Goal: Task Accomplishment & Management: Complete application form

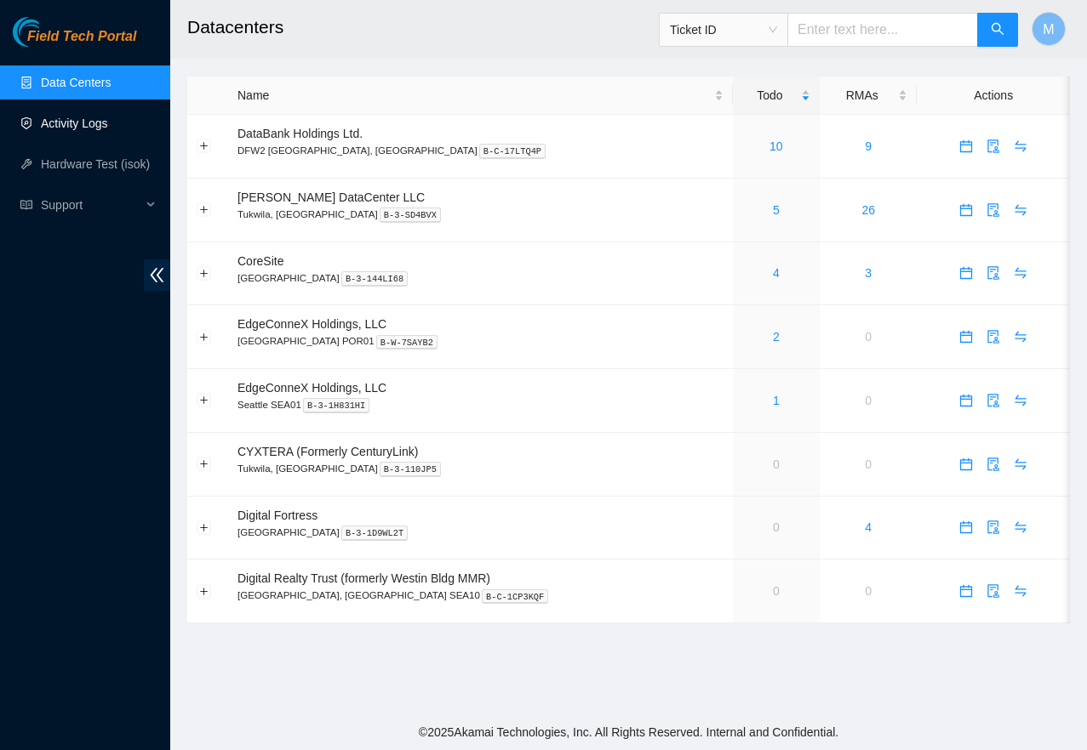
click at [66, 117] on link "Activity Logs" at bounding box center [74, 124] width 67 height 14
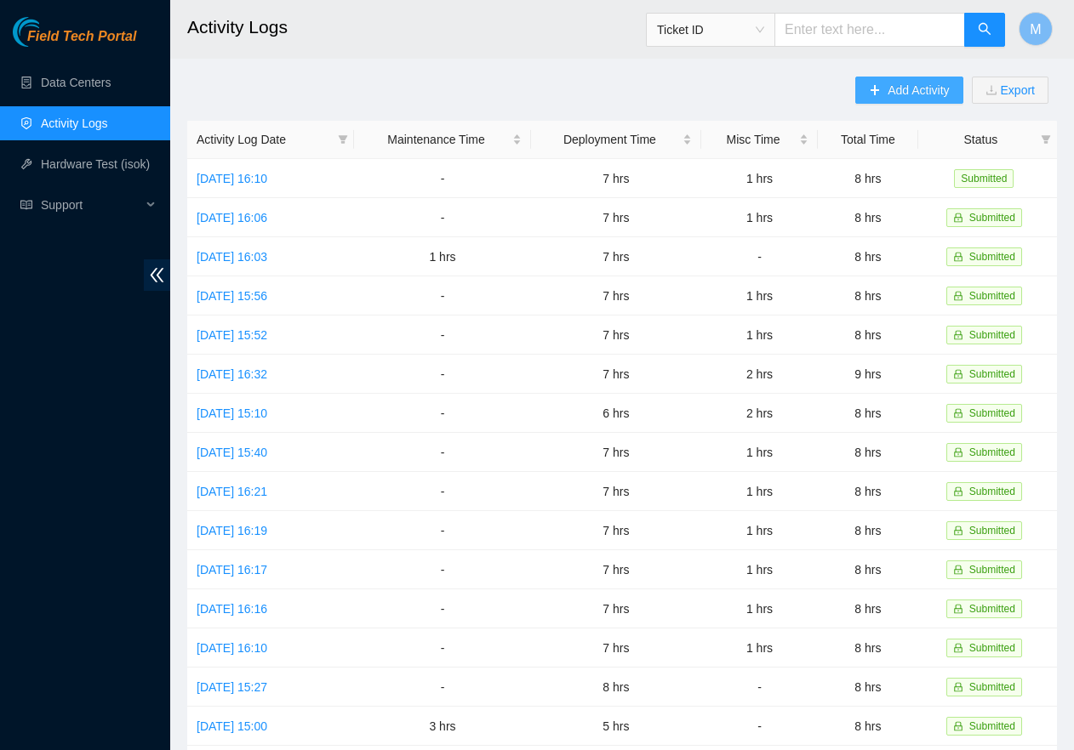
click at [916, 86] on span "Add Activity" at bounding box center [917, 90] width 61 height 19
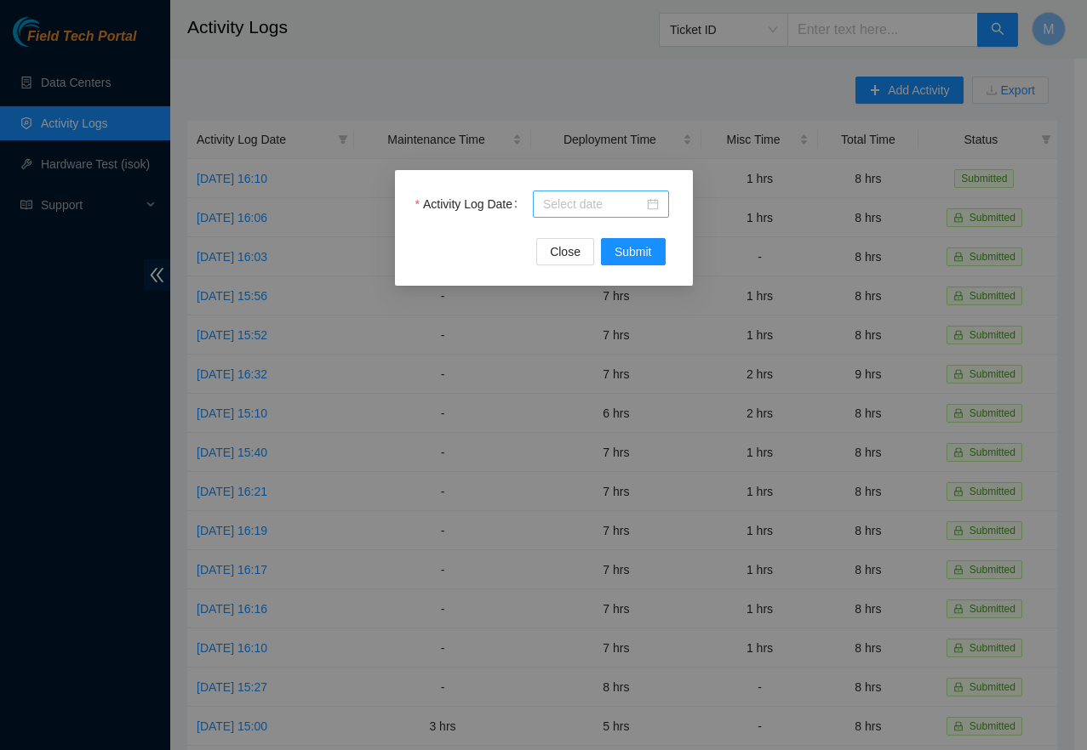
click at [652, 202] on div at bounding box center [601, 204] width 116 height 19
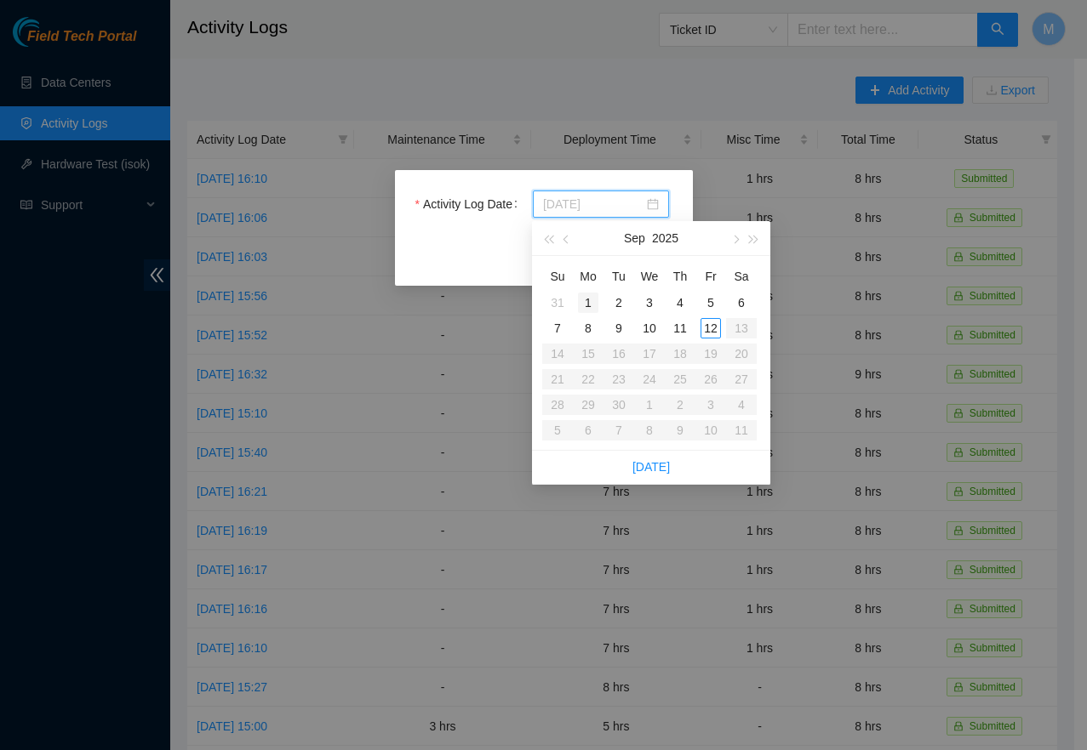
type input "[DATE]"
click at [596, 304] on div "1" at bounding box center [588, 303] width 20 height 20
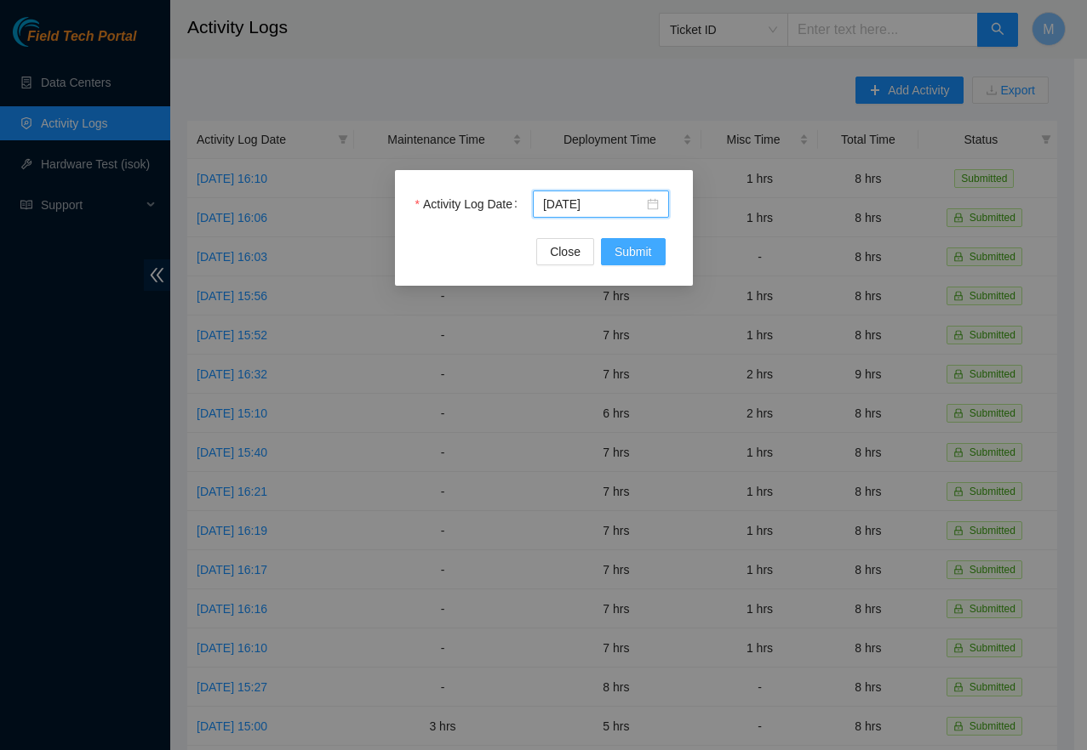
click at [621, 252] on span "Submit" at bounding box center [632, 252] width 37 height 19
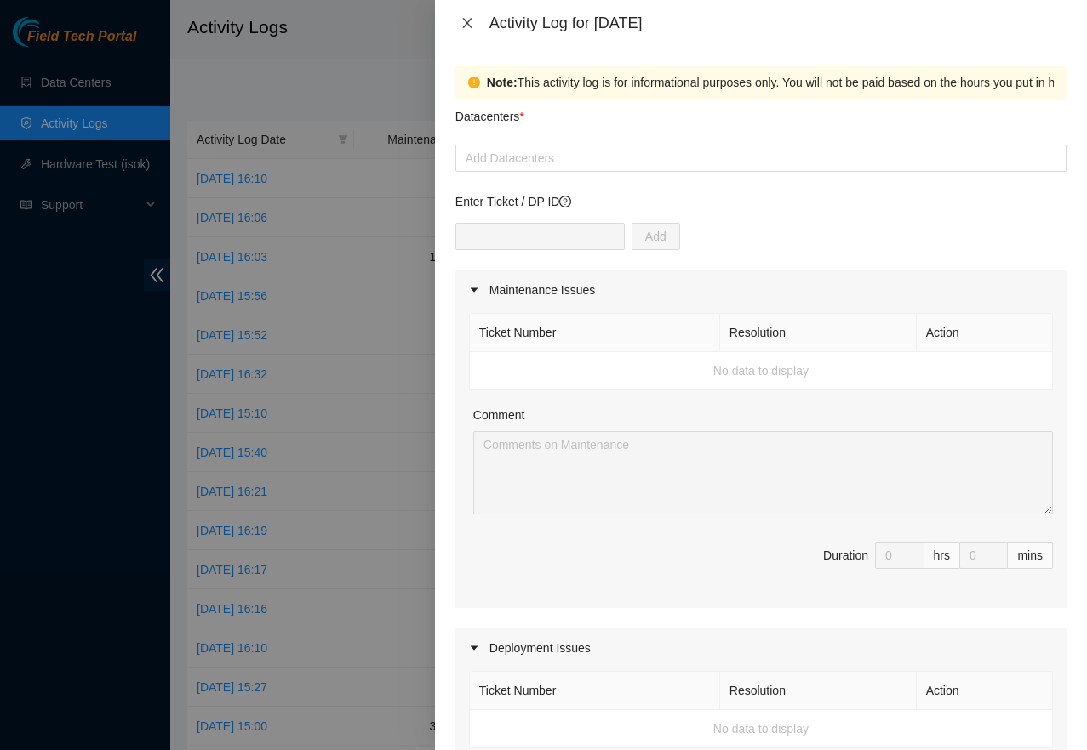
click at [466, 23] on icon "close" at bounding box center [466, 23] width 9 height 10
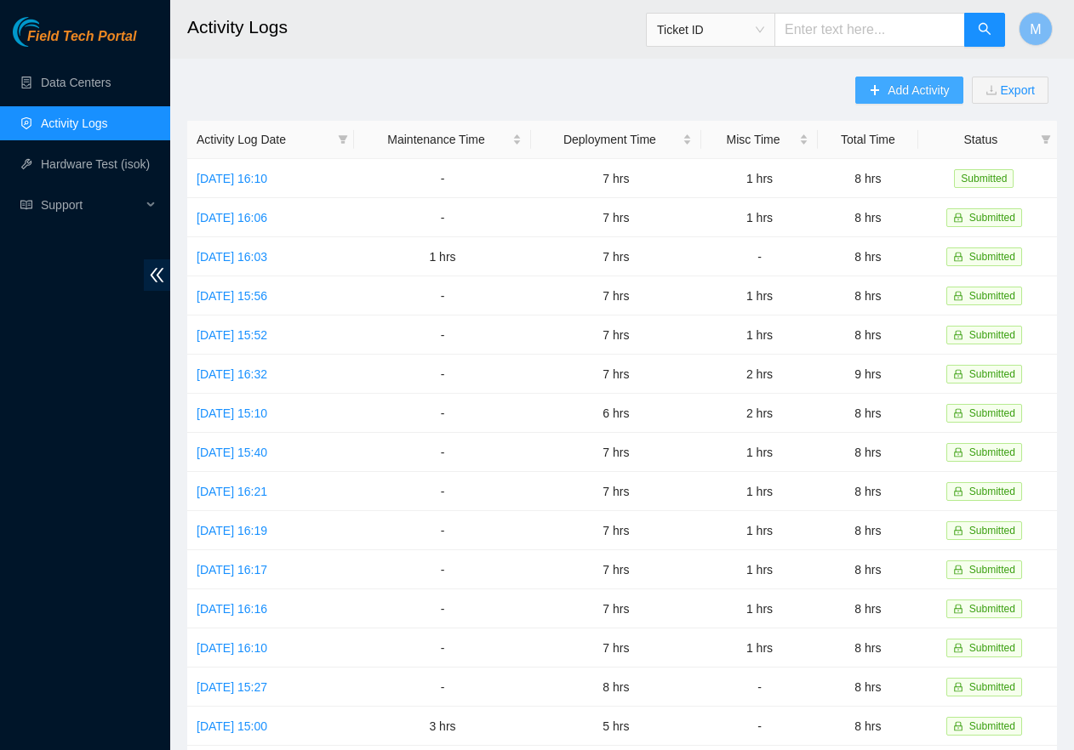
click at [895, 93] on span "Add Activity" at bounding box center [917, 90] width 61 height 19
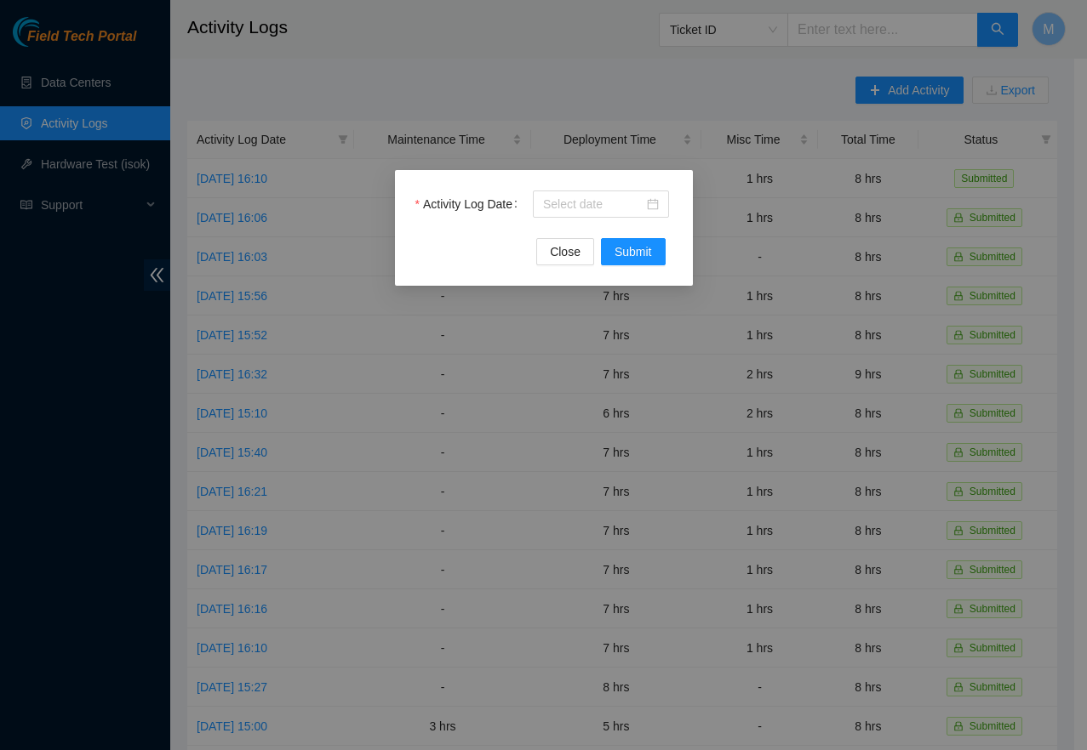
click at [656, 220] on div "Activity Log Date" at bounding box center [543, 215] width 257 height 48
click at [655, 209] on div at bounding box center [601, 204] width 116 height 19
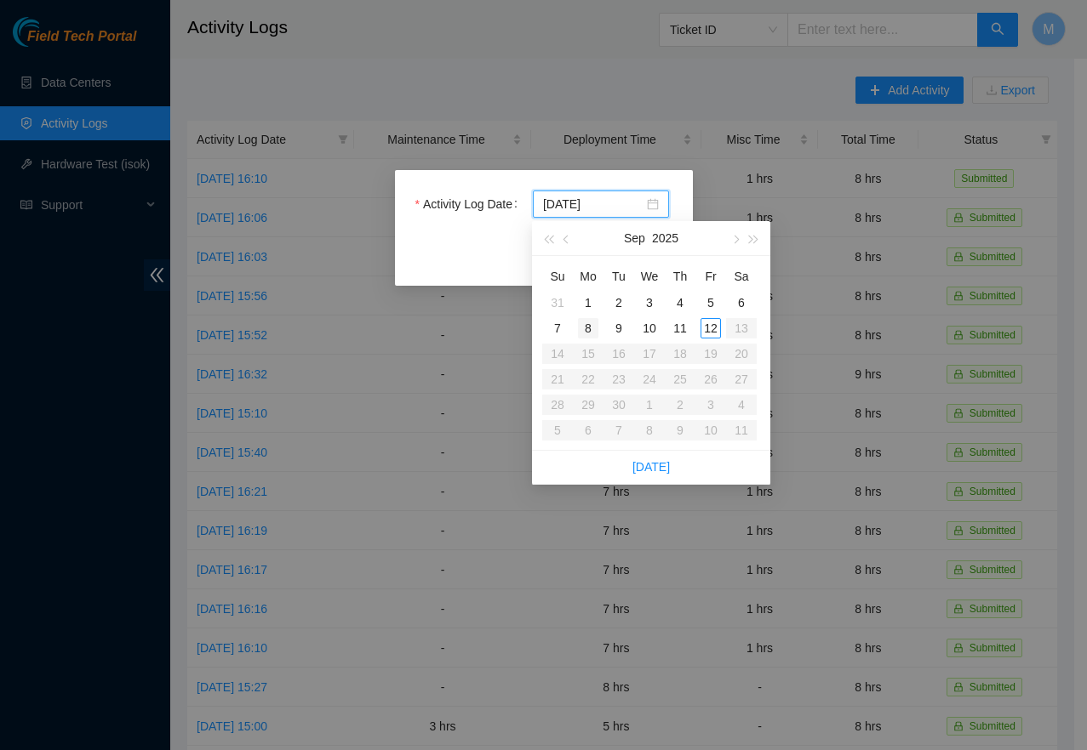
type input "[DATE]"
click at [586, 331] on div "8" at bounding box center [588, 328] width 20 height 20
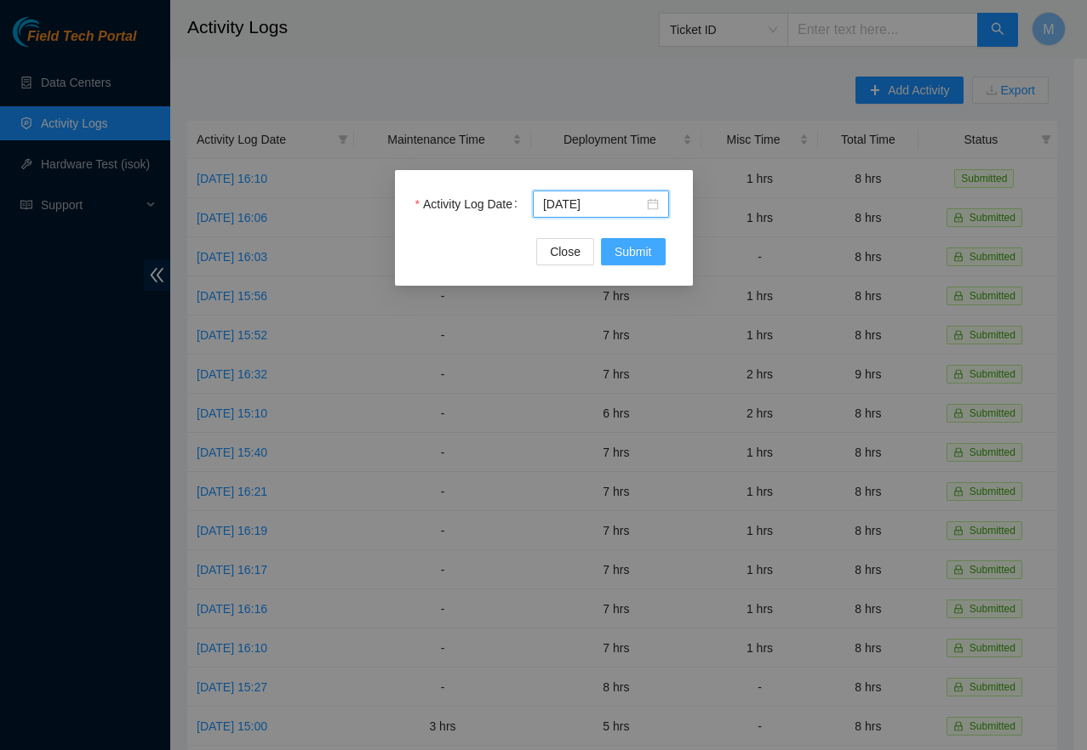
click at [646, 260] on span "Submit" at bounding box center [632, 252] width 37 height 19
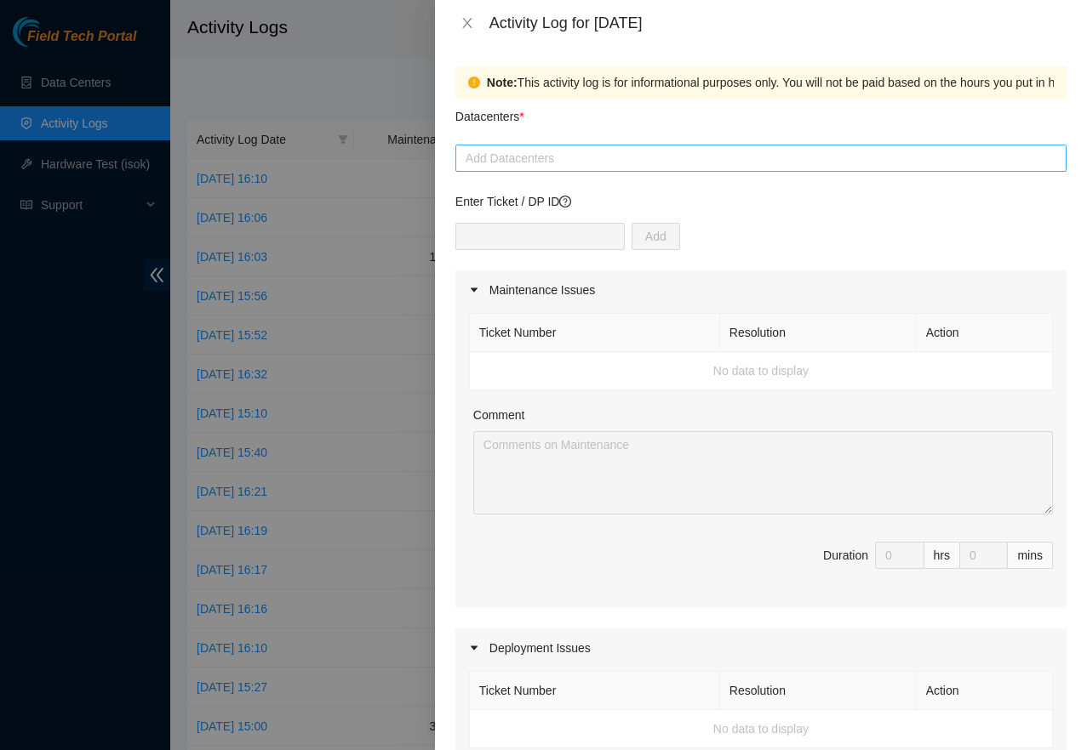
click at [609, 163] on div at bounding box center [760, 158] width 602 height 20
click at [665, 163] on div at bounding box center [760, 158] width 602 height 20
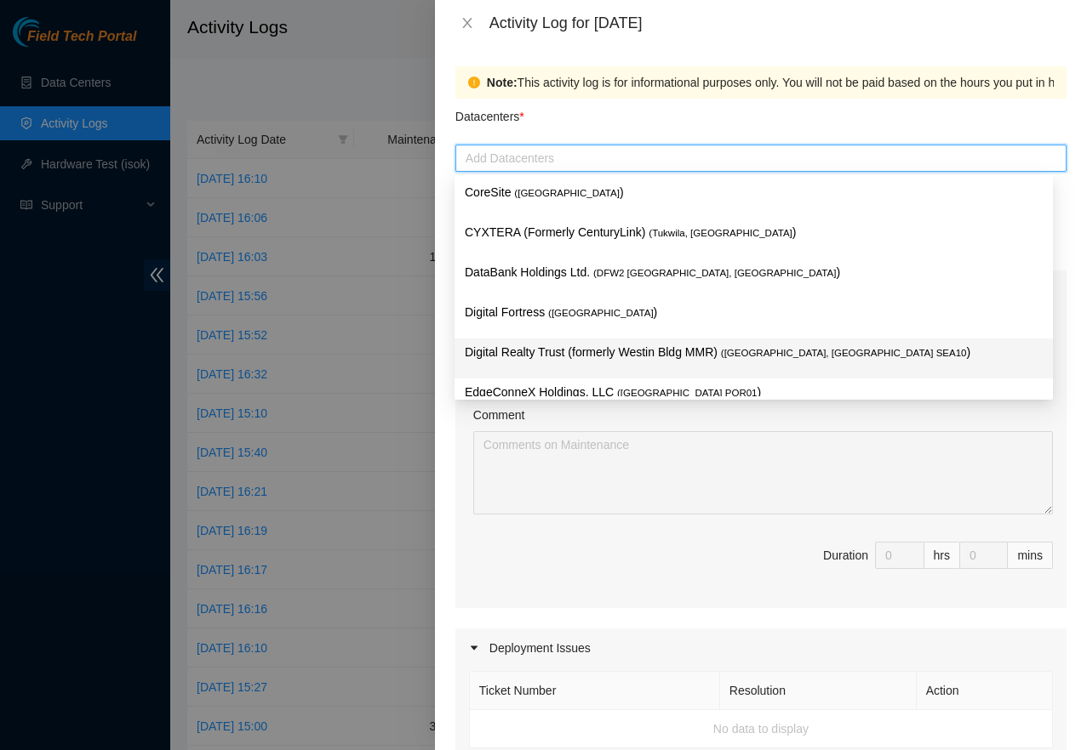
click at [675, 345] on p "Digital Realty Trust (formerly Westin Bldg MMR) ( [GEOGRAPHIC_DATA], [GEOGRAPHI…" at bounding box center [754, 353] width 578 height 20
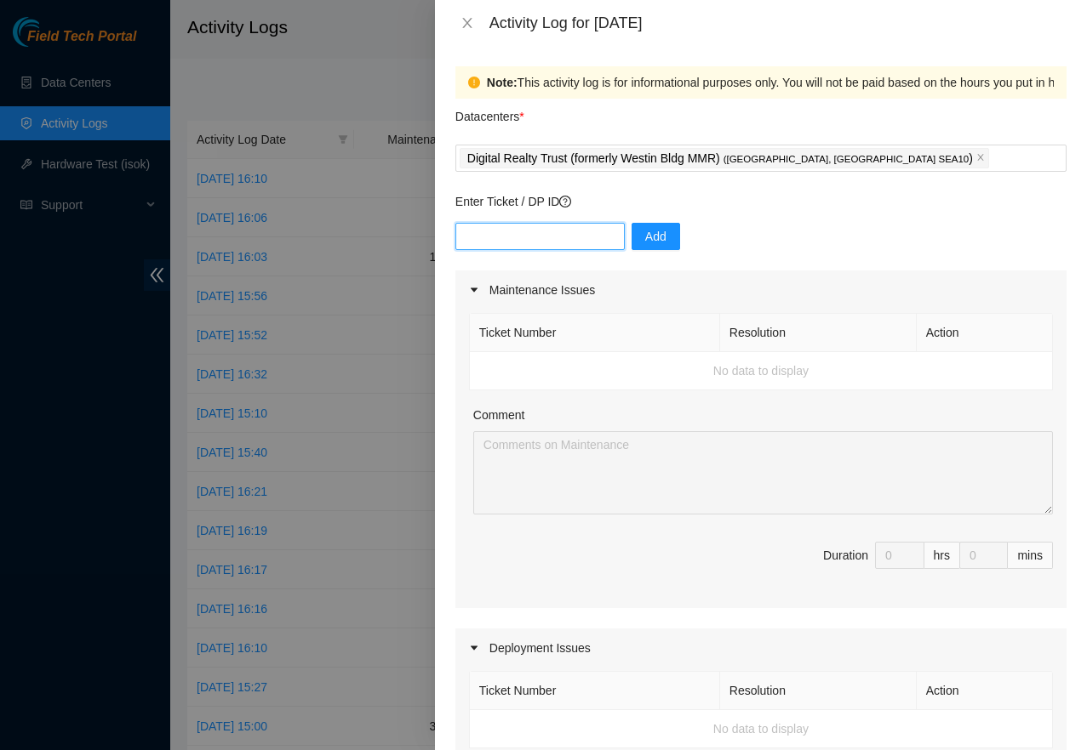
click at [520, 242] on input "text" at bounding box center [539, 236] width 169 height 27
paste input "DP72563"
type input "DP72563"
click at [645, 232] on span "Add" at bounding box center [655, 236] width 21 height 19
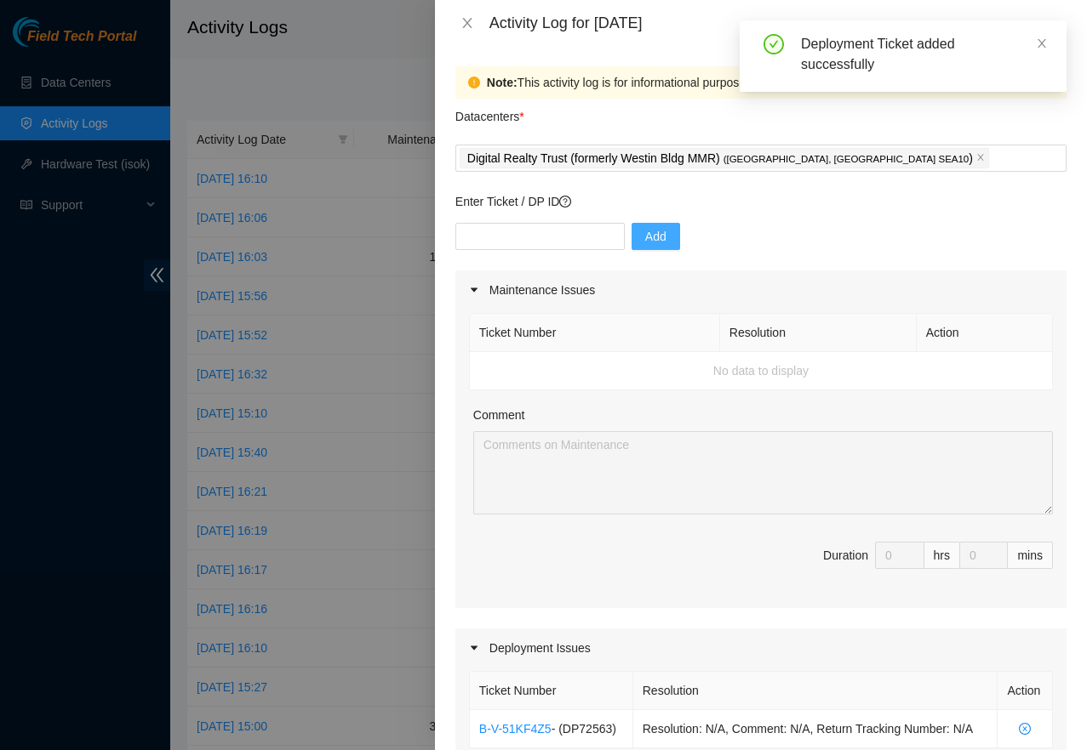
click at [738, 534] on div "Ticket Number Resolution Action No data to display Comment Duration 0 hrs 0 mins" at bounding box center [760, 459] width 611 height 299
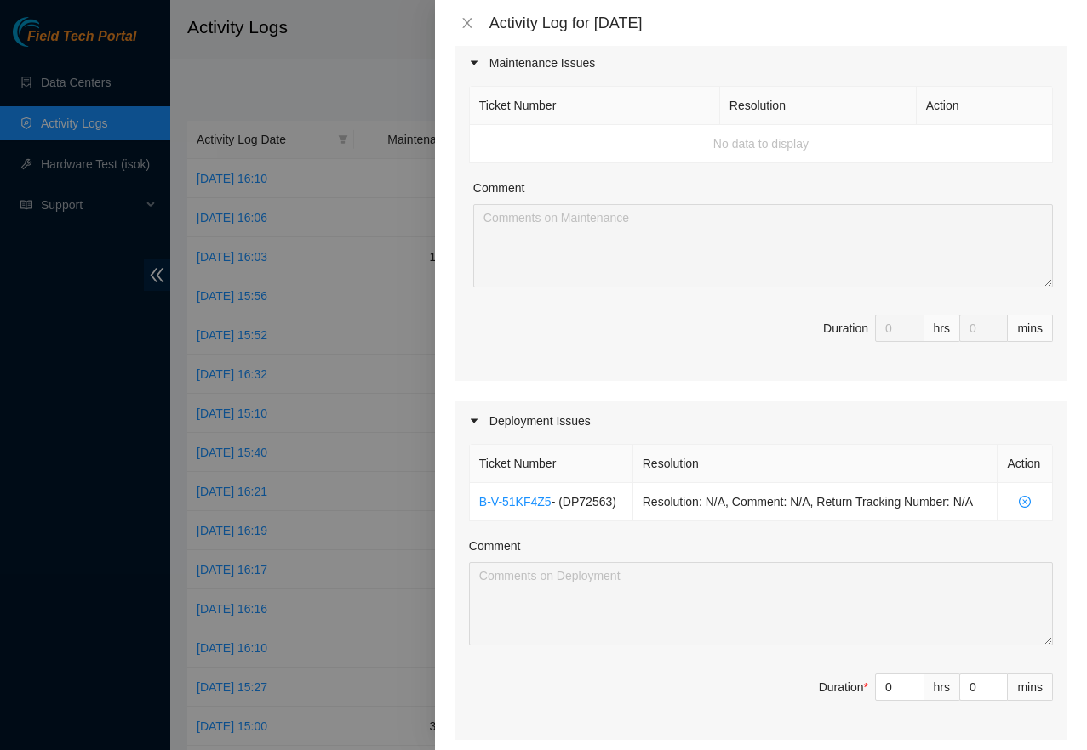
scroll to position [534, 0]
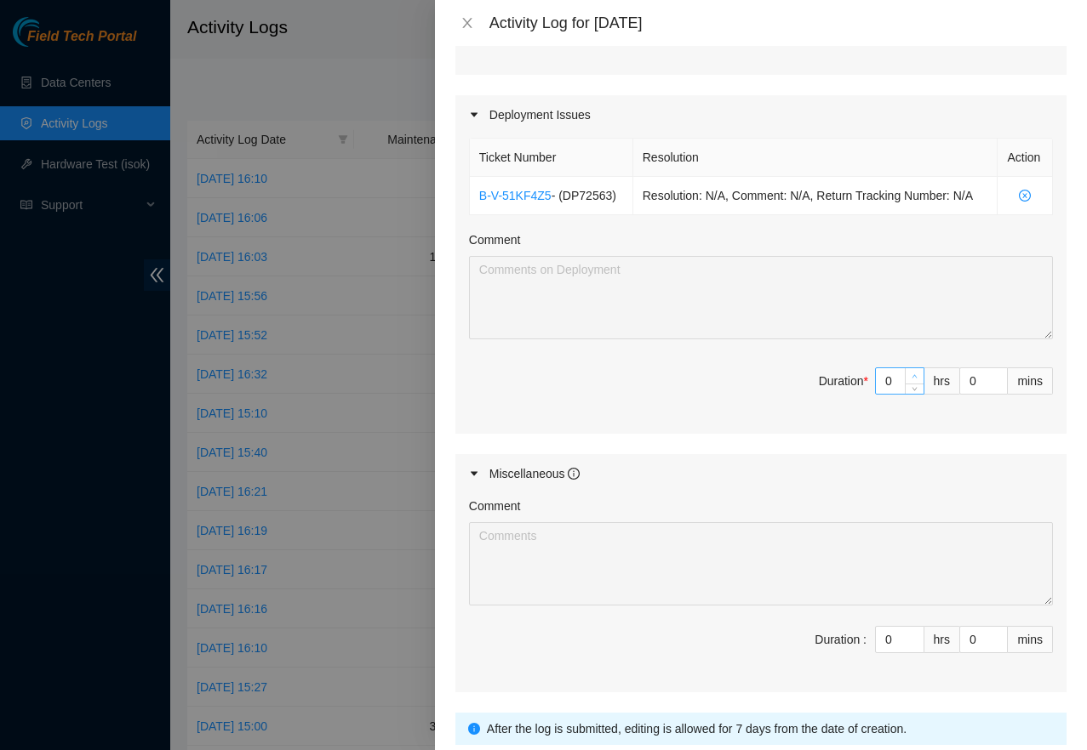
type input "1"
click at [911, 379] on icon "up" at bounding box center [914, 377] width 6 height 6
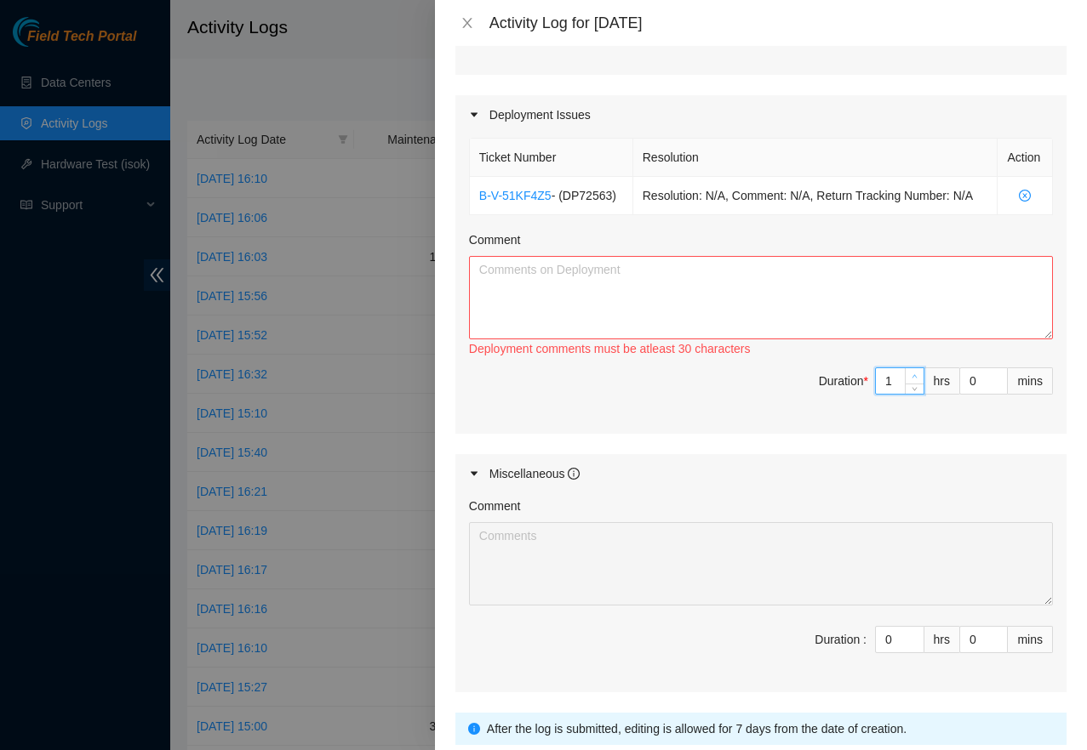
type input "2"
click at [911, 379] on icon "up" at bounding box center [914, 377] width 6 height 6
click at [566, 324] on textarea "Comment" at bounding box center [761, 297] width 584 height 83
paste textarea "DP72563 - r02.sea01.icn: Add 1x400G COGENT_ICN wave to existing bundle between …"
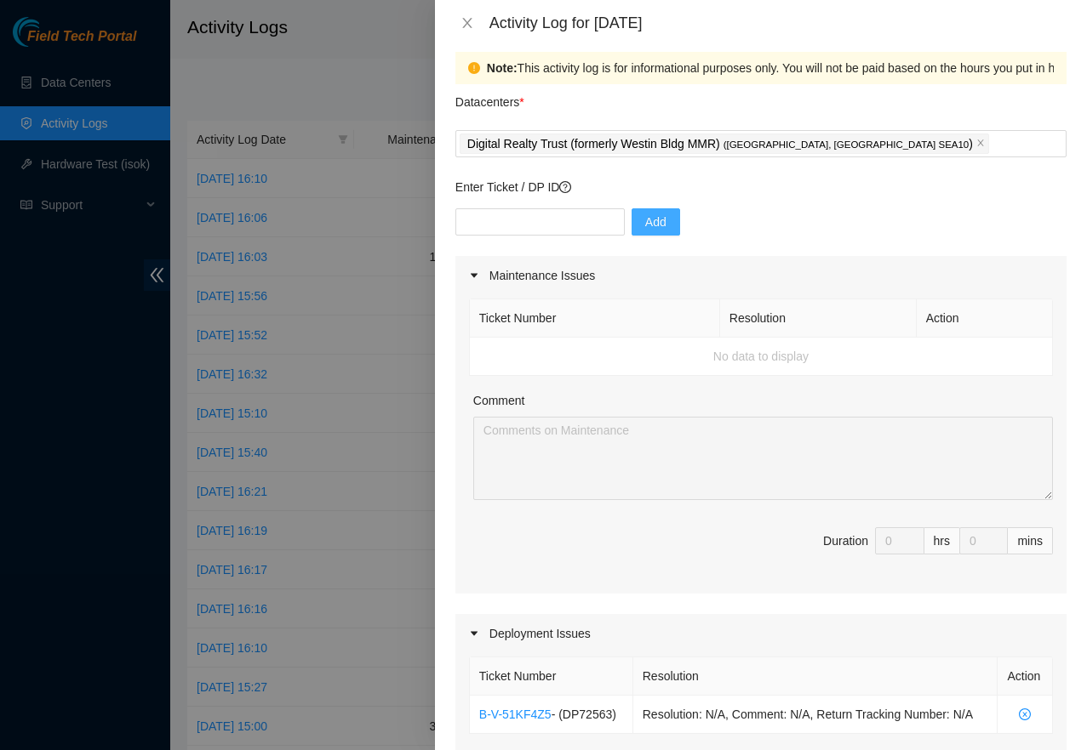
scroll to position [681, 0]
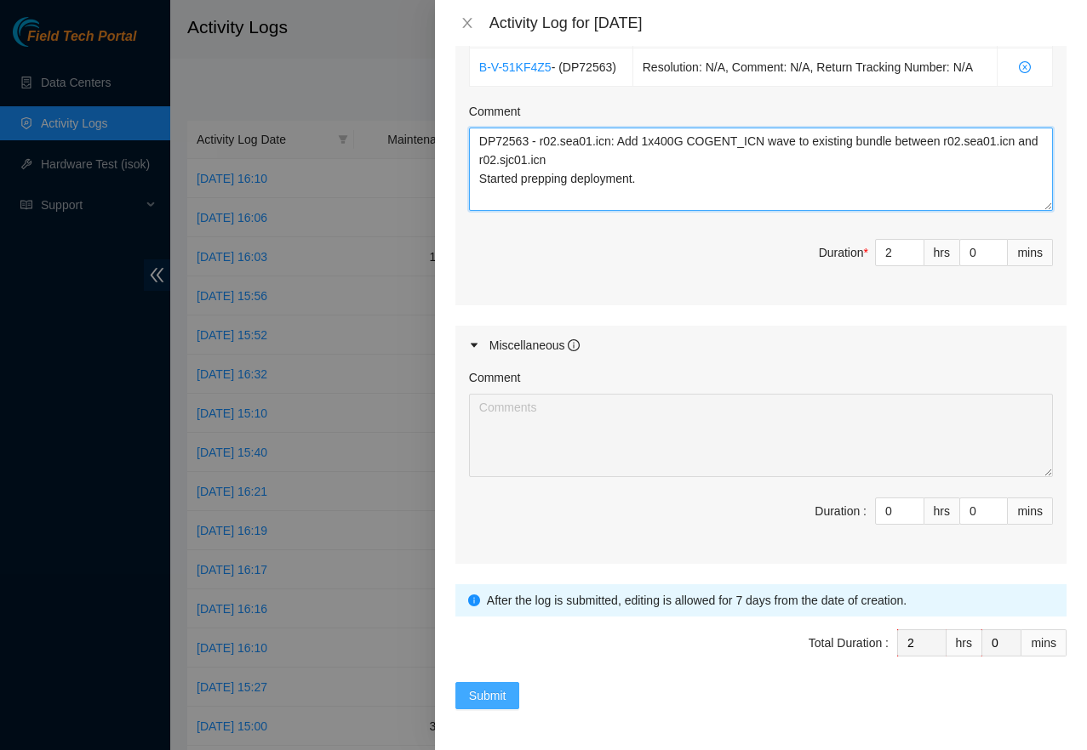
type textarea "DP72563 - r02.sea01.icn: Add 1x400G COGENT_ICN wave to existing bundle between …"
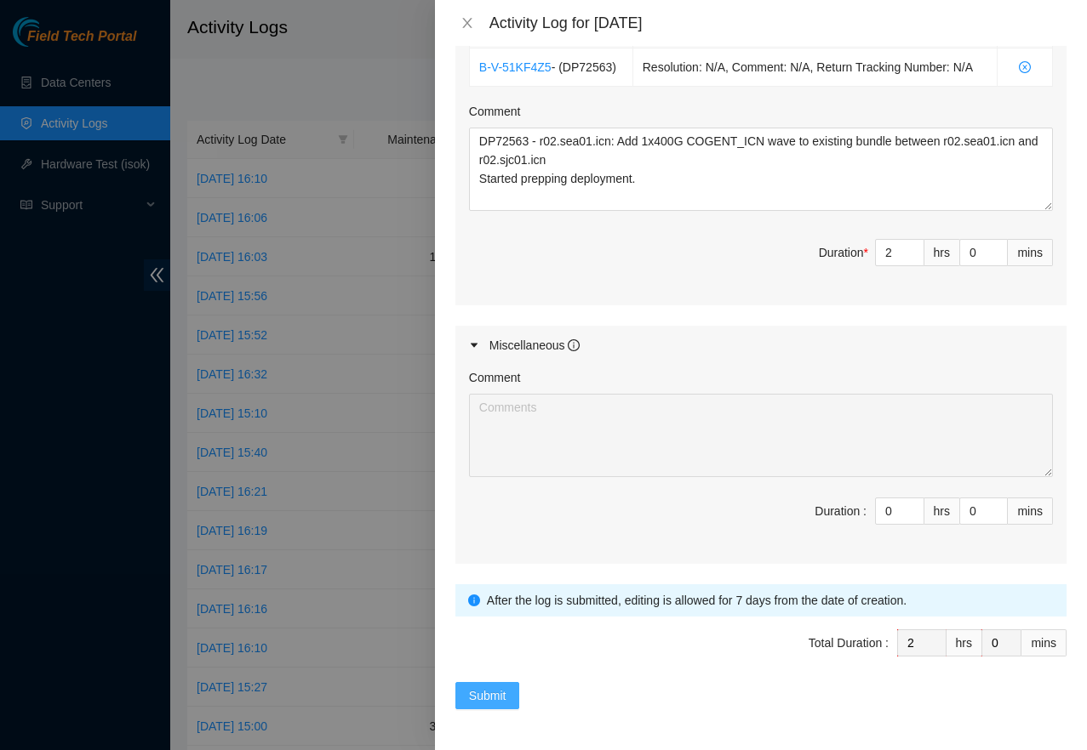
click at [497, 690] on span "Submit" at bounding box center [487, 696] width 37 height 19
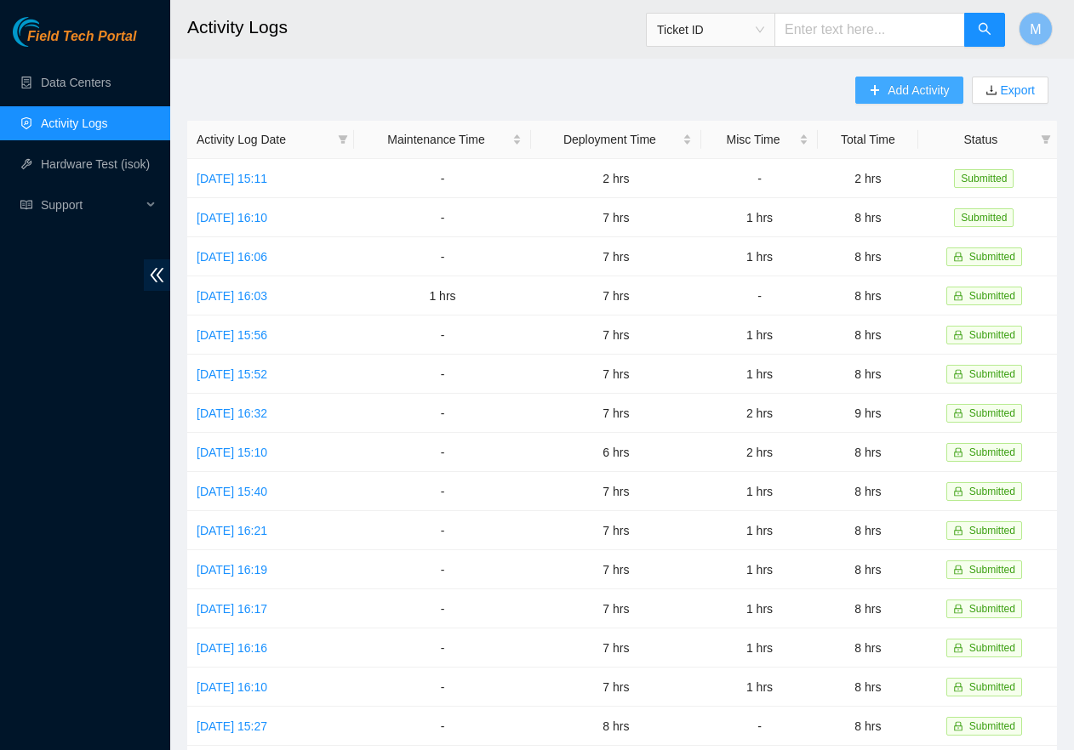
click at [897, 90] on span "Add Activity" at bounding box center [917, 90] width 61 height 19
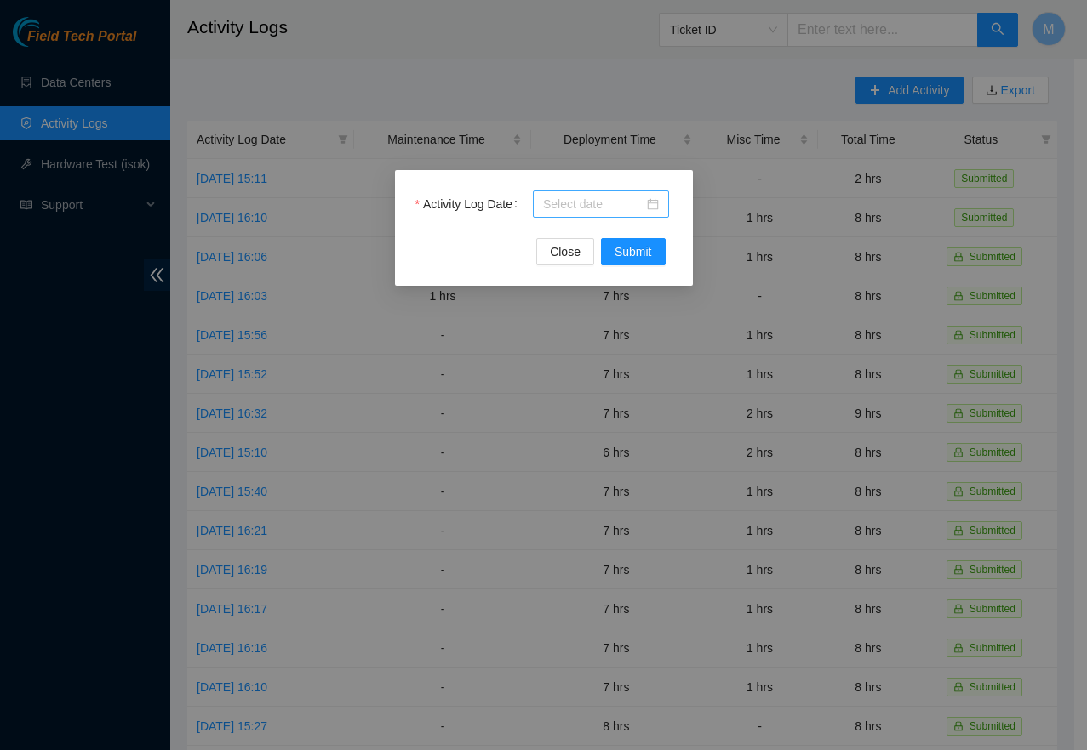
click at [640, 208] on input "Activity Log Date" at bounding box center [593, 204] width 100 height 19
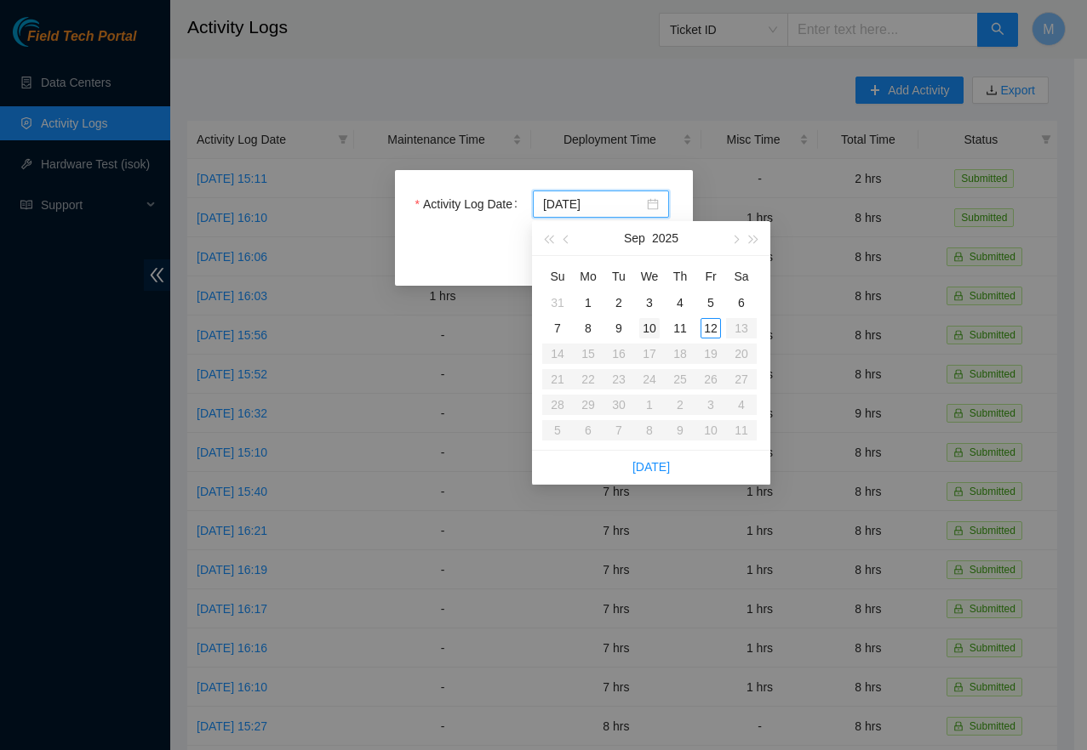
type input "[DATE]"
click at [616, 331] on div "9" at bounding box center [618, 328] width 20 height 20
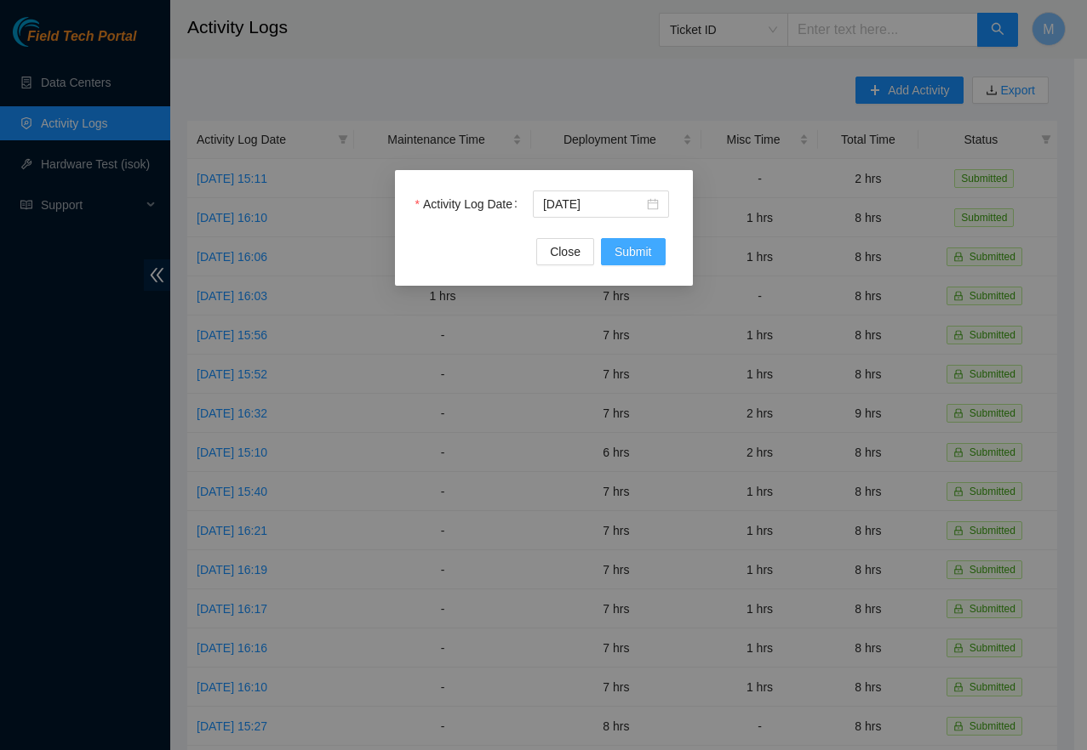
click at [619, 248] on span "Submit" at bounding box center [632, 252] width 37 height 19
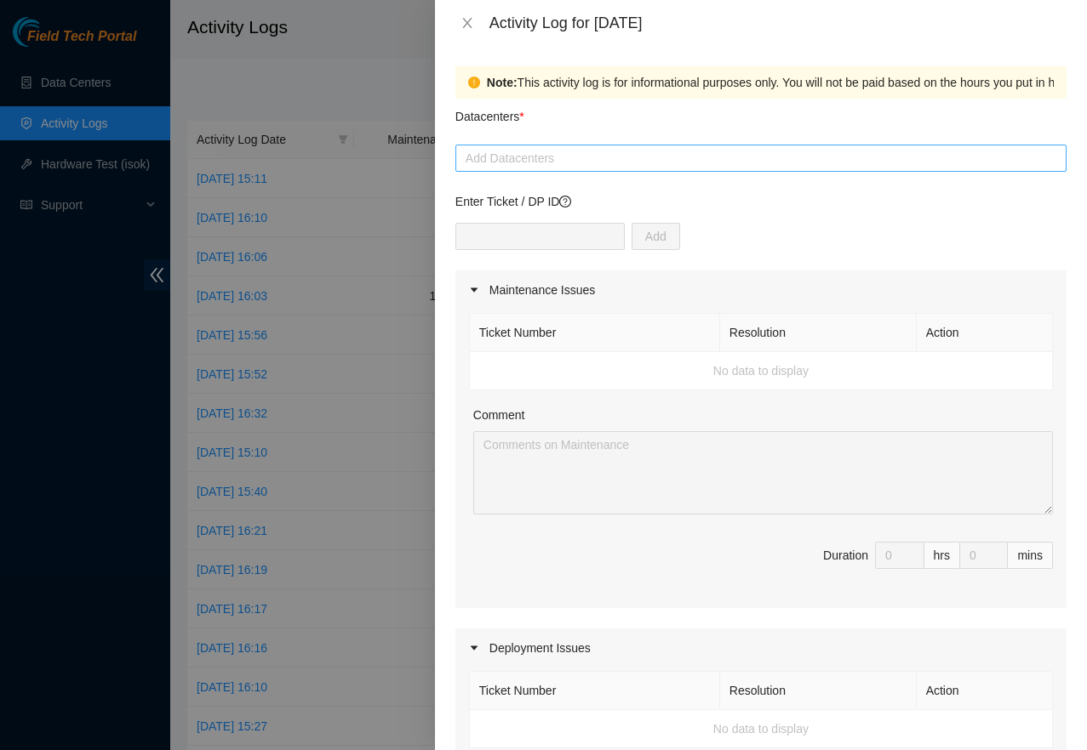
click at [619, 171] on div "Add Datacenters" at bounding box center [760, 158] width 611 height 27
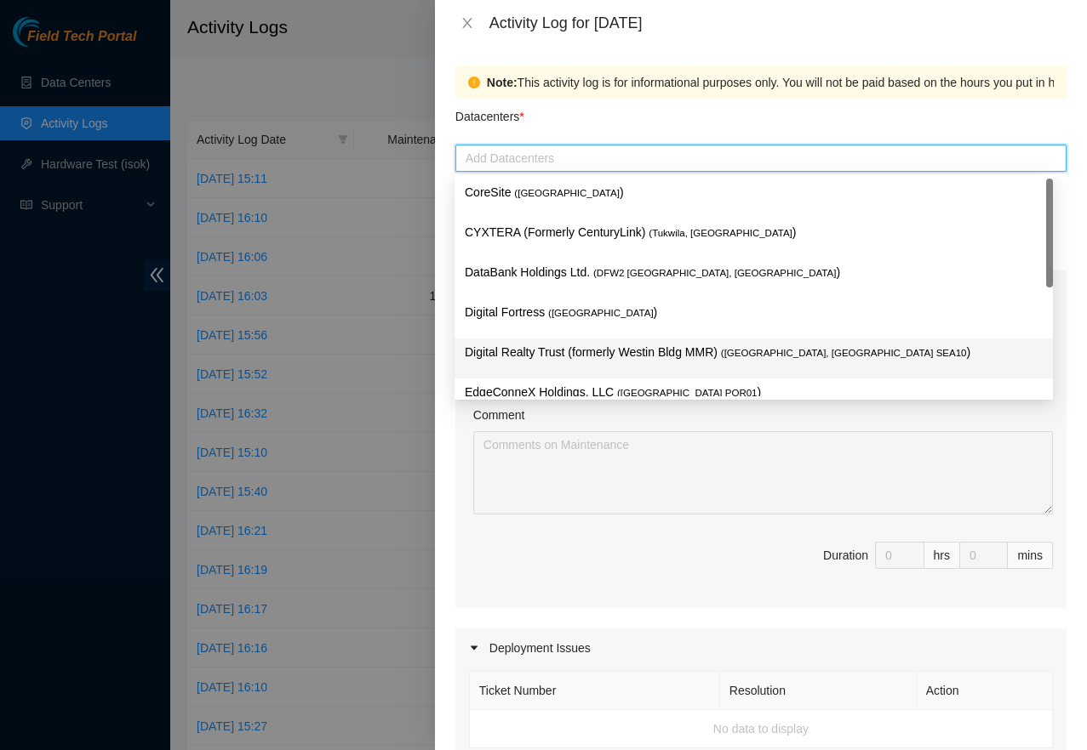
click at [568, 351] on p "Digital Realty Trust (formerly Westin Bldg MMR) ( [GEOGRAPHIC_DATA], [GEOGRAPHI…" at bounding box center [754, 353] width 578 height 20
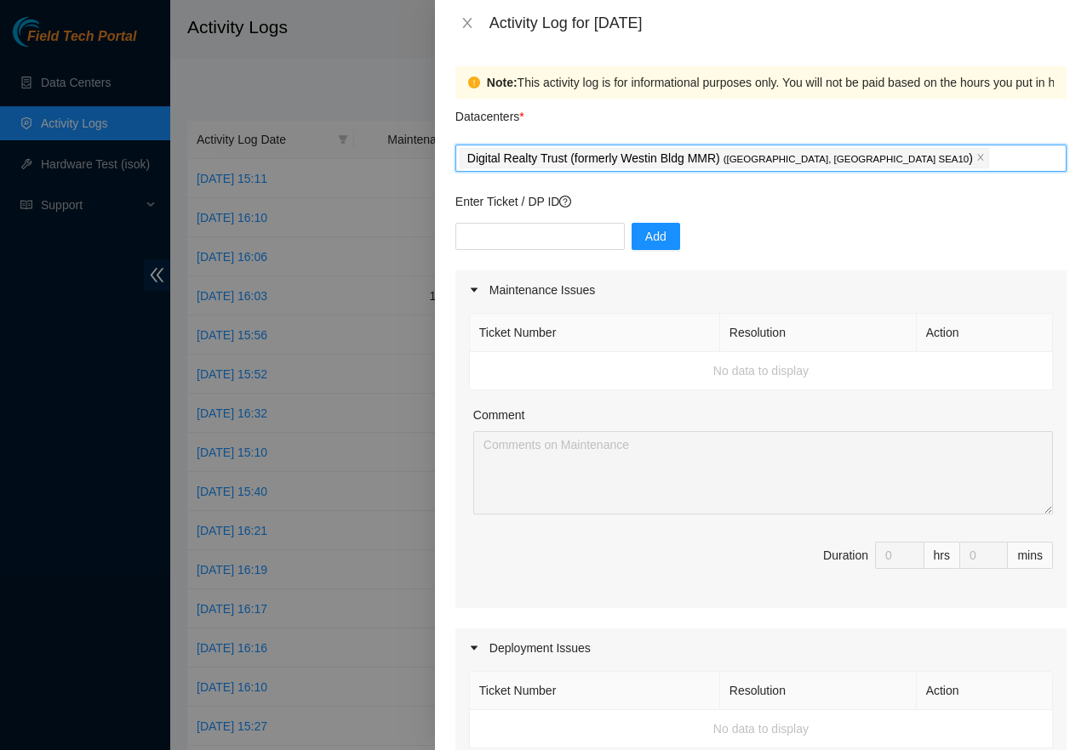
click at [909, 161] on div "Digital Realty Trust (formerly Westin Bldg MMR) ( [GEOGRAPHIC_DATA], [GEOGRAPHI…" at bounding box center [760, 158] width 602 height 24
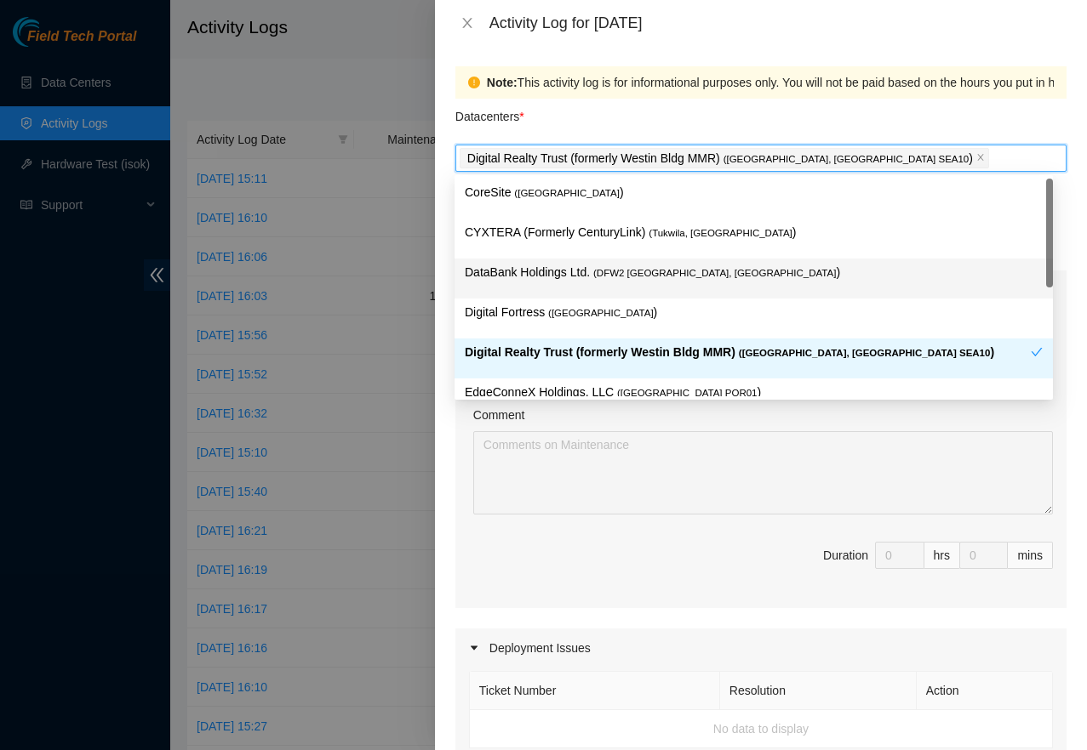
click at [621, 279] on p "DataBank Holdings Ltd. ( DFW2 [GEOGRAPHIC_DATA], [GEOGRAPHIC_DATA] )" at bounding box center [754, 273] width 578 height 20
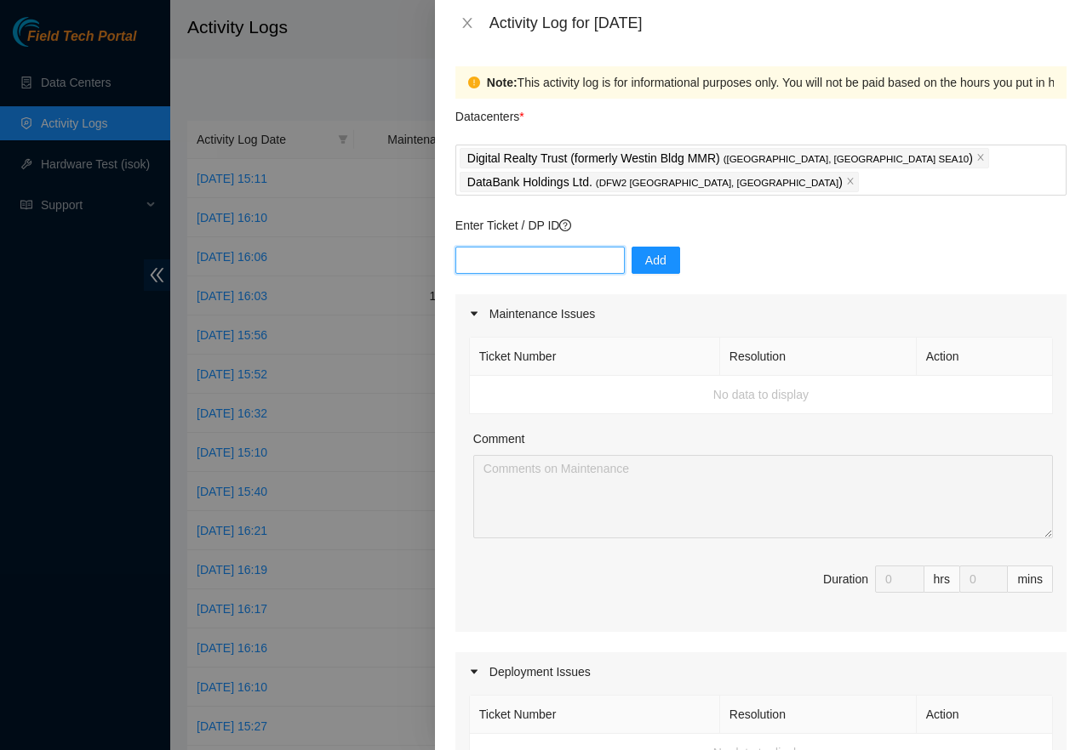
click at [526, 260] on input "text" at bounding box center [539, 260] width 169 height 27
paste input "DP72563"
type input "DP72563"
drag, startPoint x: 638, startPoint y: 265, endPoint x: 663, endPoint y: 288, distance: 33.7
click at [645, 265] on span "Add" at bounding box center [655, 260] width 21 height 19
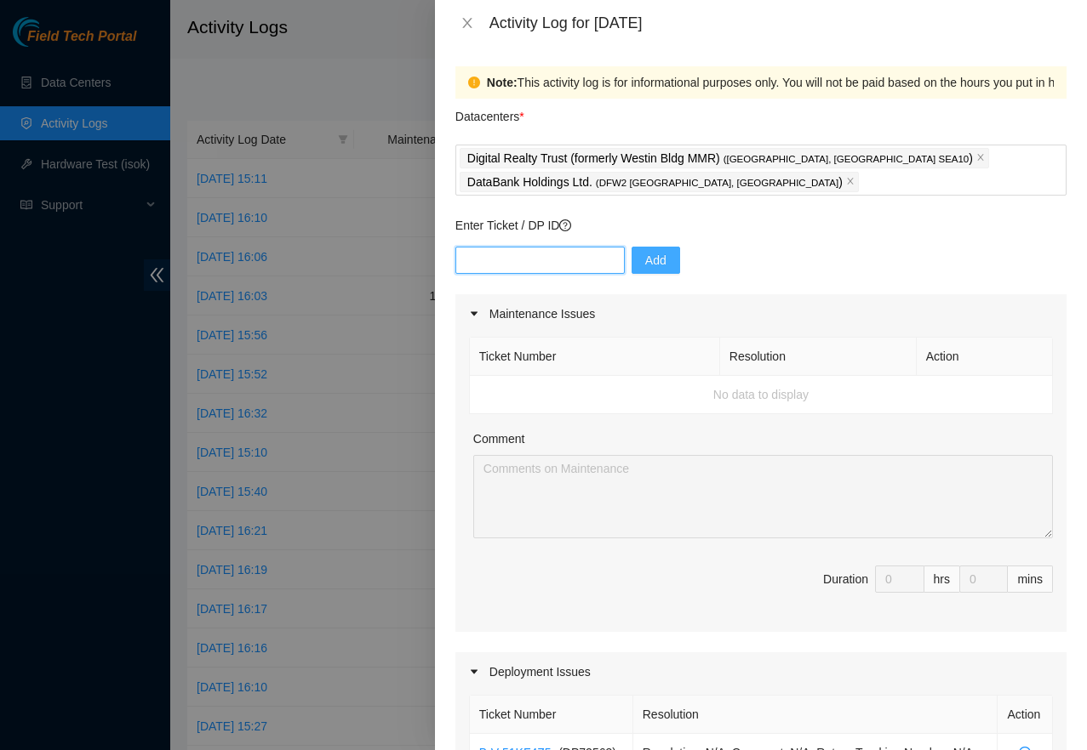
click at [536, 265] on input "text" at bounding box center [539, 260] width 169 height 27
paste input "DP80934"
type input "DP80934"
click at [645, 255] on span "Add" at bounding box center [655, 260] width 21 height 19
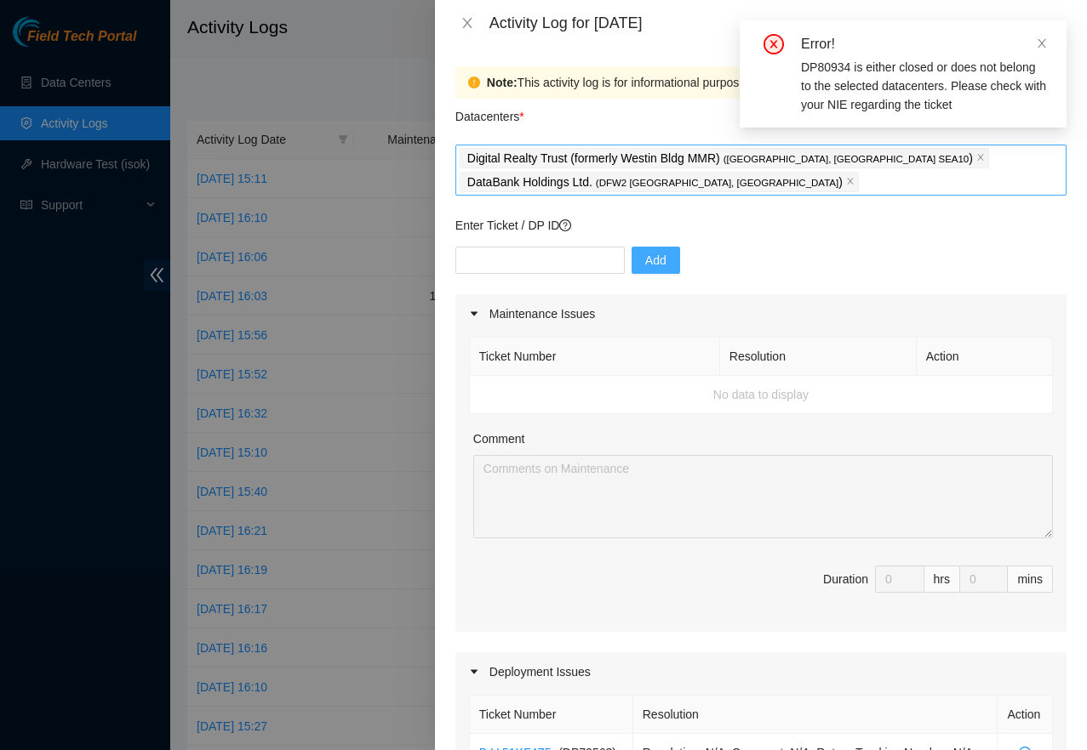
click at [890, 178] on div "Digital Realty Trust (formerly Westin Bldg MMR) ( [GEOGRAPHIC_DATA], [GEOGRAPHI…" at bounding box center [760, 170] width 602 height 48
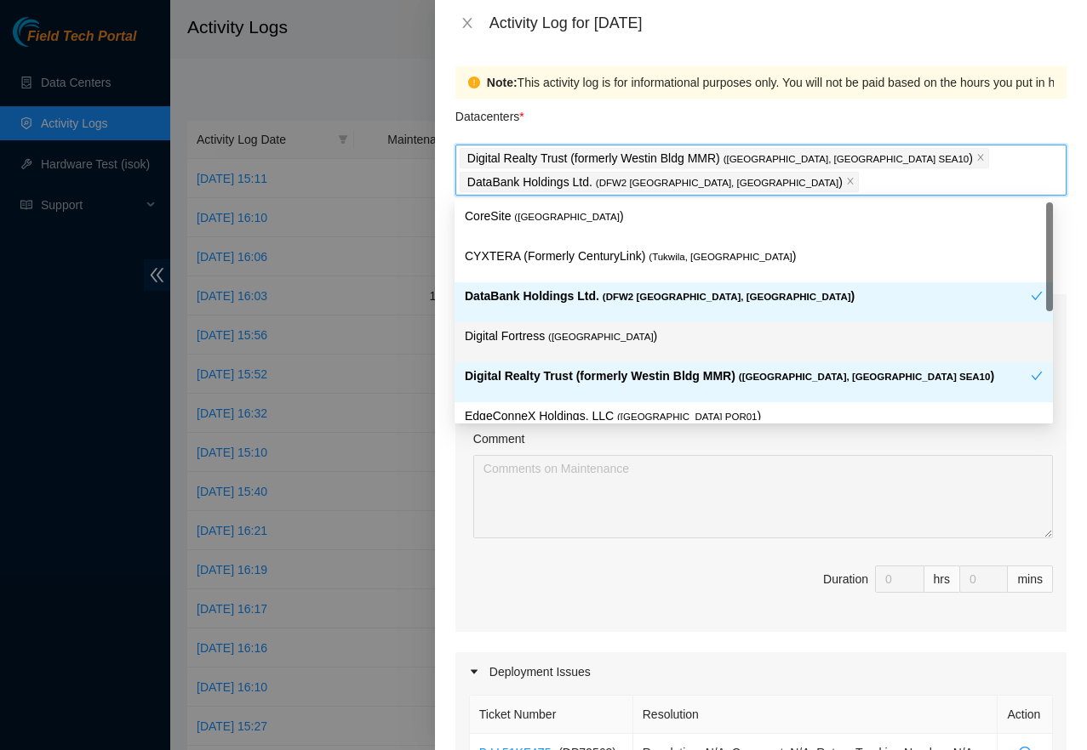
click at [645, 340] on p "Digital Fortress ( [GEOGRAPHIC_DATA] )" at bounding box center [754, 337] width 578 height 20
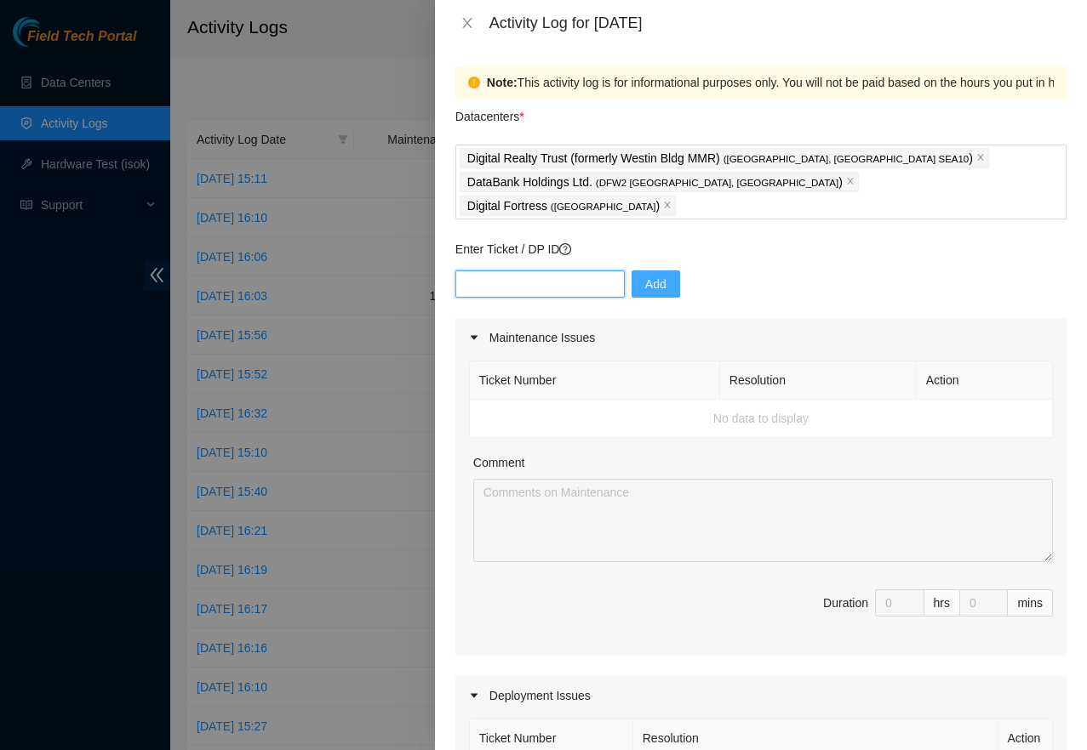
click at [560, 271] on input "text" at bounding box center [539, 284] width 169 height 27
paste input "DP80934"
type input "DP80934"
click at [651, 271] on button "Add" at bounding box center [655, 284] width 49 height 27
click at [535, 271] on input "text" at bounding box center [539, 284] width 169 height 27
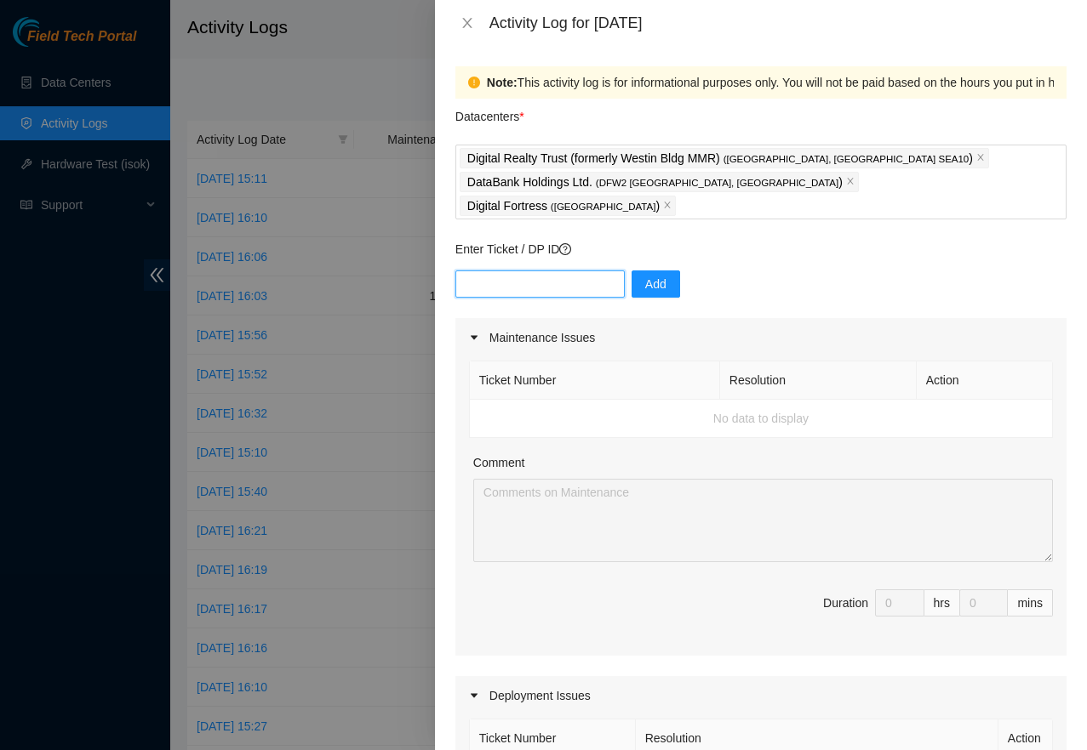
paste input "DP80933"
type input "DP80933"
click at [633, 272] on button "Add" at bounding box center [655, 284] width 49 height 27
paste input "DP81179"
type input "DP81179"
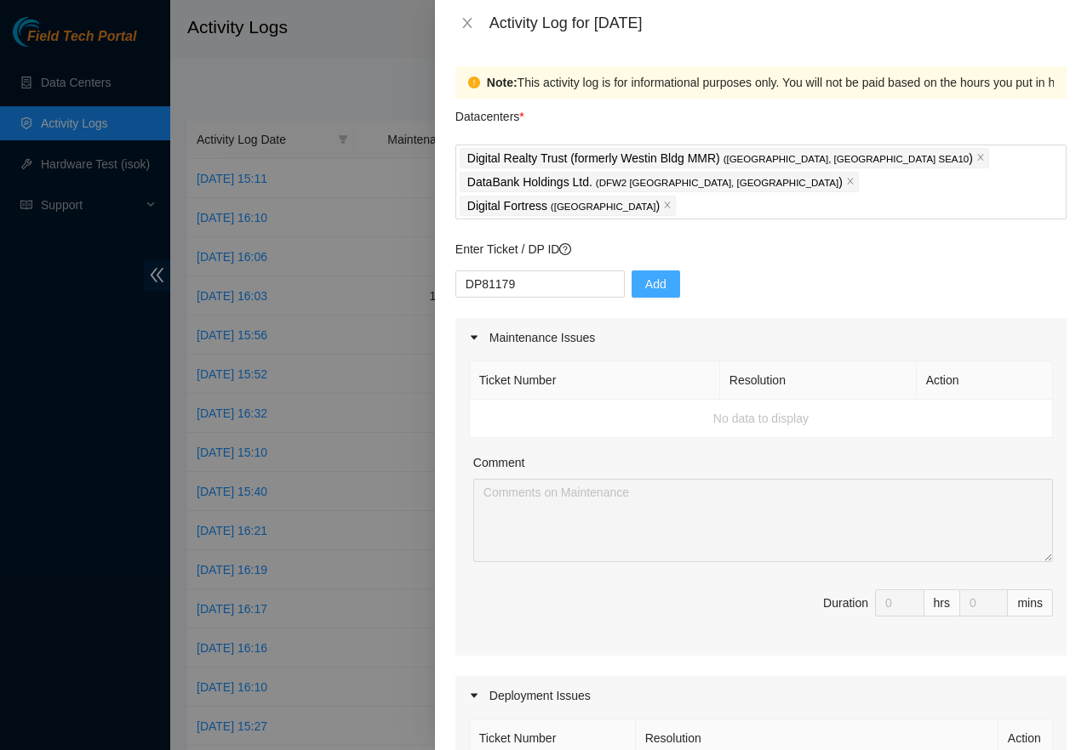
click at [645, 275] on span "Add" at bounding box center [655, 284] width 21 height 19
paste input "DP81254"
type input "DP81254"
click at [647, 275] on span "Add" at bounding box center [655, 284] width 21 height 19
paste input "DP81265"
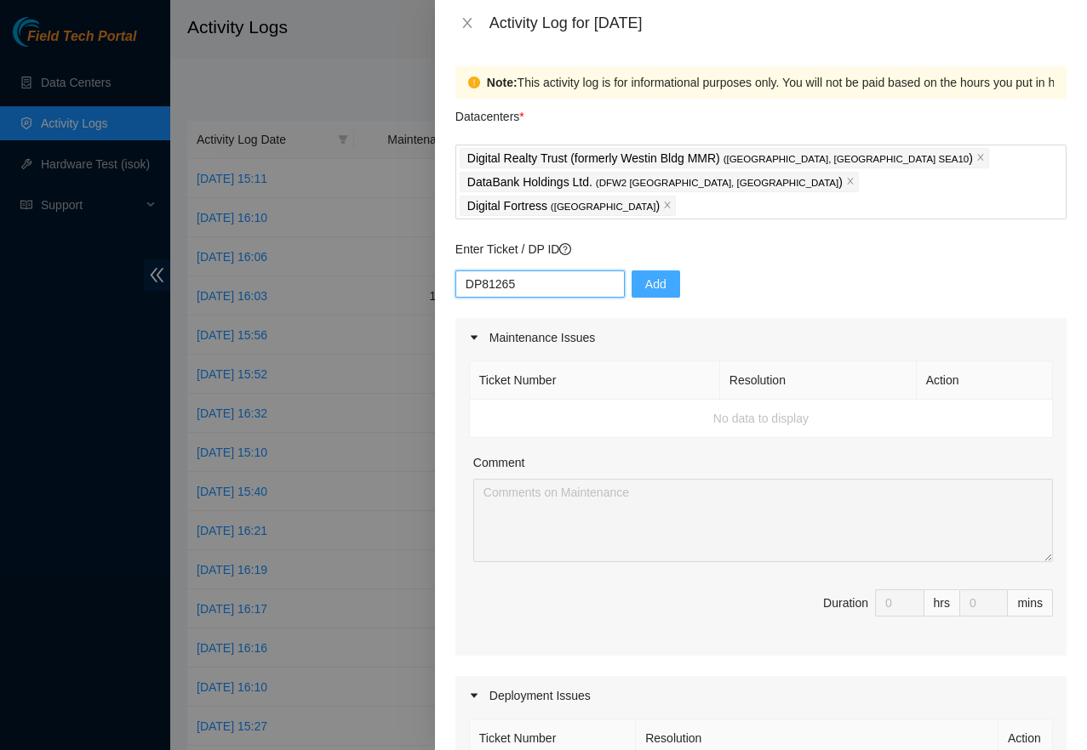
type input "DP81265"
click at [649, 271] on button "Add" at bounding box center [655, 284] width 49 height 27
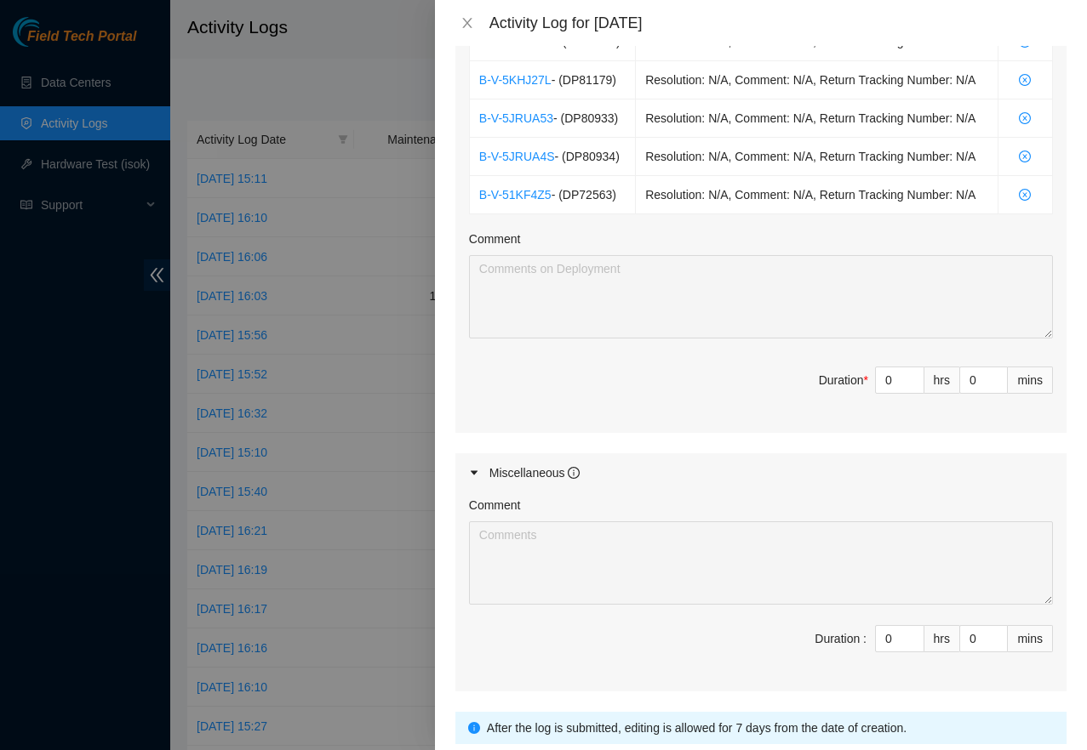
scroll to position [733, 0]
type input "1"
click at [911, 380] on icon "up" at bounding box center [914, 377] width 6 height 6
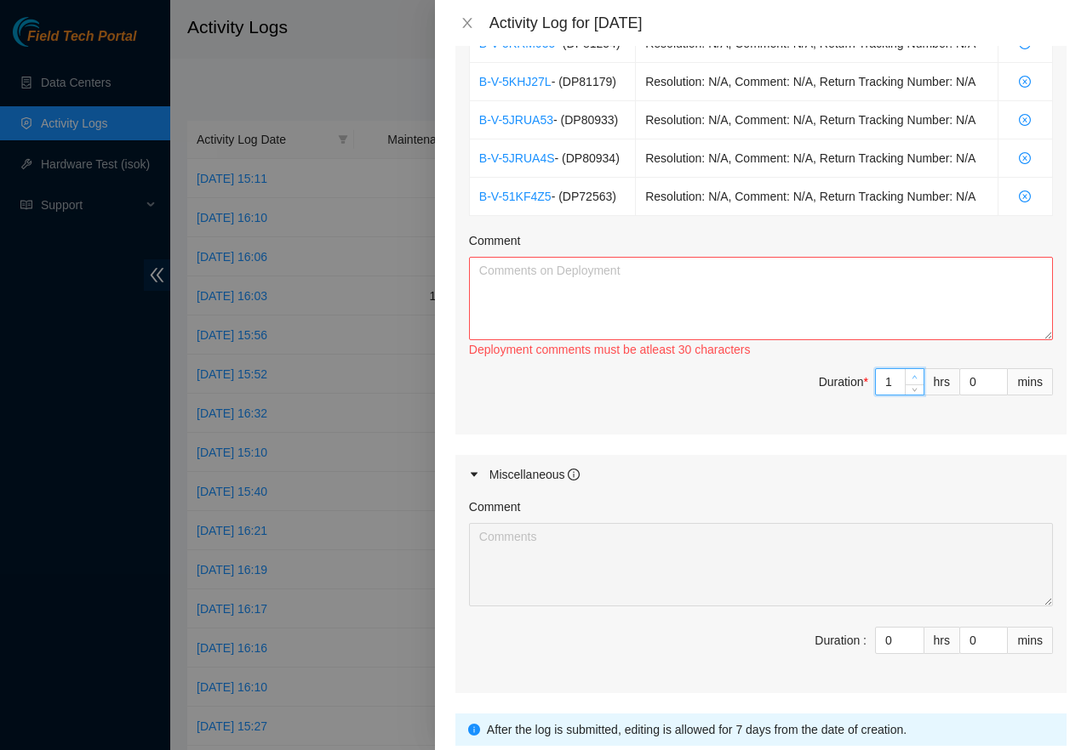
type input "2"
click at [911, 380] on icon "up" at bounding box center [914, 377] width 6 height 6
type input "3"
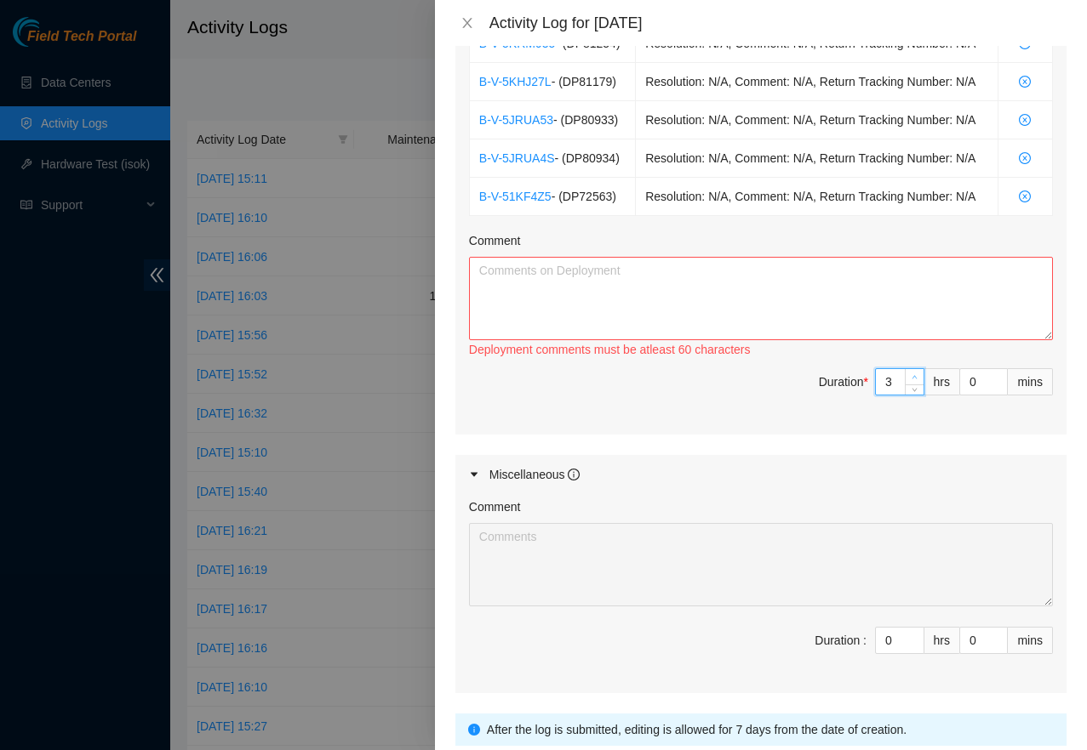
click at [911, 380] on icon "up" at bounding box center [914, 377] width 6 height 6
type input "4"
click at [911, 380] on icon "up" at bounding box center [914, 377] width 6 height 6
type input "5"
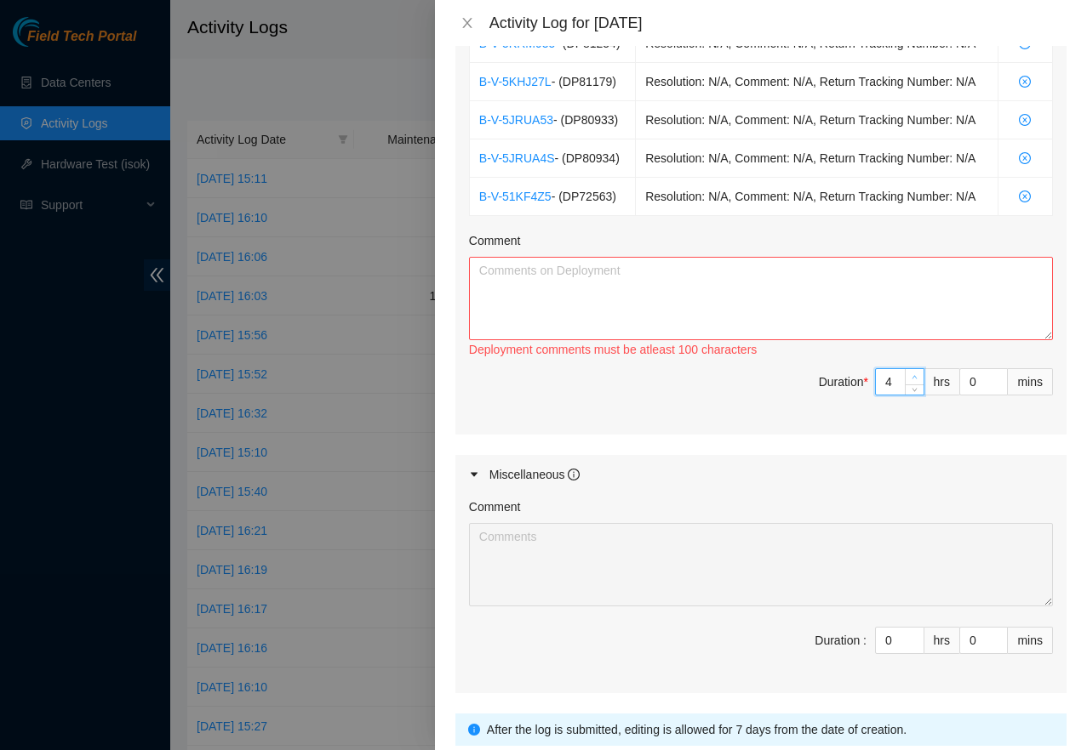
type input "5"
click at [911, 380] on icon "up" at bounding box center [914, 377] width 6 height 6
type input "6"
click at [911, 380] on icon "up" at bounding box center [914, 377] width 6 height 6
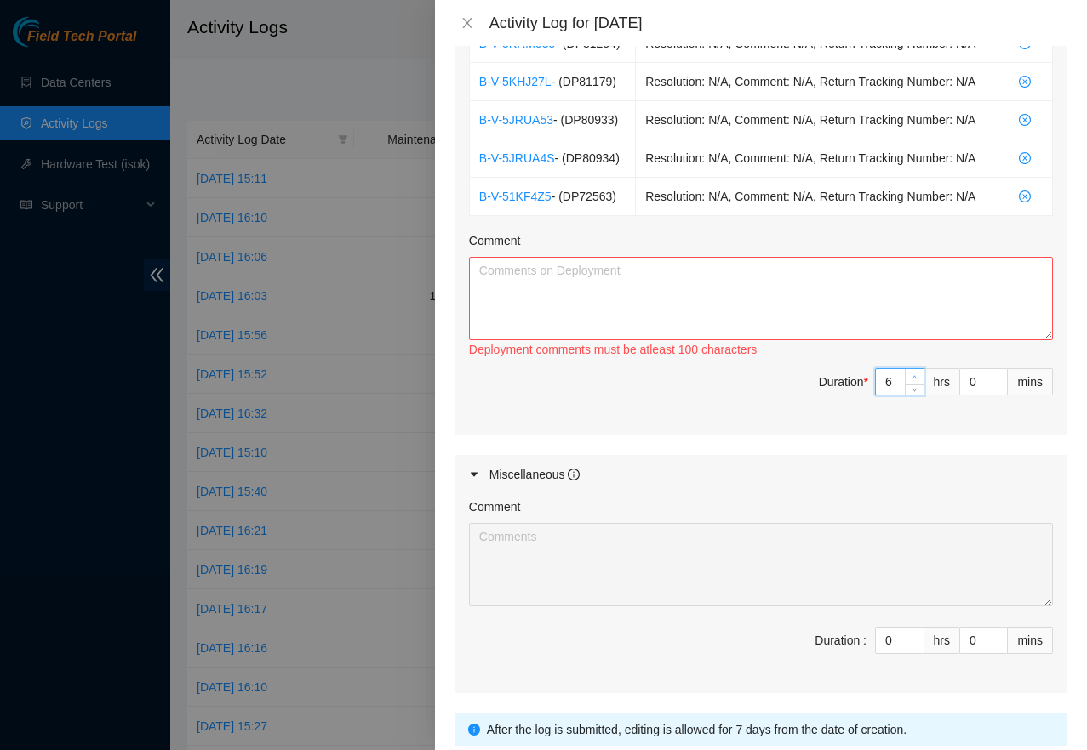
type input "7"
click at [911, 380] on icon "up" at bounding box center [914, 377] width 6 height 6
click at [647, 340] on textarea "Comment" at bounding box center [761, 298] width 584 height 83
paste textarea "Had a meeting with NIE [PERSON_NAME] and went over deployments DP72563 - r02.se…"
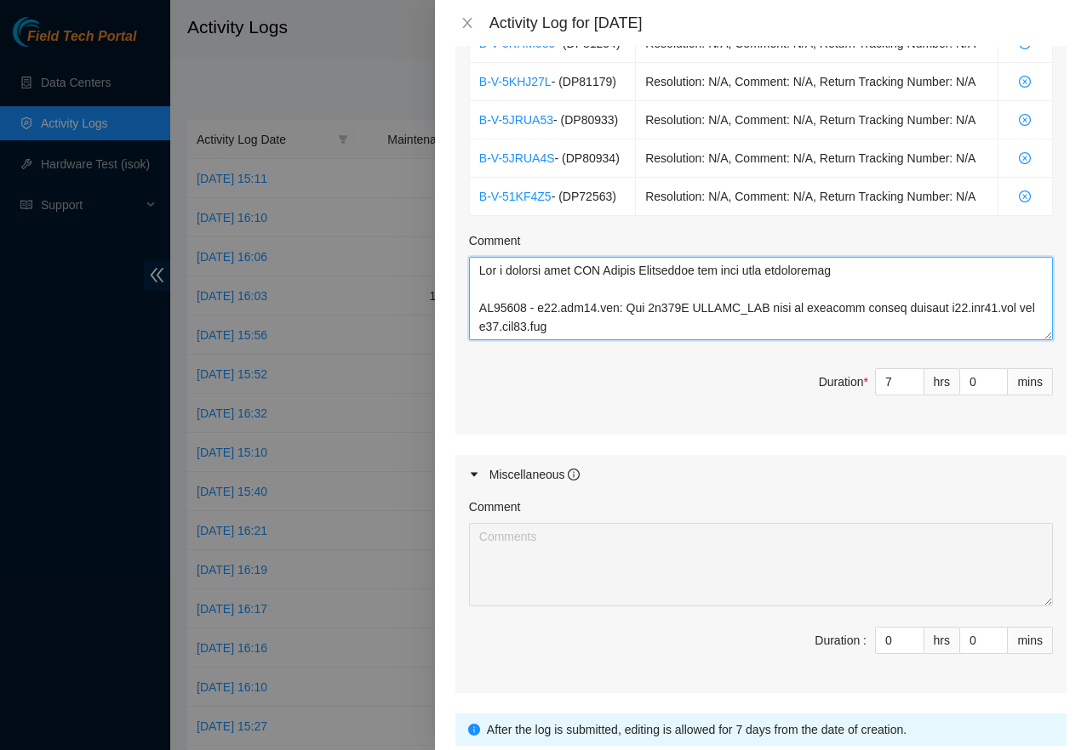
scroll to position [538, 0]
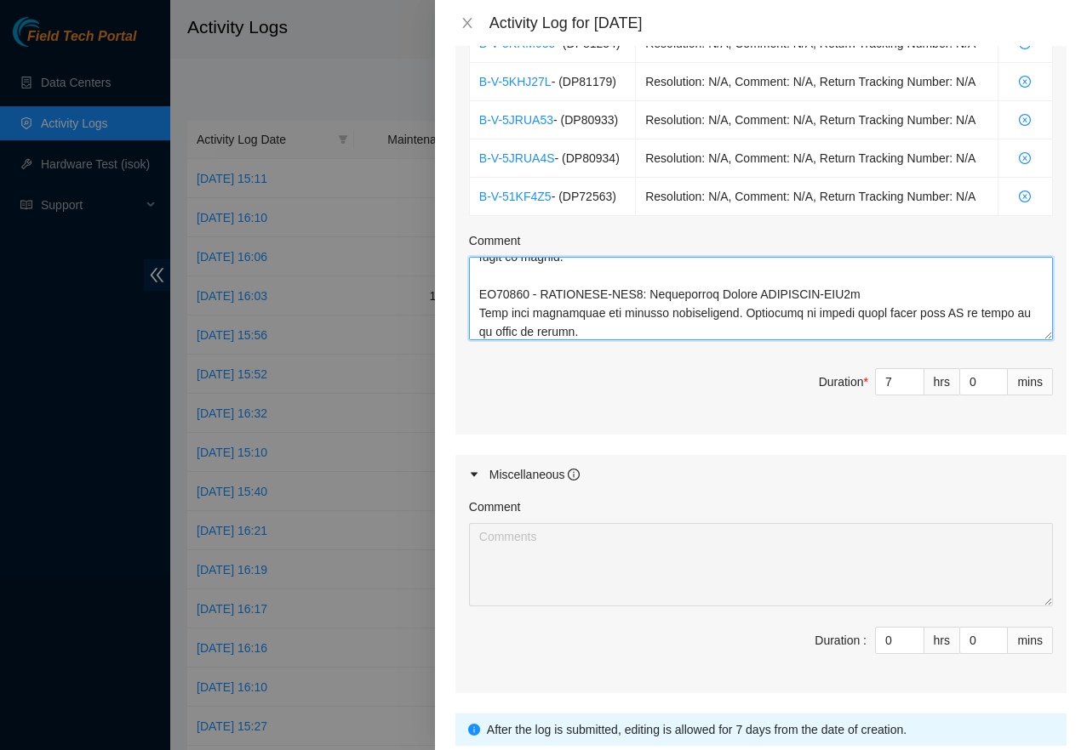
type textarea "Had a meeting with NIE [PERSON_NAME] and went over deployments DP72563 - r02.se…"
click at [905, 653] on span "Decrease Value" at bounding box center [914, 645] width 19 height 15
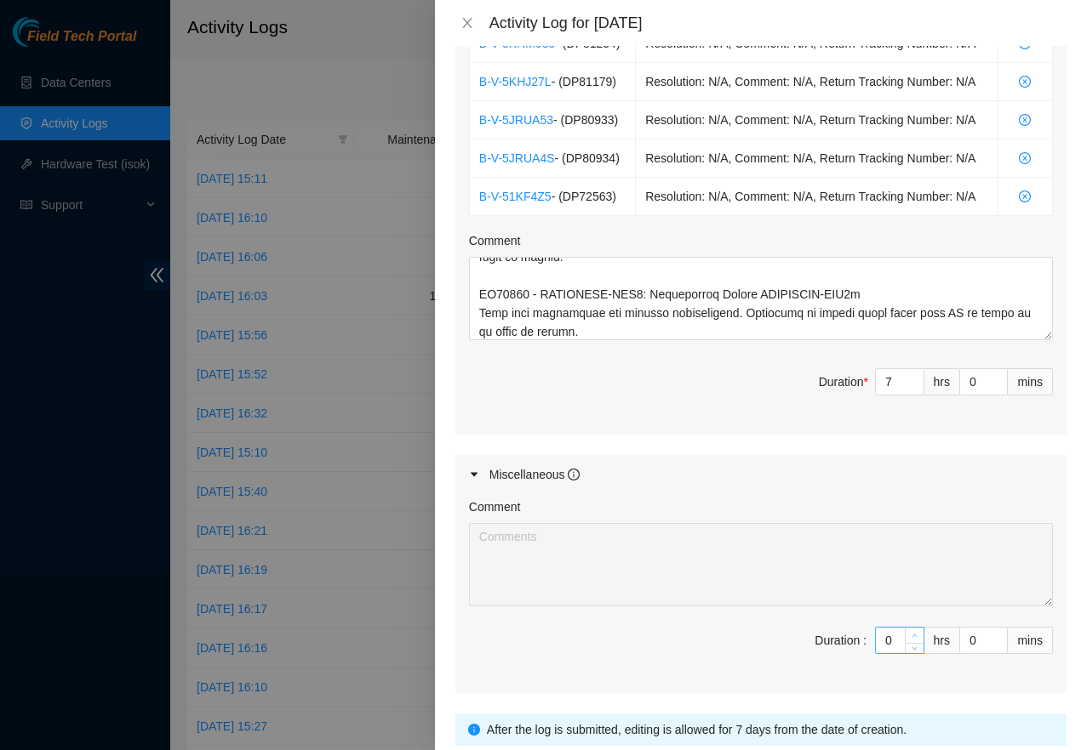
type input "1"
type input "8"
click at [911, 639] on icon "up" at bounding box center [914, 636] width 6 height 6
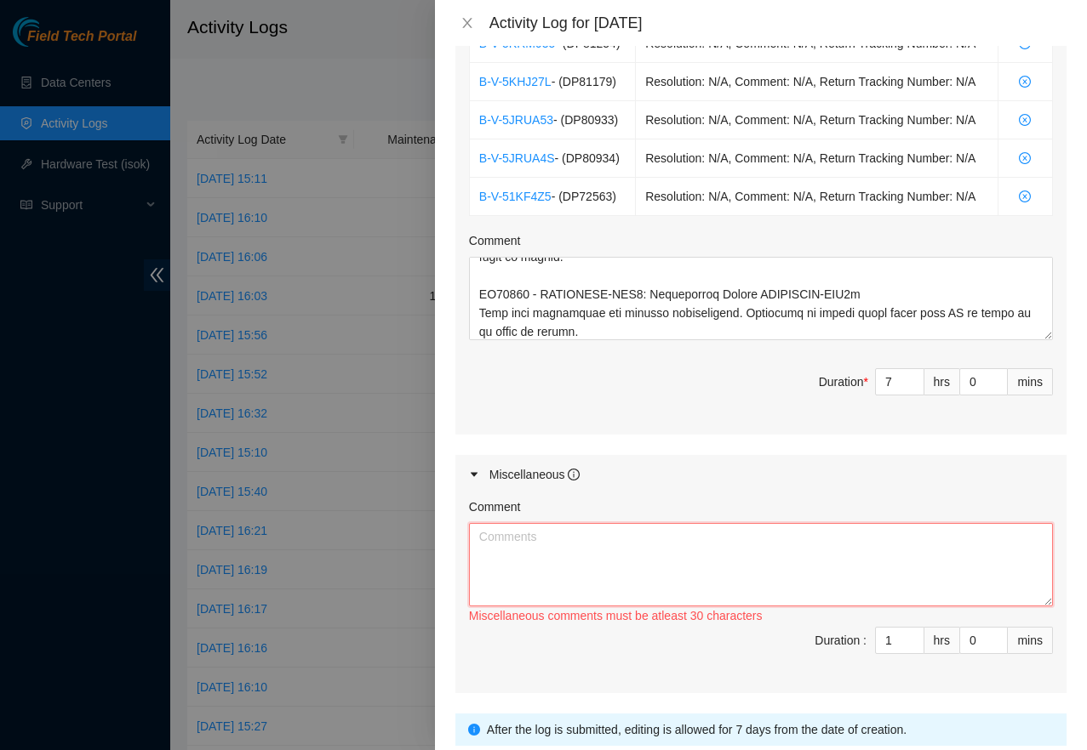
click at [757, 607] on textarea "Comment" at bounding box center [761, 564] width 584 height 83
paste textarea "Opened and answered emails. Answered multiple calls from [PERSON_NAME] security…"
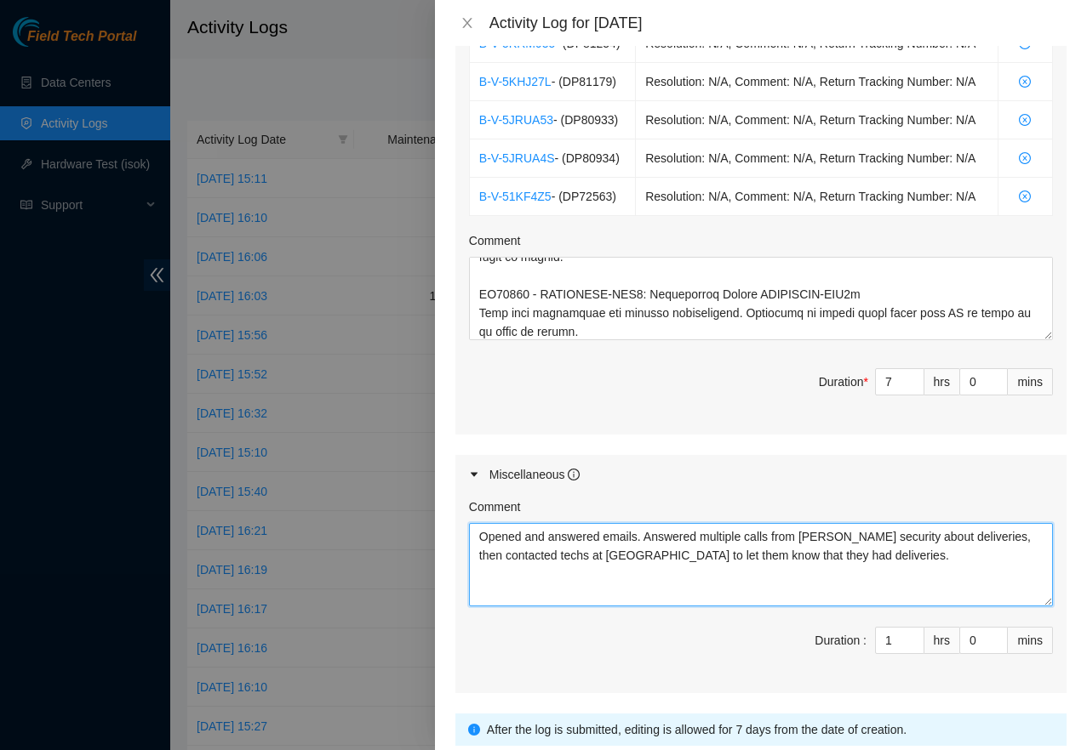
type textarea "Opened and answered emails. Answered multiple calls from [PERSON_NAME] security…"
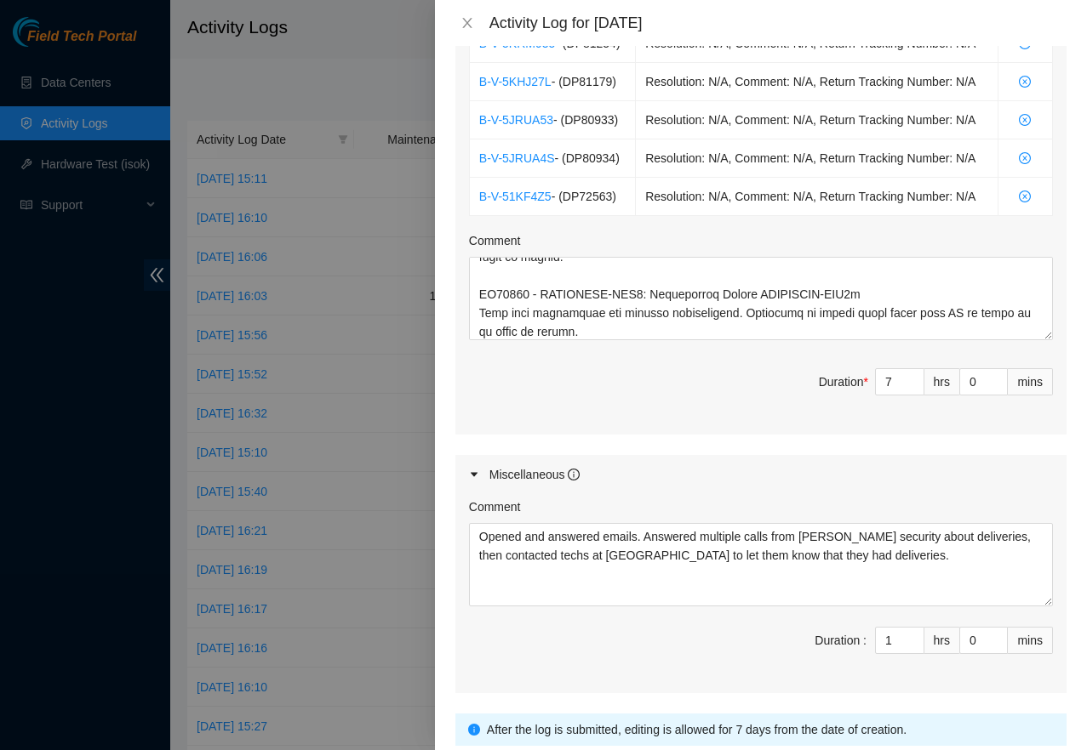
click at [913, 494] on div "Miscellaneous" at bounding box center [760, 474] width 611 height 39
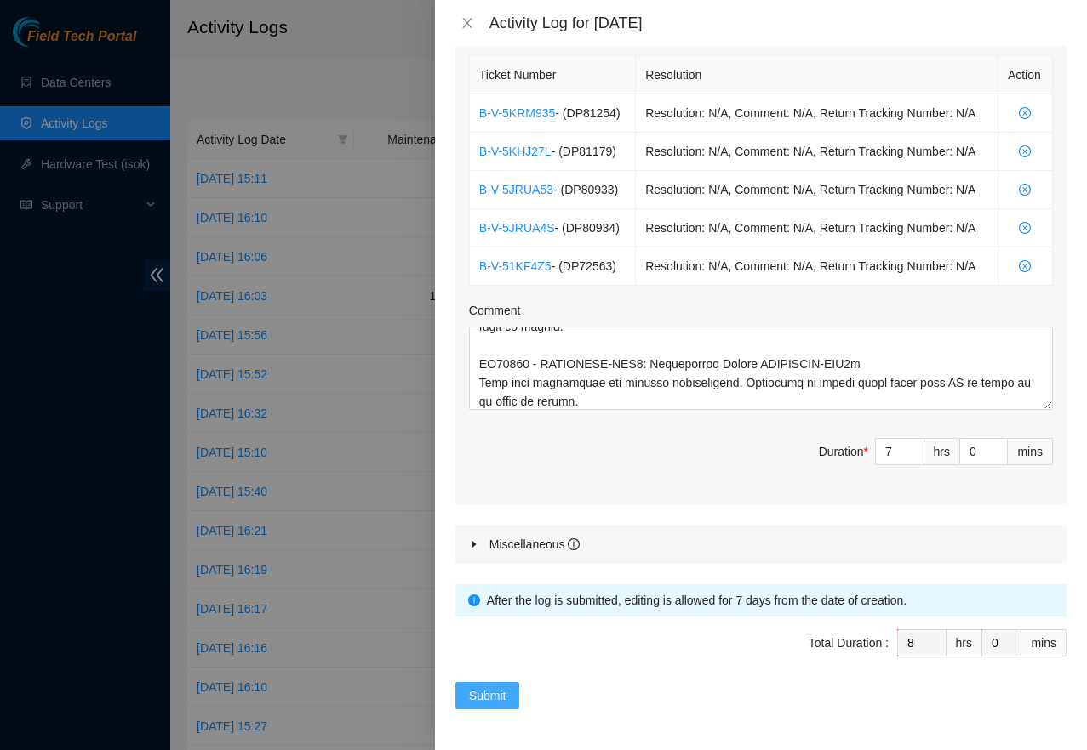
click at [511, 689] on button "Submit" at bounding box center [487, 695] width 65 height 27
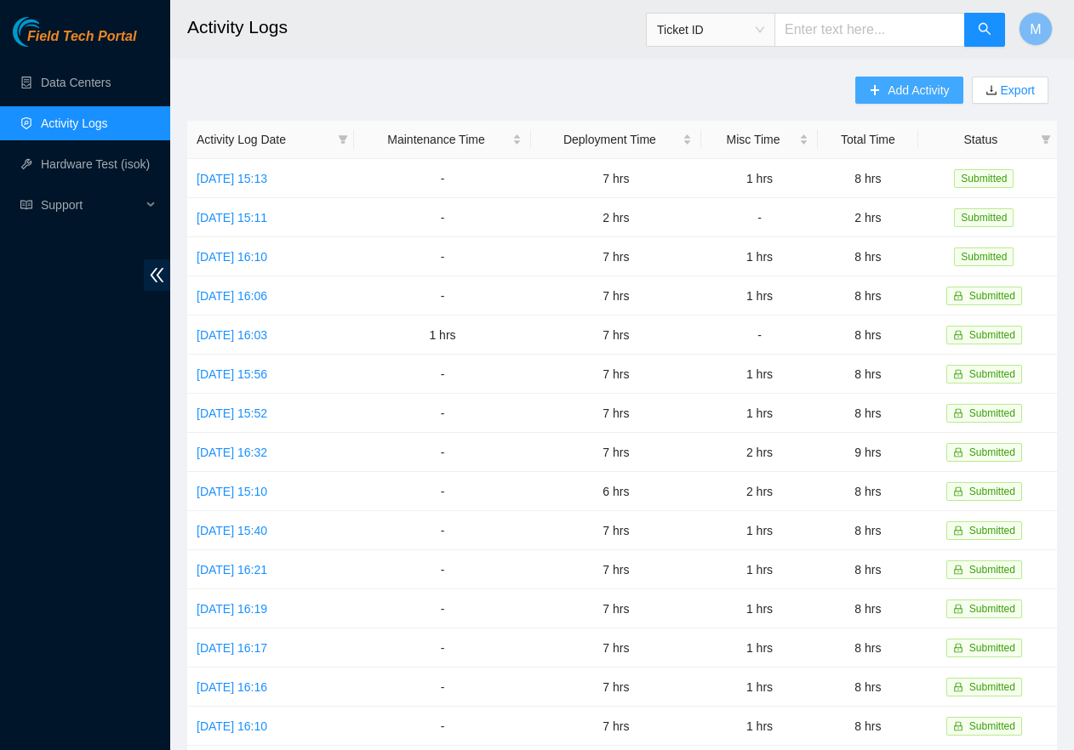
click at [922, 94] on span "Add Activity" at bounding box center [917, 90] width 61 height 19
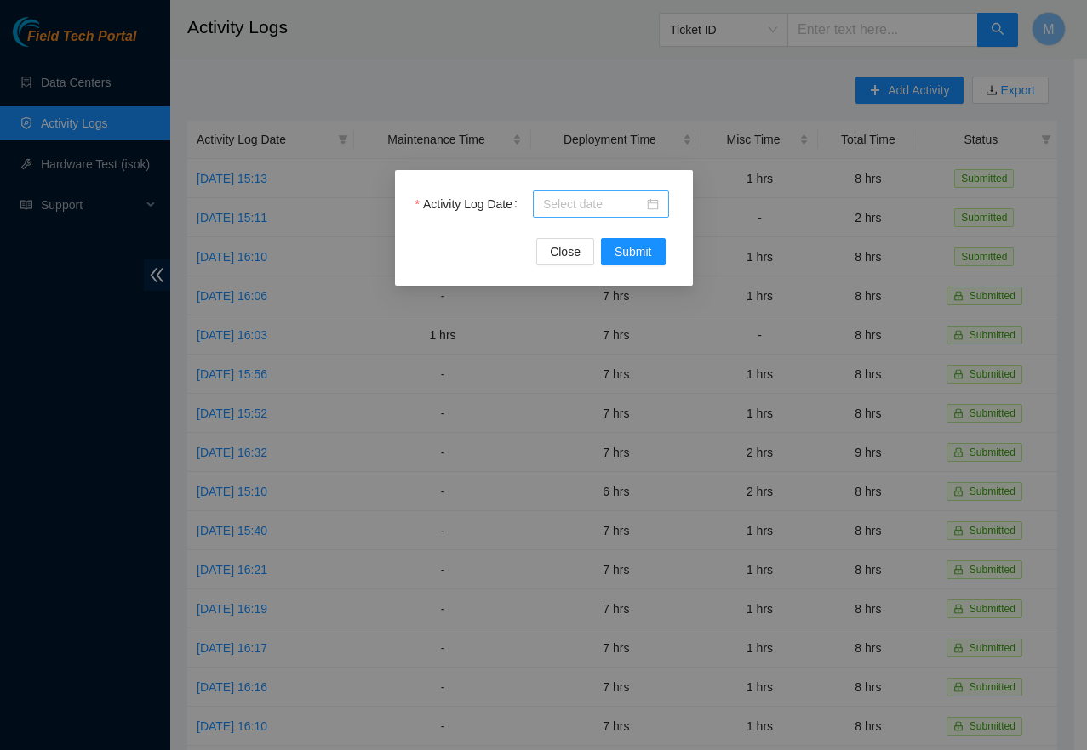
click at [655, 211] on div at bounding box center [601, 204] width 116 height 19
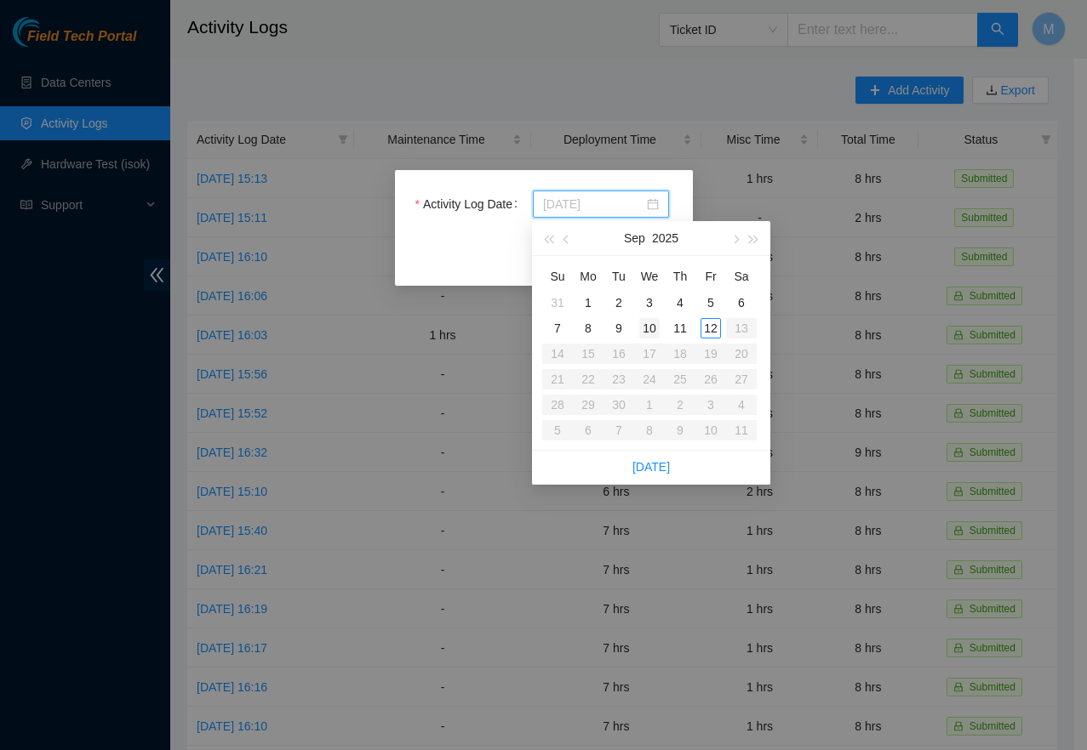
type input "[DATE]"
click at [655, 328] on div "10" at bounding box center [649, 328] width 20 height 20
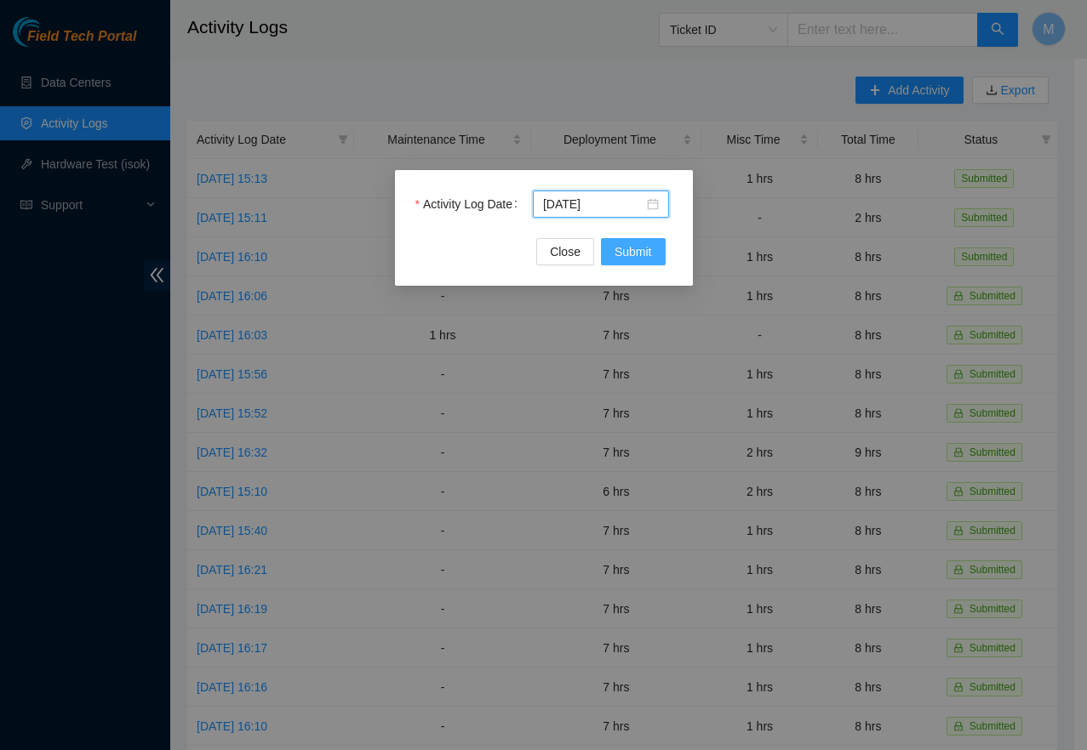
click at [636, 258] on span "Submit" at bounding box center [632, 252] width 37 height 19
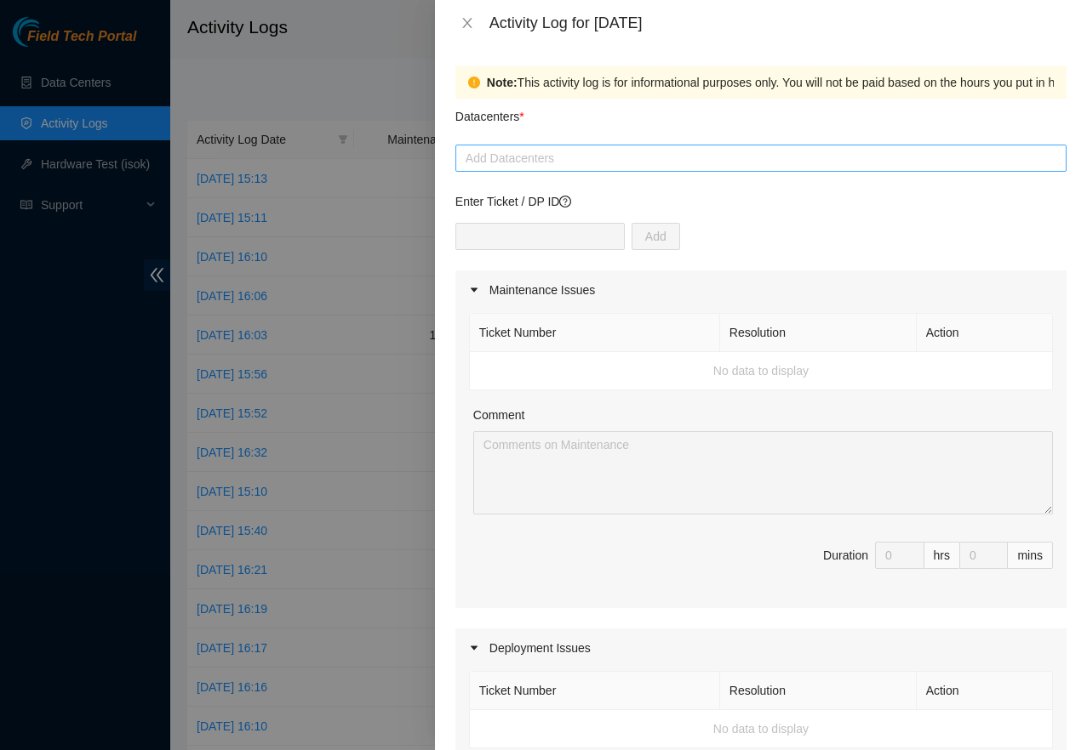
click at [718, 163] on div at bounding box center [760, 158] width 602 height 20
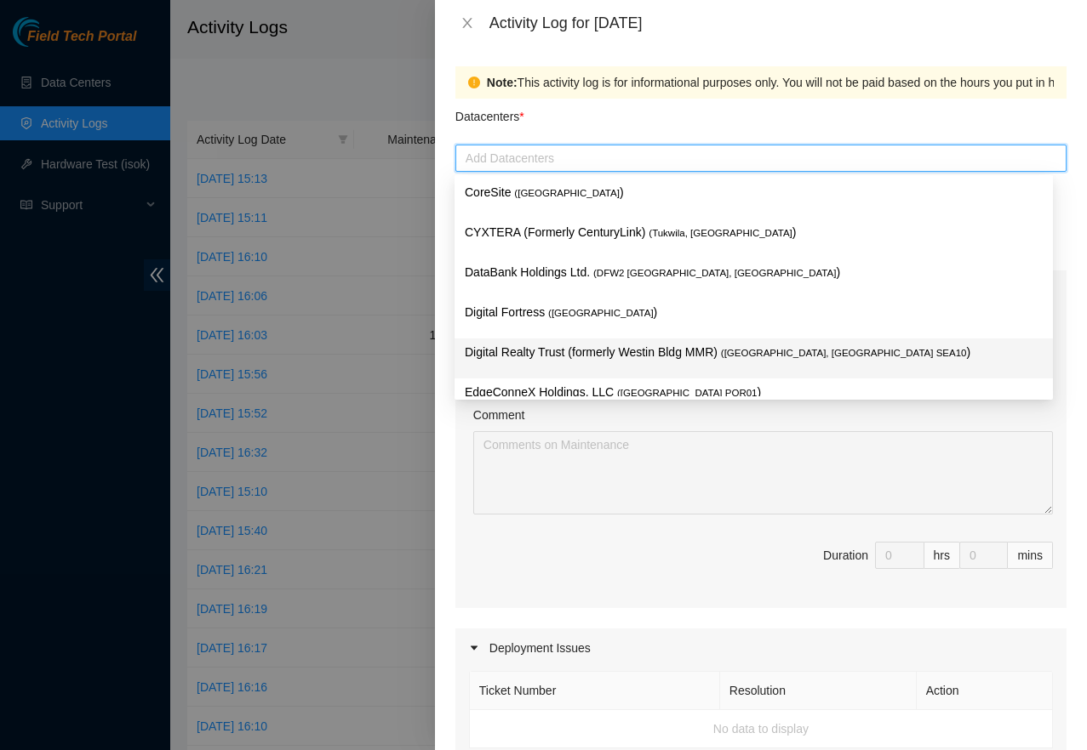
click at [579, 345] on p "Digital Realty Trust (formerly Westin Bldg MMR) ( [GEOGRAPHIC_DATA], [GEOGRAPHI…" at bounding box center [754, 353] width 578 height 20
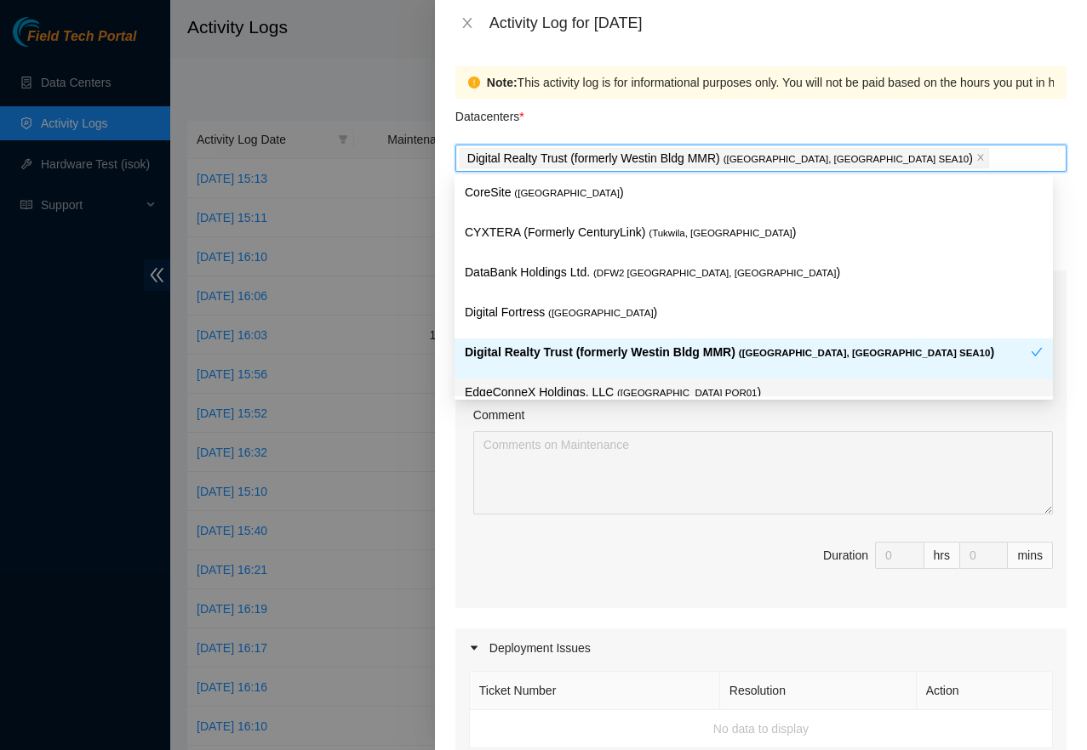
click at [705, 540] on div "Ticket Number Resolution Action No data to display Comment Duration 0 hrs 0 mins" at bounding box center [760, 459] width 611 height 299
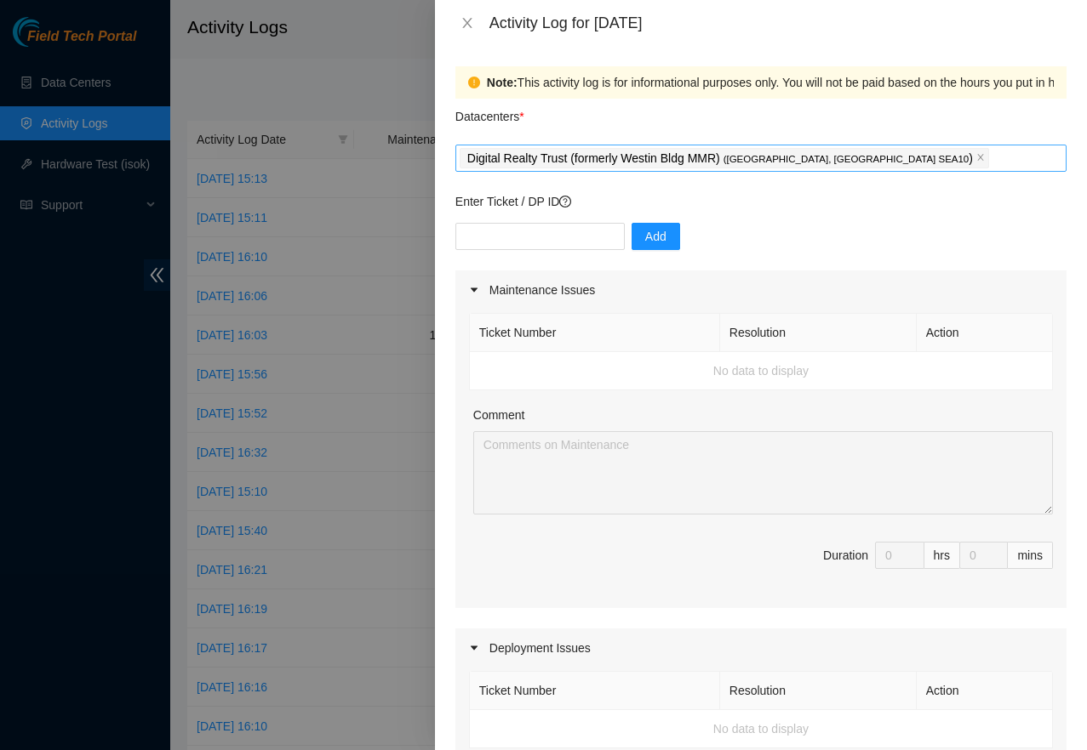
click at [871, 166] on div "Digital Realty Trust (formerly Westin Bldg MMR) ( [GEOGRAPHIC_DATA], [GEOGRAPHI…" at bounding box center [760, 158] width 602 height 24
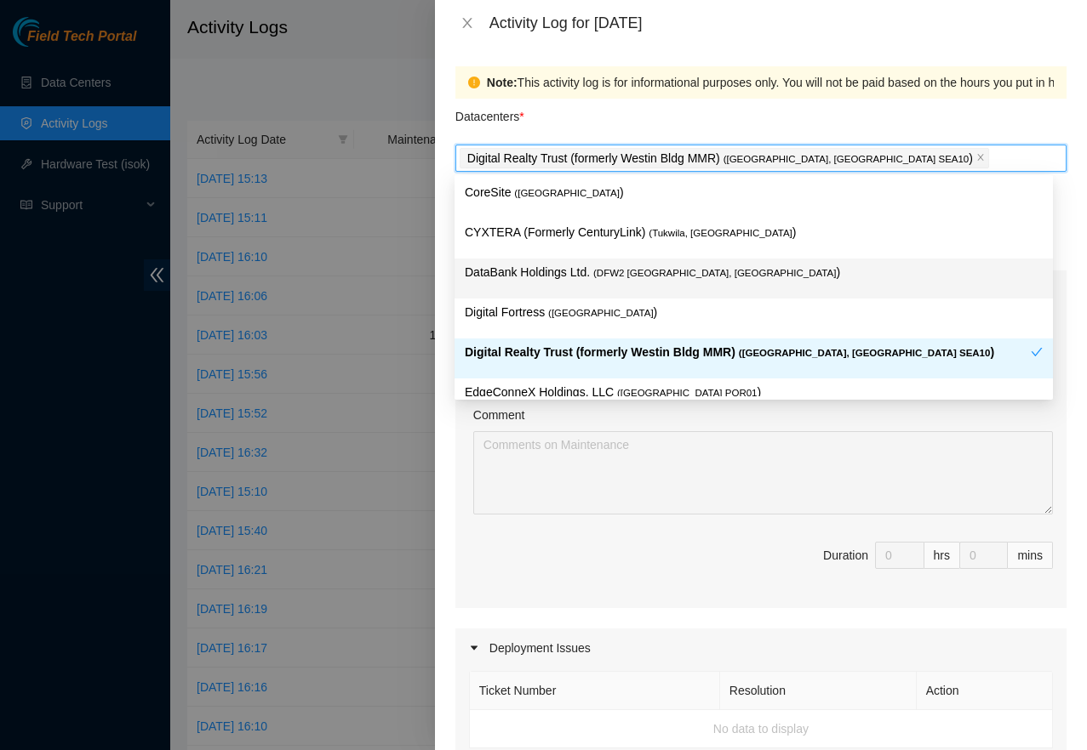
click at [659, 275] on span "( DFW2 [GEOGRAPHIC_DATA], [GEOGRAPHIC_DATA]" at bounding box center [714, 273] width 243 height 10
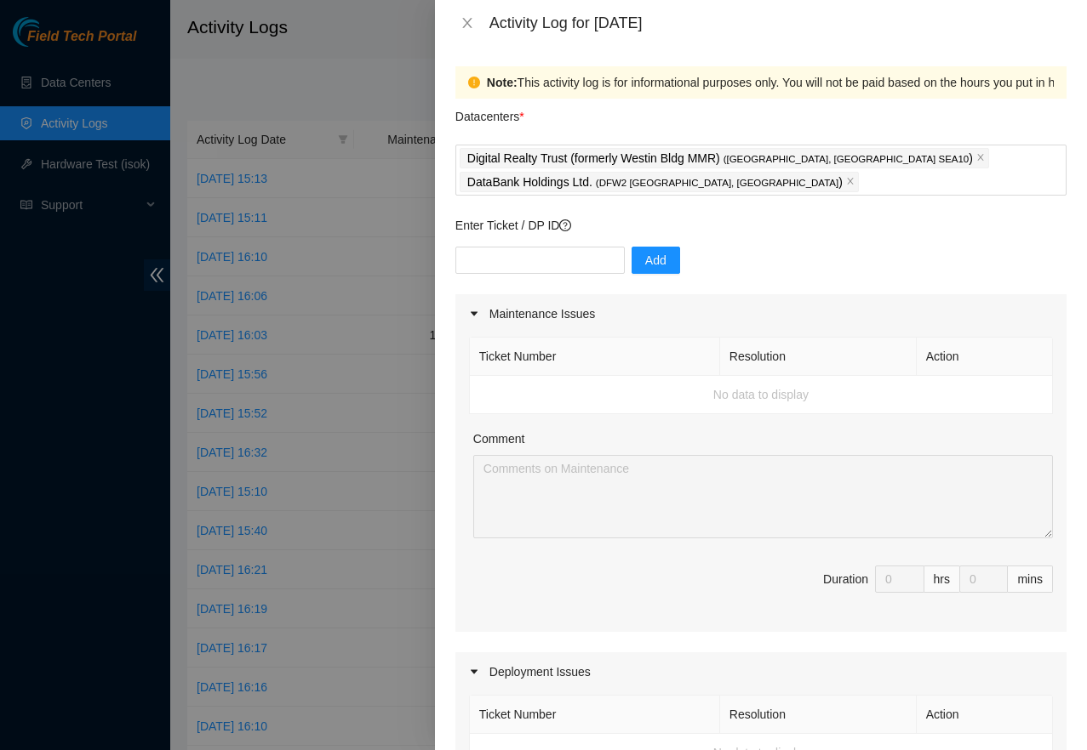
click at [614, 597] on span "Duration 0 hrs 0 mins" at bounding box center [761, 590] width 584 height 48
click at [560, 260] on input "text" at bounding box center [539, 260] width 169 height 27
paste input "DP81254"
type input "DP81254"
click at [645, 267] on span "Add" at bounding box center [655, 260] width 21 height 19
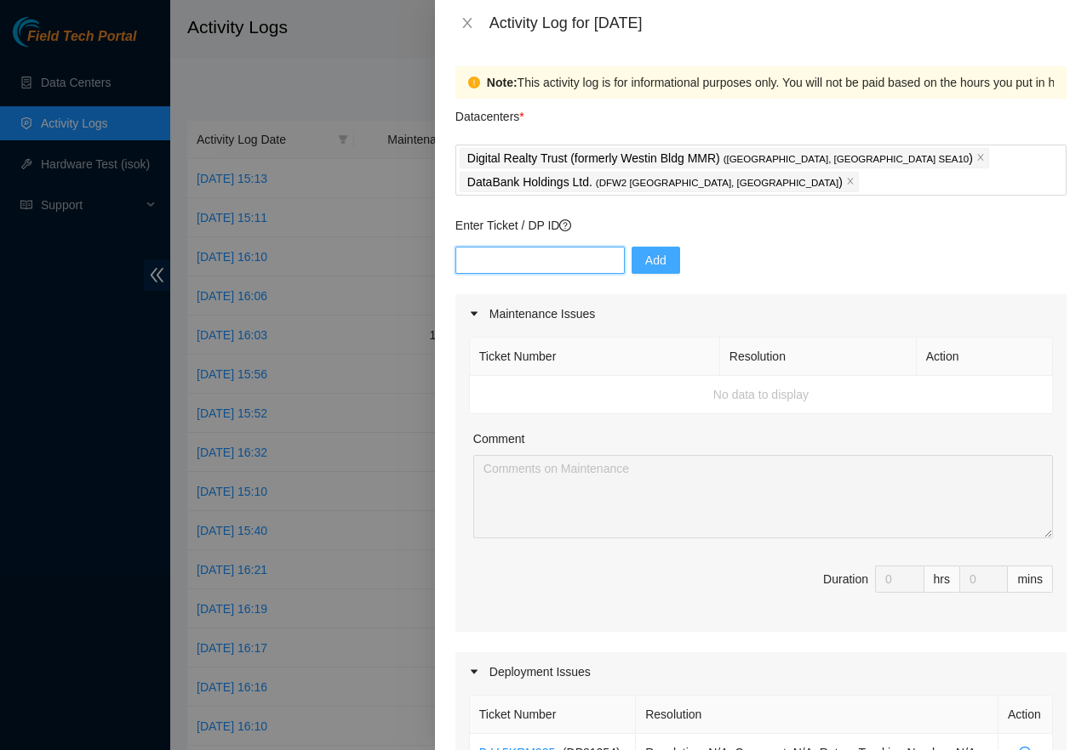
click at [520, 254] on input "text" at bounding box center [539, 260] width 169 height 27
paste input "DP81179"
type input "DP81179"
click at [638, 272] on button "Add" at bounding box center [655, 260] width 49 height 27
click at [574, 257] on input "text" at bounding box center [539, 260] width 169 height 27
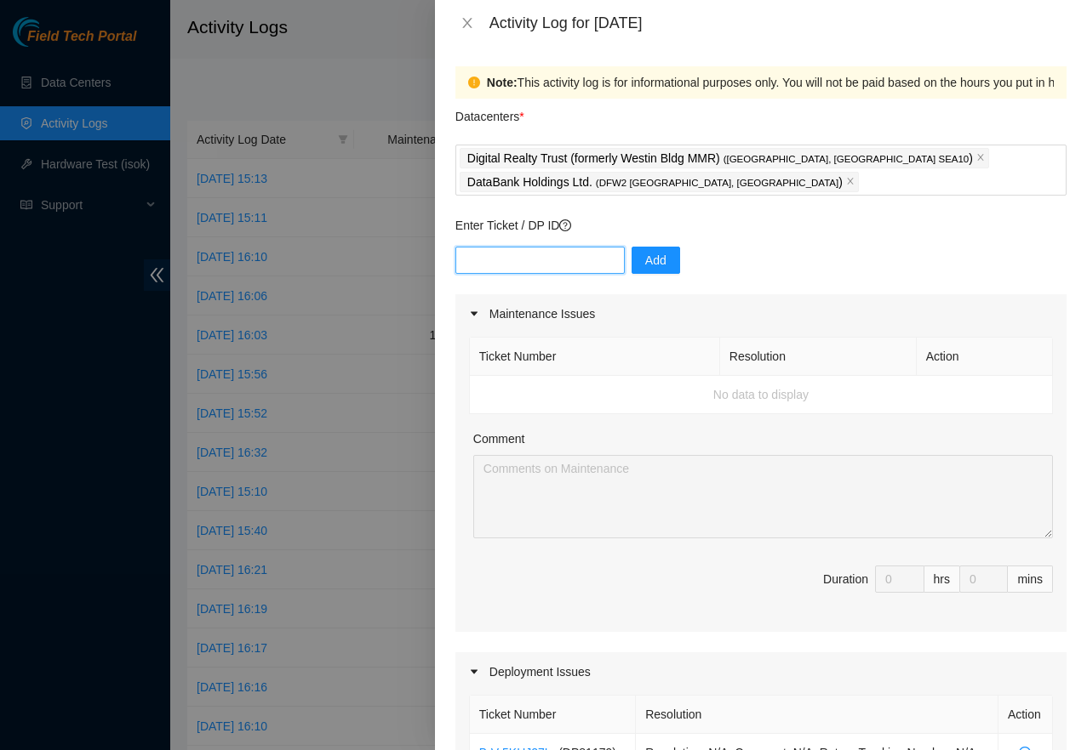
paste input "DP72563"
type input "DP72563"
click at [632, 248] on button "Add" at bounding box center [655, 260] width 49 height 27
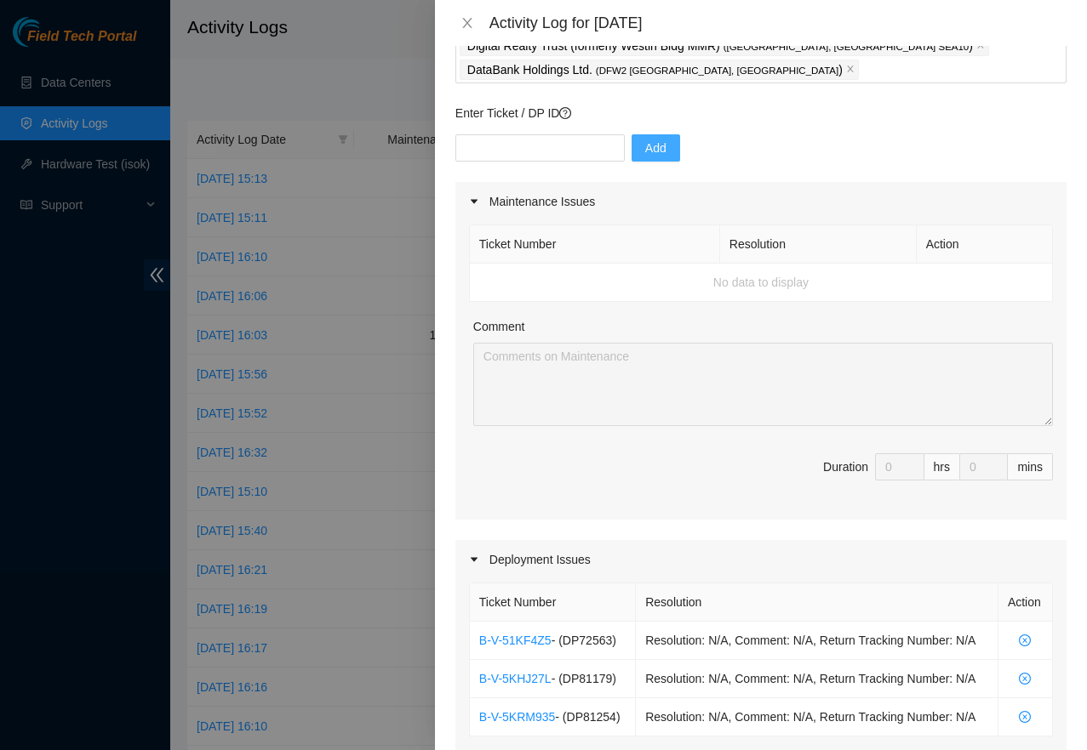
scroll to position [659, 0]
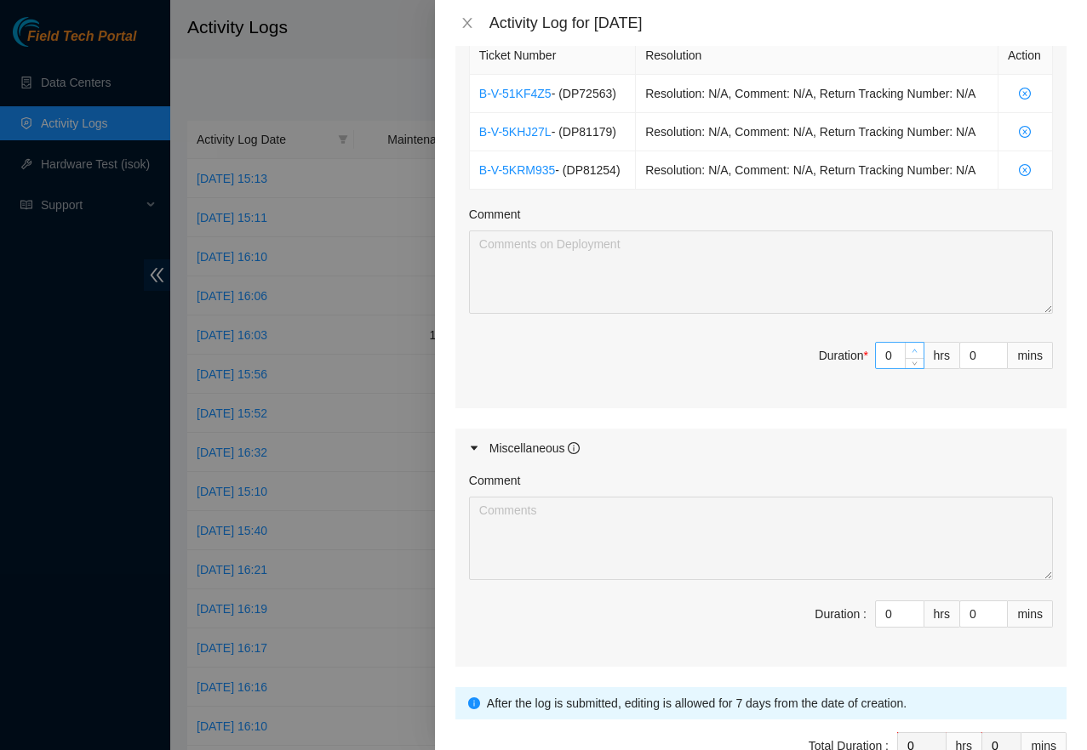
type input "1"
click at [911, 354] on icon "up" at bounding box center [914, 351] width 6 height 6
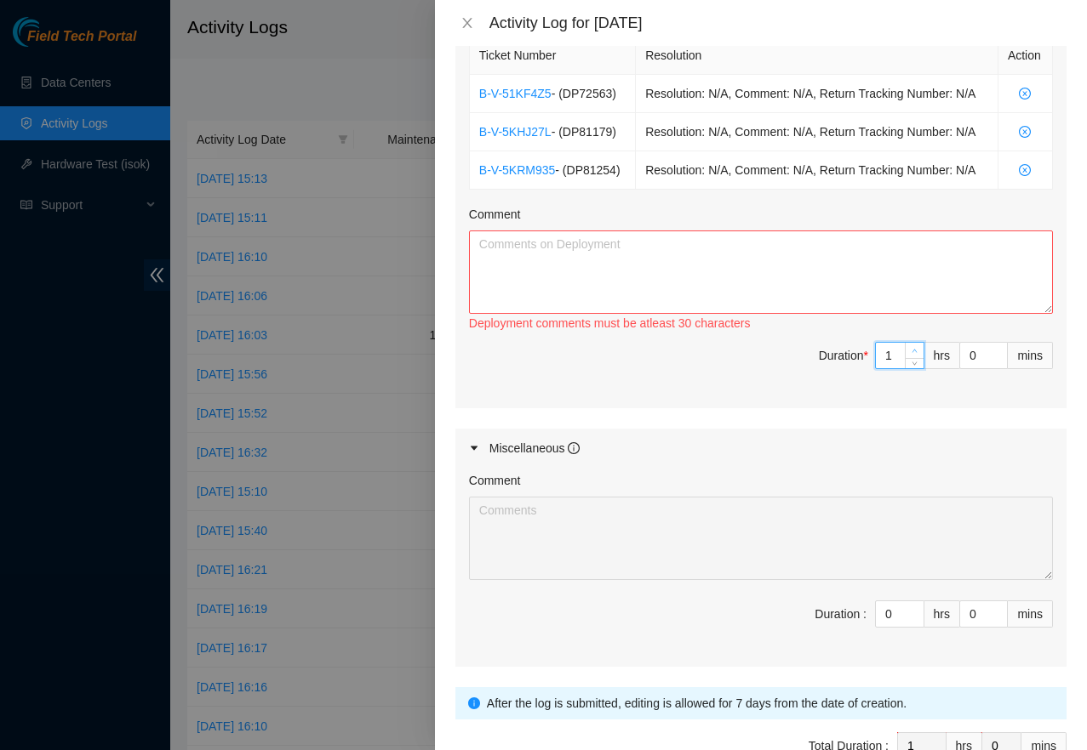
type input "2"
click at [911, 354] on icon "up" at bounding box center [914, 351] width 6 height 6
type input "3"
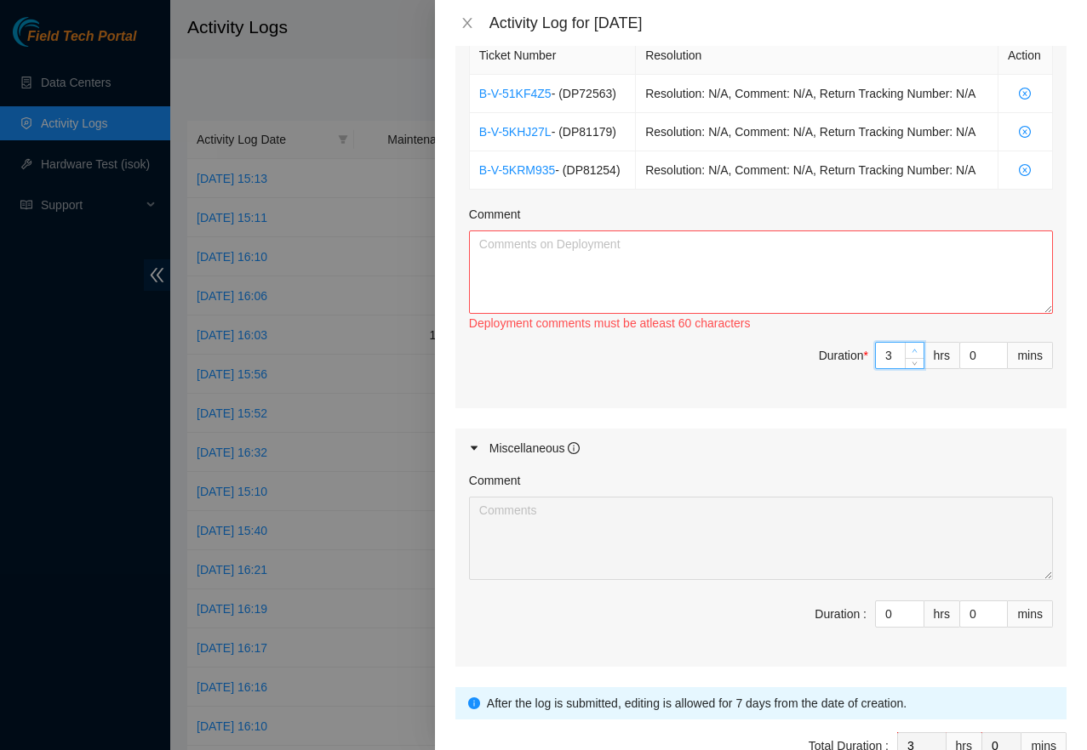
click at [911, 354] on icon "up" at bounding box center [914, 351] width 6 height 6
type input "4"
click at [911, 354] on icon "up" at bounding box center [914, 351] width 6 height 6
type input "5"
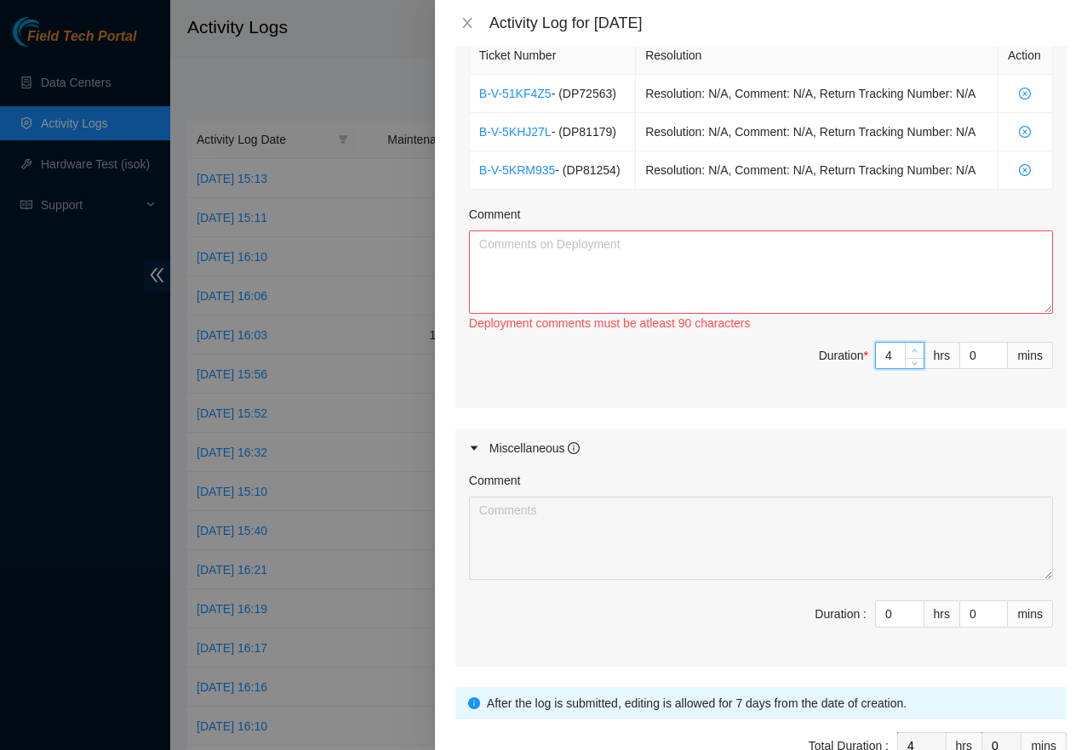
type input "5"
click at [911, 354] on icon "up" at bounding box center [914, 351] width 6 height 6
type input "6"
click at [911, 354] on icon "up" at bounding box center [914, 351] width 6 height 6
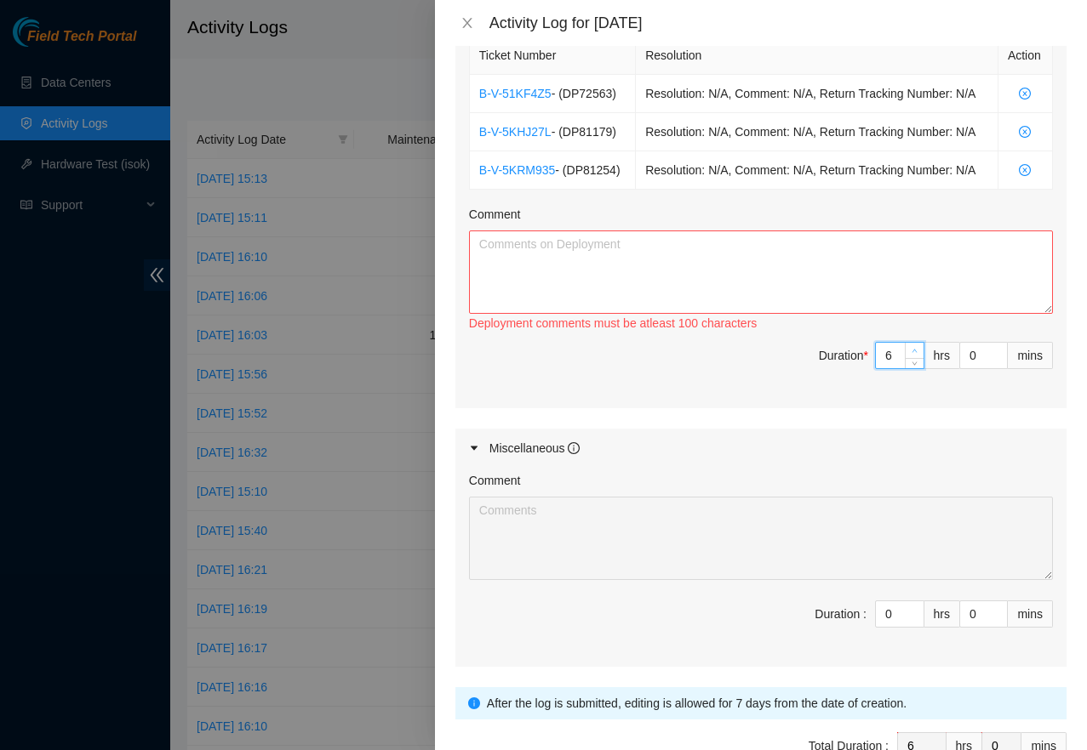
type input "7"
click at [911, 354] on icon "up" at bounding box center [914, 351] width 6 height 6
type input "8"
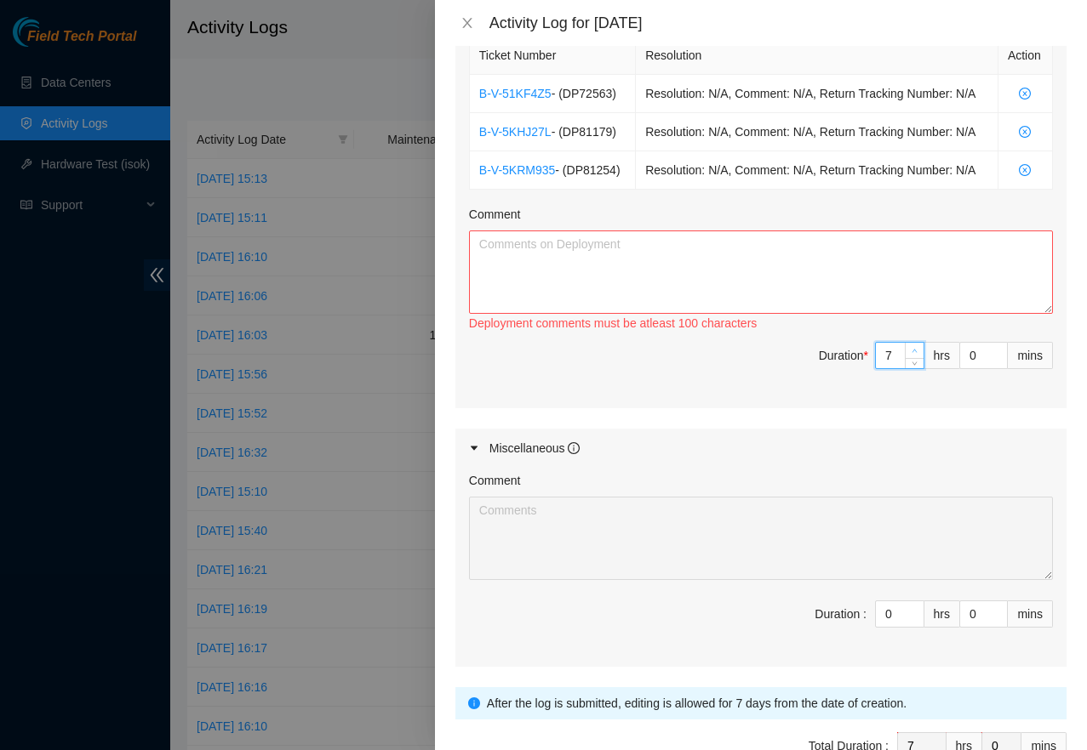
type input "8"
click at [831, 314] on textarea "Comment" at bounding box center [761, 272] width 584 height 83
paste textarea "DP72563 - r02.sea01.icn: Add 1x400G COGENT_ICN wave to existing bundle between …"
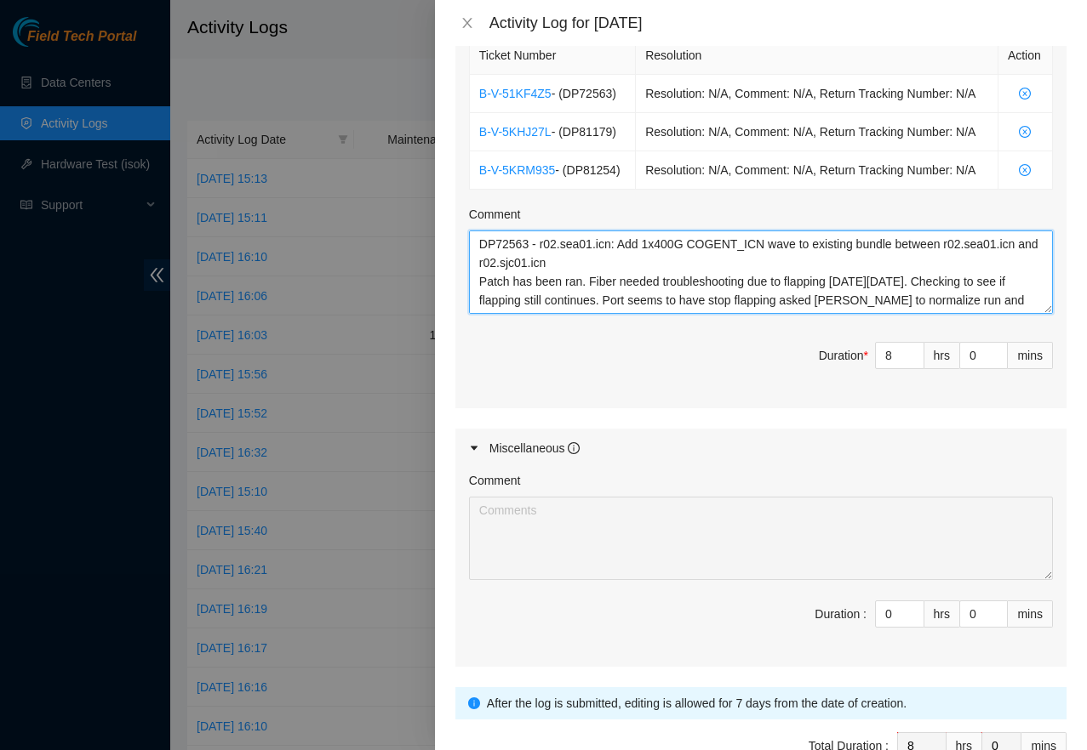
scroll to position [257, 0]
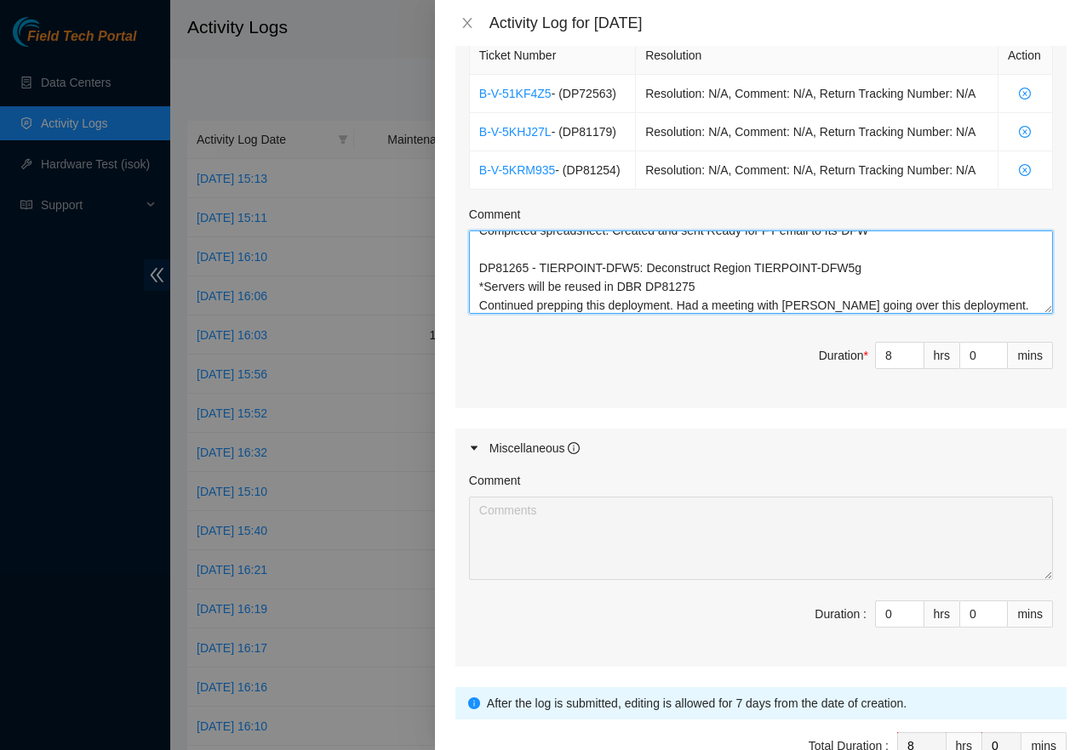
type textarea "DP72563 - r02.sea01.icn: Add 1x400G COGENT_ICN wave to existing bundle between …"
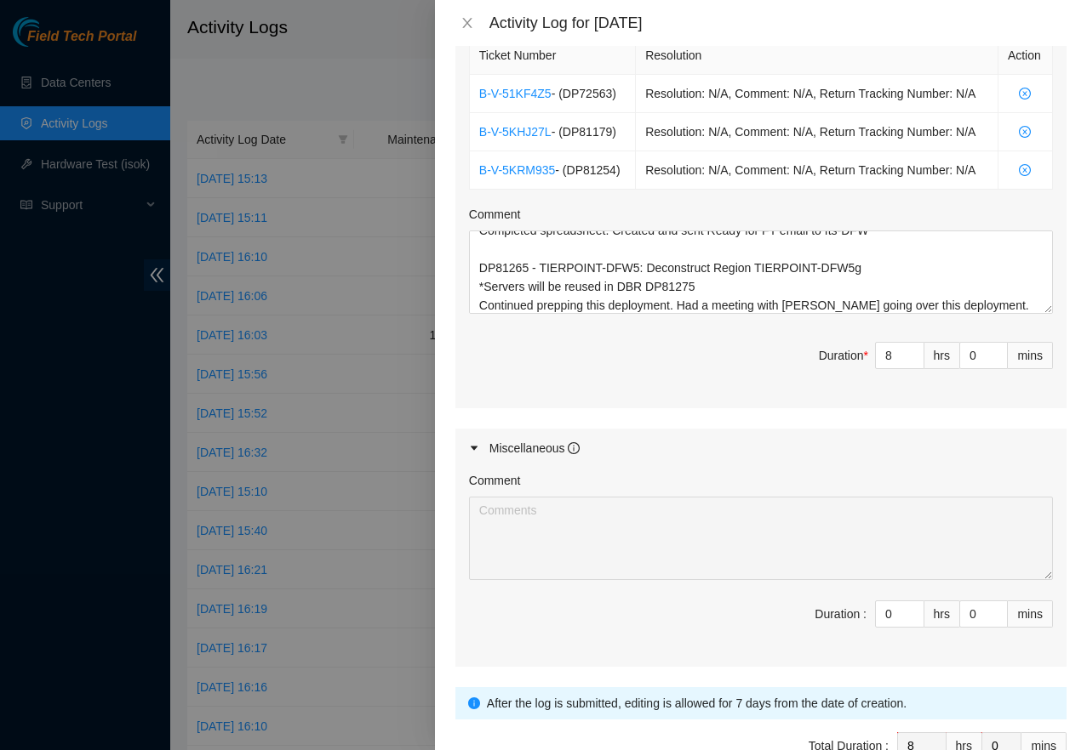
click at [866, 470] on div "Maintenance Issues Ticket Number Resolution Action No data to display Comment D…" at bounding box center [760, 151] width 611 height 1032
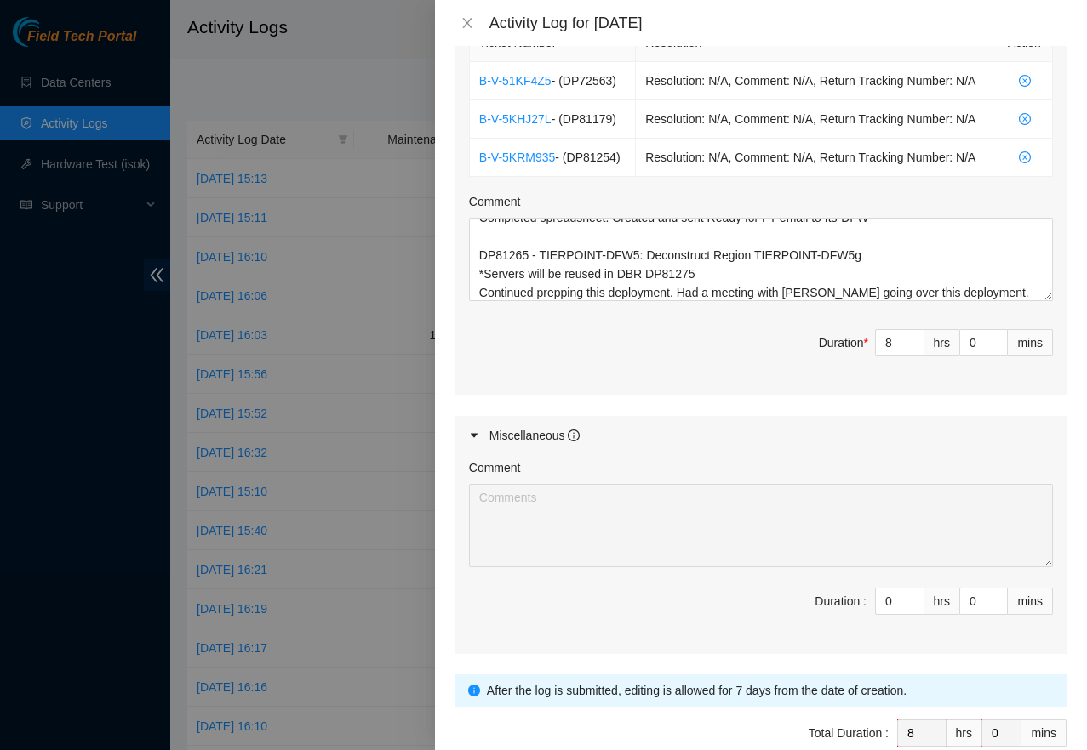
scroll to position [819, 0]
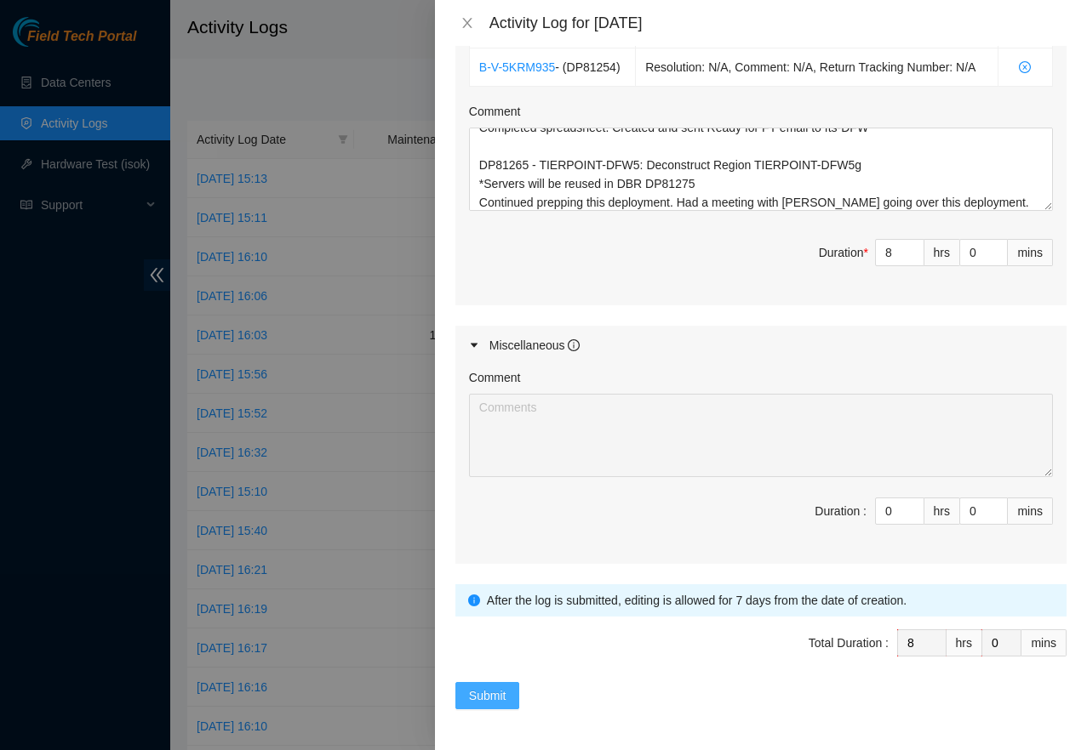
click at [502, 698] on span "Submit" at bounding box center [487, 696] width 37 height 19
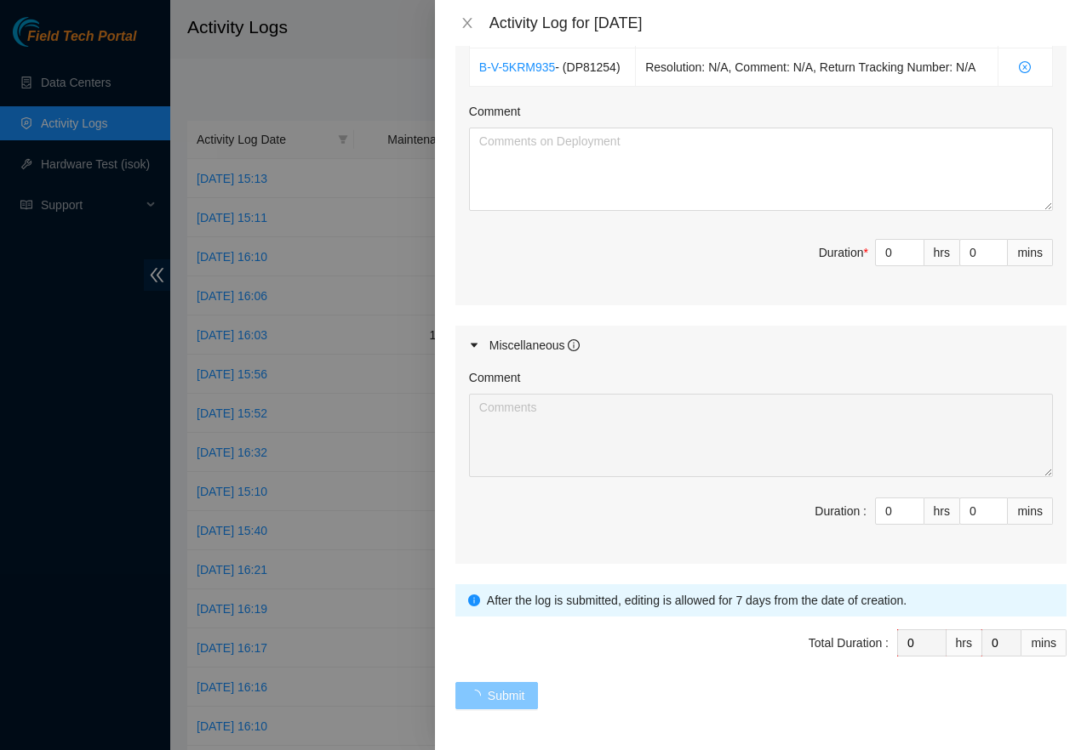
scroll to position [0, 0]
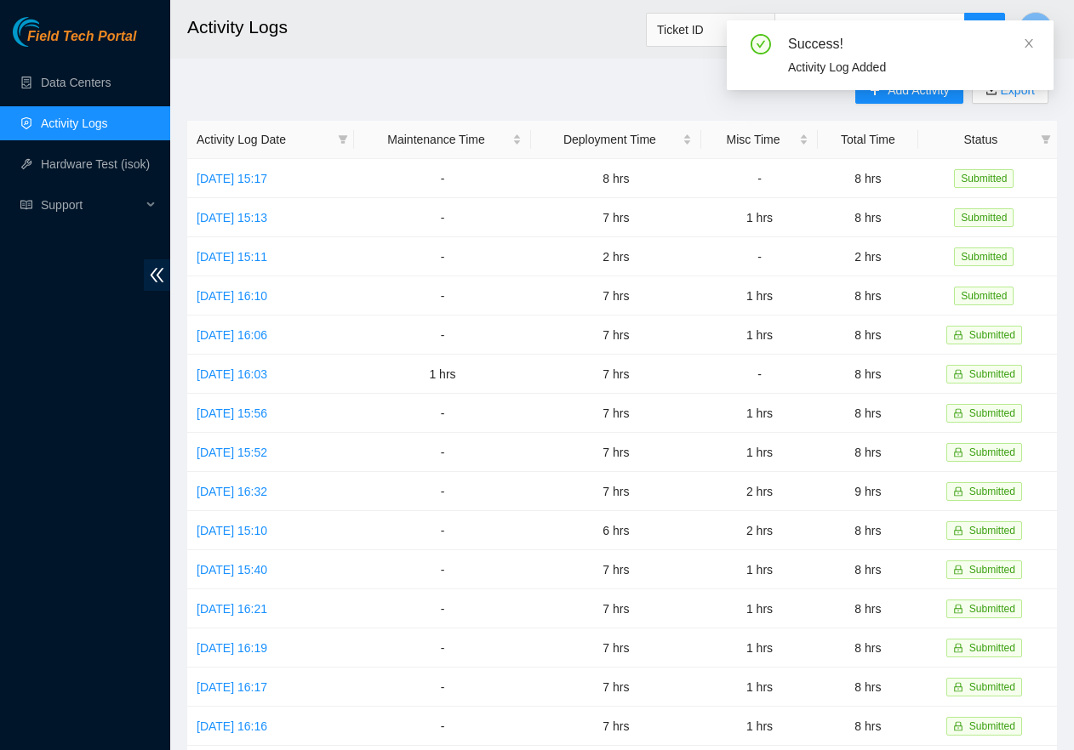
click at [560, 89] on div "Add Activity Export Activity Log Date Maintenance Time Deployment Time Misc Tim…" at bounding box center [622, 537] width 870 height 920
click at [891, 94] on div "Success! Activity Log Added" at bounding box center [890, 61] width 327 height 83
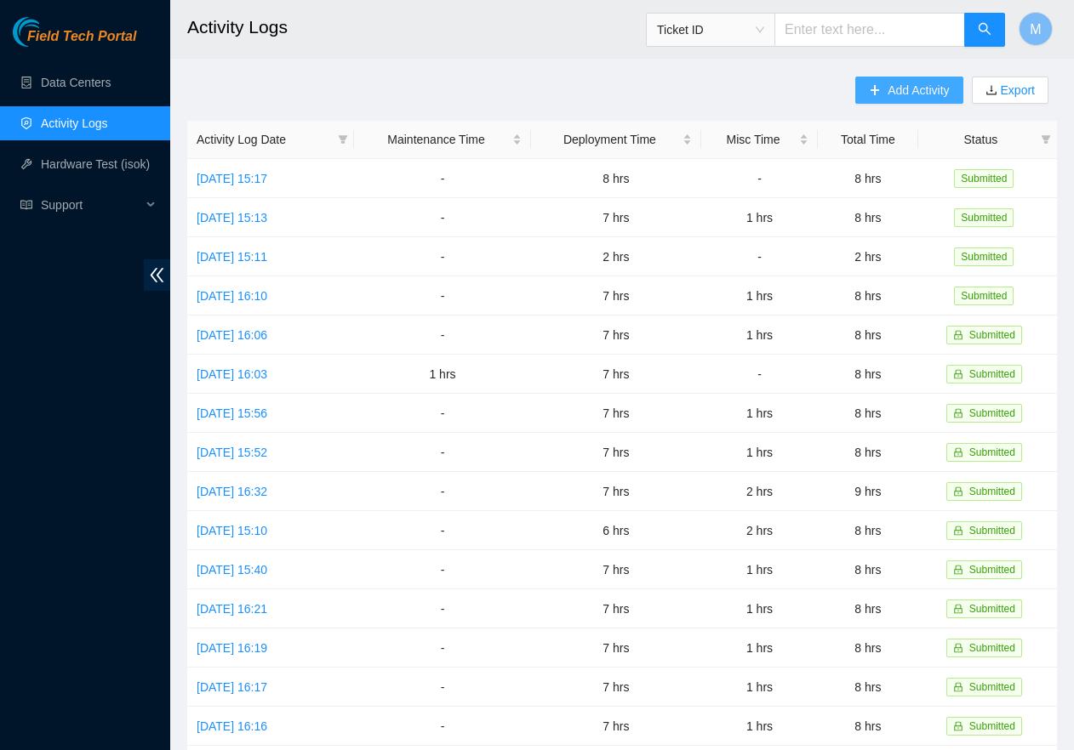
click at [892, 94] on span "Add Activity" at bounding box center [917, 90] width 61 height 19
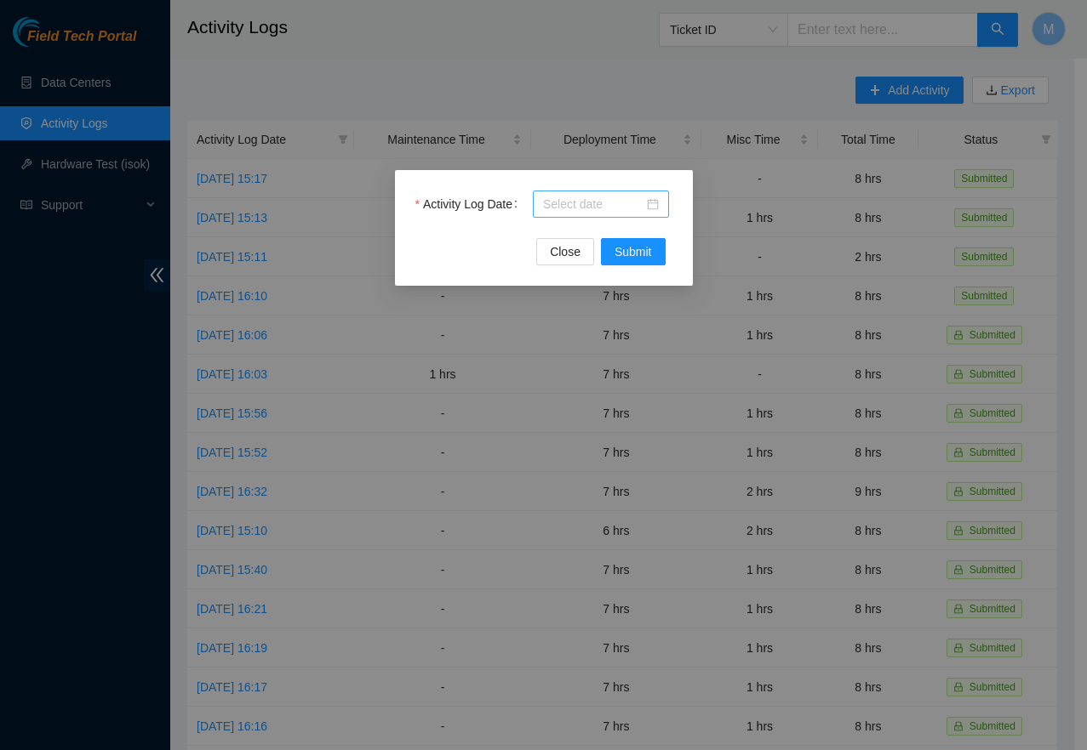
click at [658, 205] on div at bounding box center [601, 204] width 116 height 19
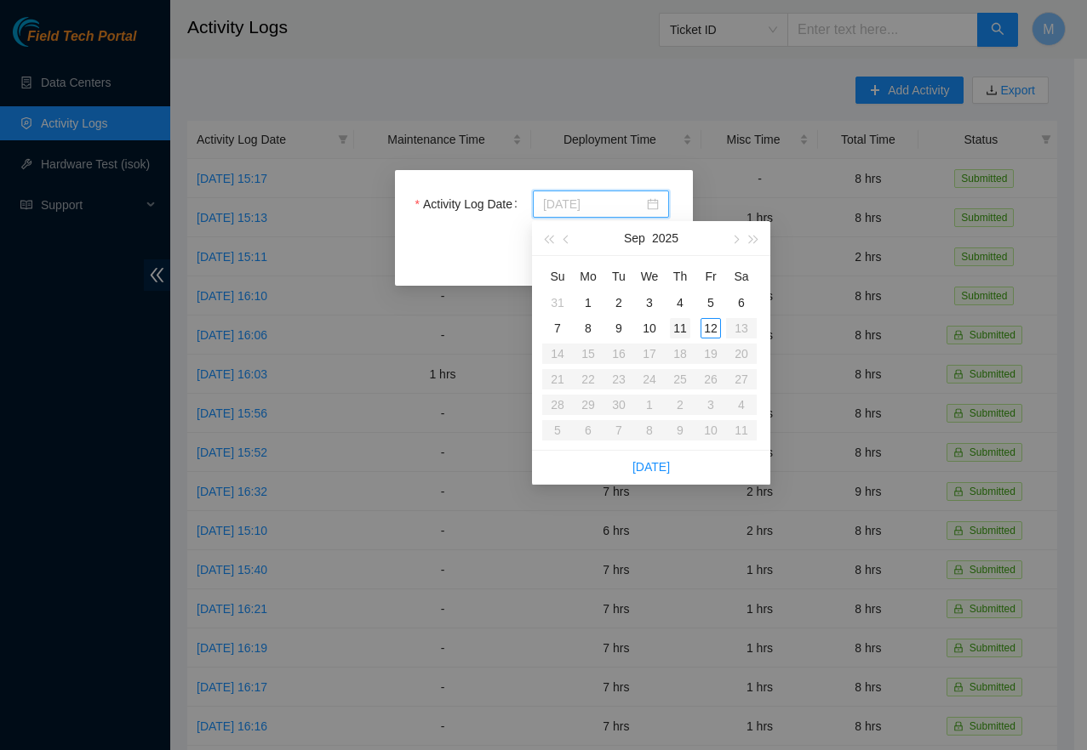
type input "[DATE]"
click at [682, 326] on div "11" at bounding box center [680, 328] width 20 height 20
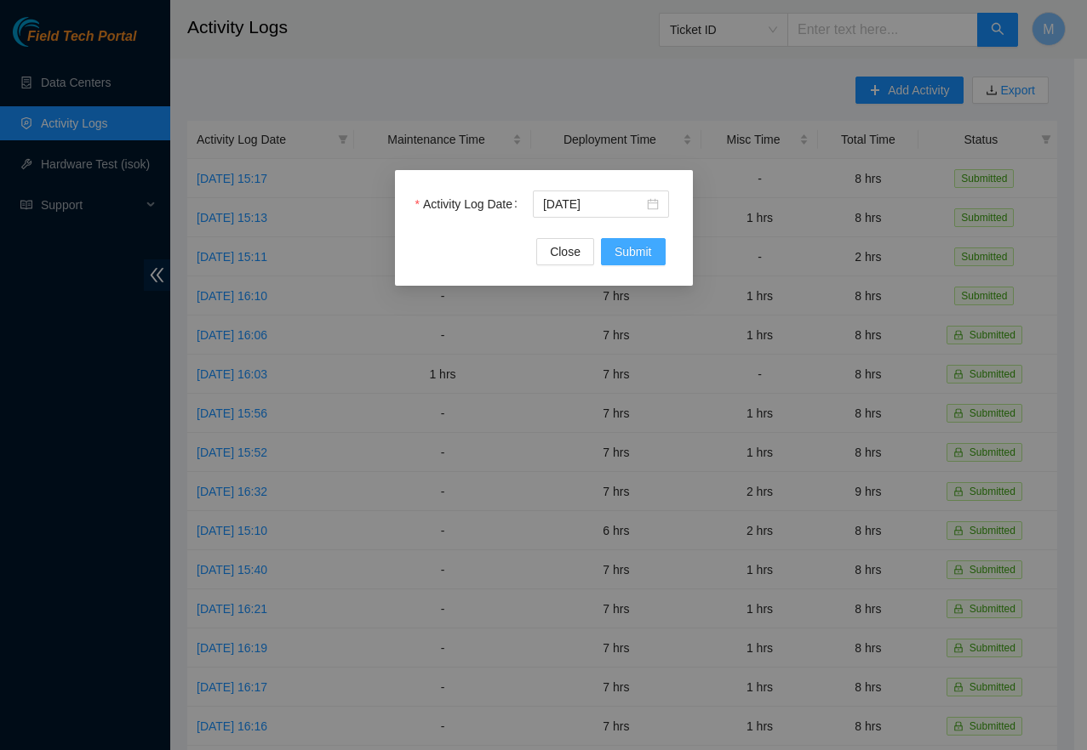
click at [643, 256] on span "Submit" at bounding box center [632, 252] width 37 height 19
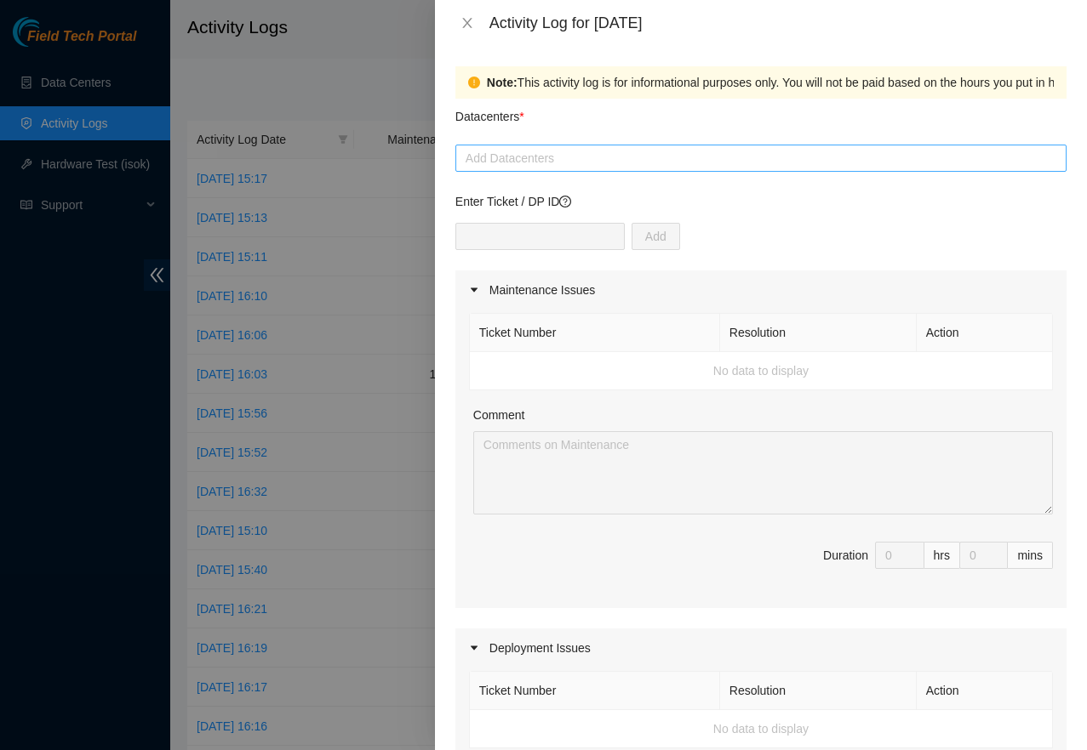
click at [619, 167] on div at bounding box center [760, 158] width 602 height 20
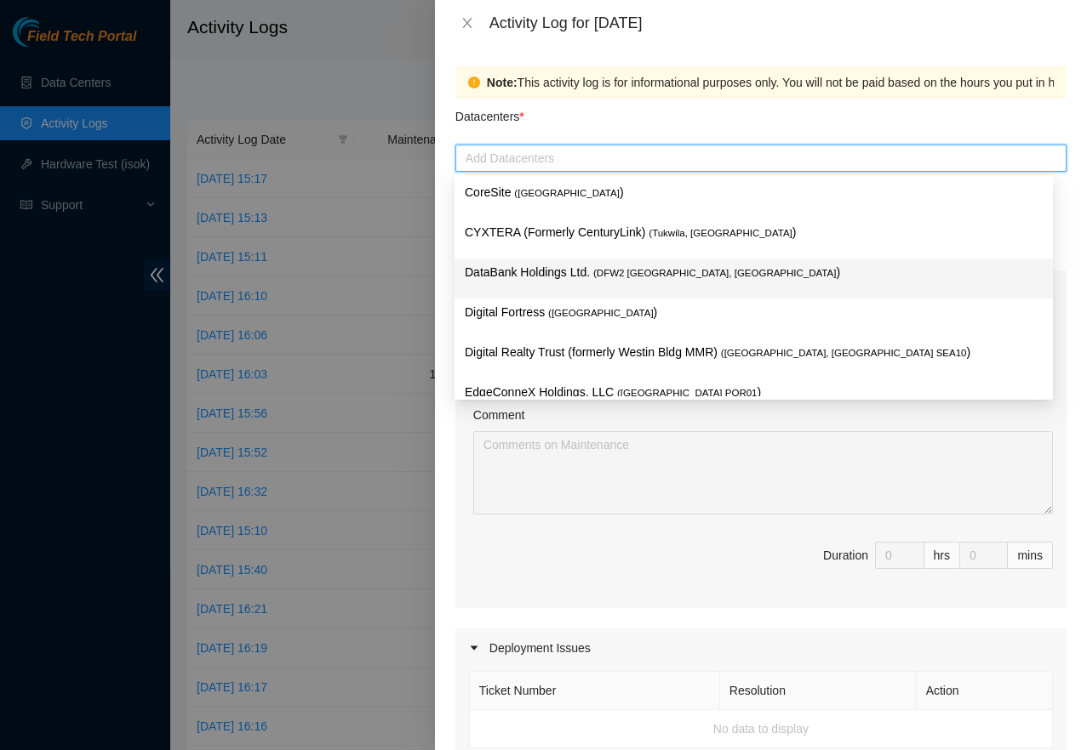
click at [587, 277] on p "DataBank Holdings Ltd. ( DFW2 [GEOGRAPHIC_DATA], [GEOGRAPHIC_DATA] )" at bounding box center [754, 273] width 578 height 20
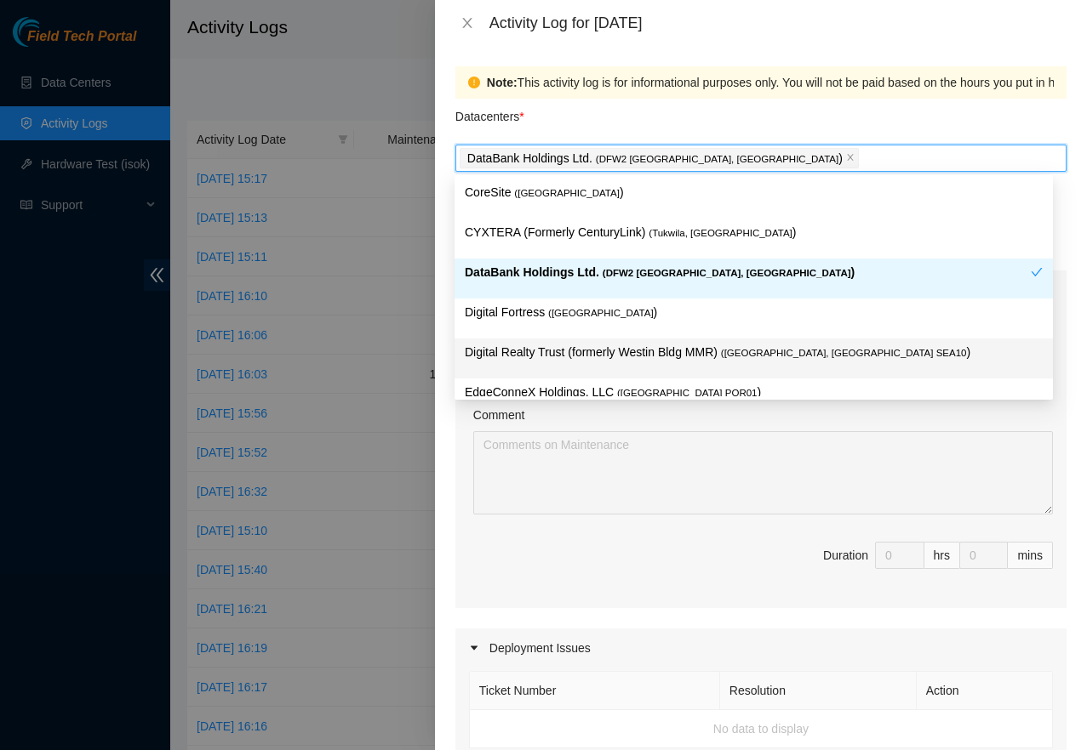
click at [580, 358] on p "Digital Realty Trust (formerly Westin Bldg MMR) ( [GEOGRAPHIC_DATA], [GEOGRAPHI…" at bounding box center [754, 353] width 578 height 20
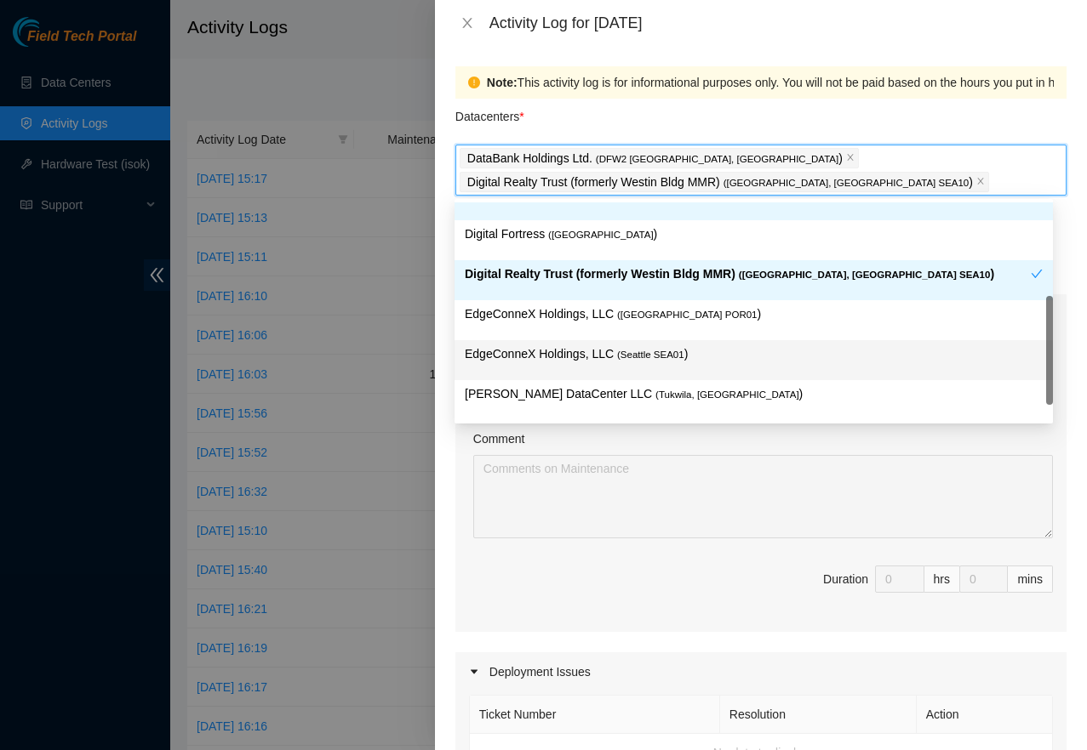
scroll to position [67, 0]
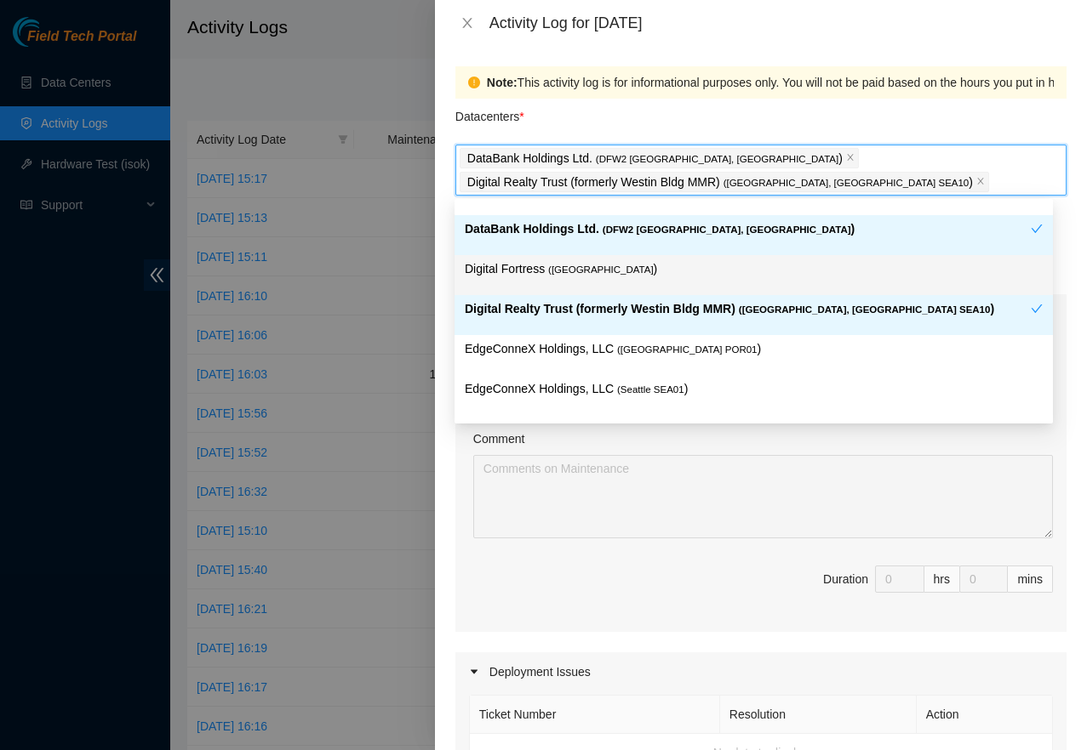
click at [574, 266] on span "( [GEOGRAPHIC_DATA]" at bounding box center [601, 270] width 106 height 10
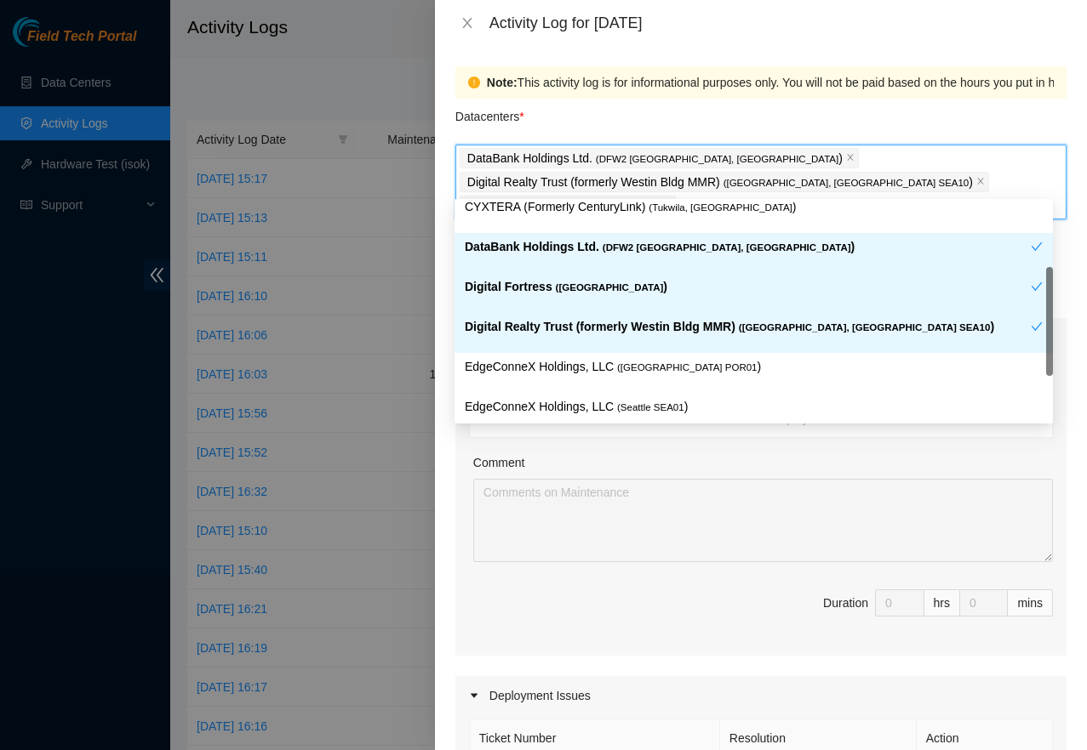
scroll to position [0, 0]
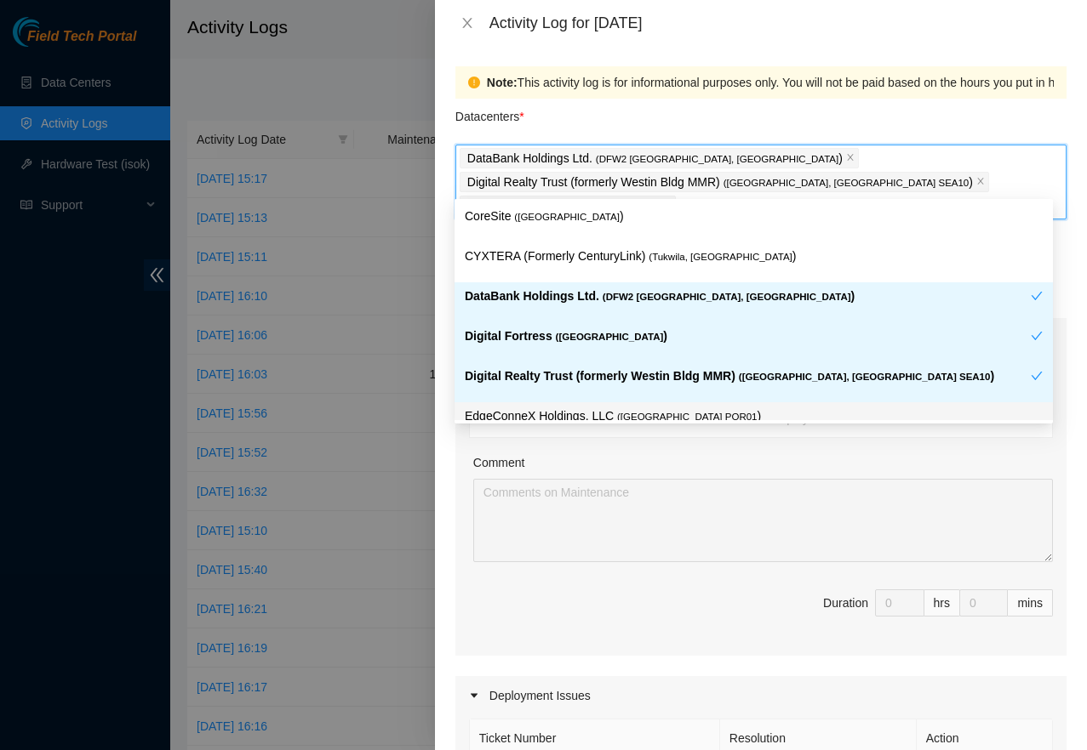
click at [676, 590] on span "Duration 0 hrs 0 mins" at bounding box center [761, 614] width 584 height 48
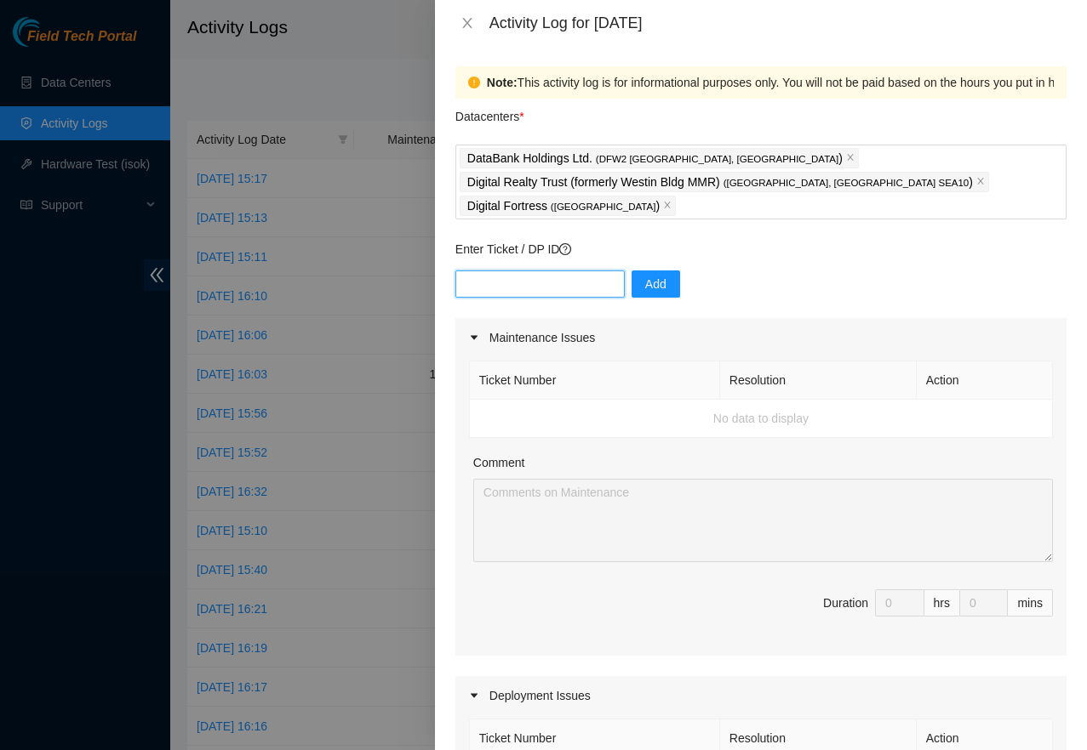
click at [557, 271] on input "text" at bounding box center [539, 284] width 169 height 27
paste input "DP81179"
type input "DP81179"
click at [622, 240] on div "Enter Ticket / DP ID DP81179 Add" at bounding box center [760, 279] width 611 height 78
click at [631, 271] on button "Add" at bounding box center [655, 284] width 49 height 27
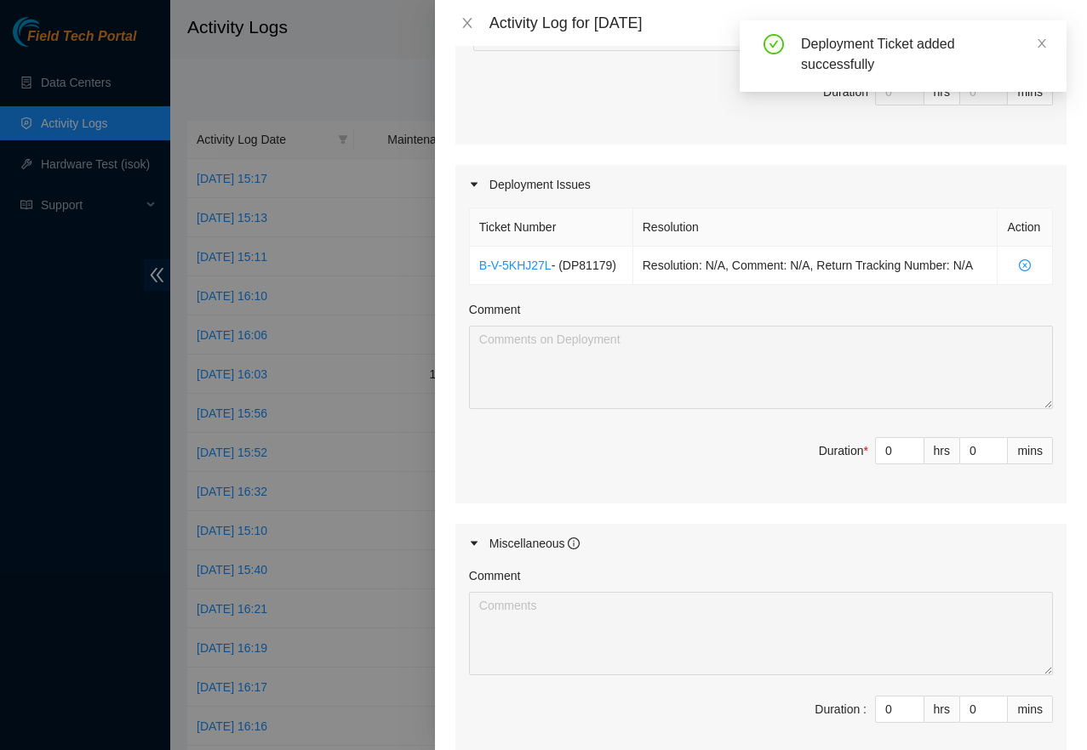
scroll to position [568, 0]
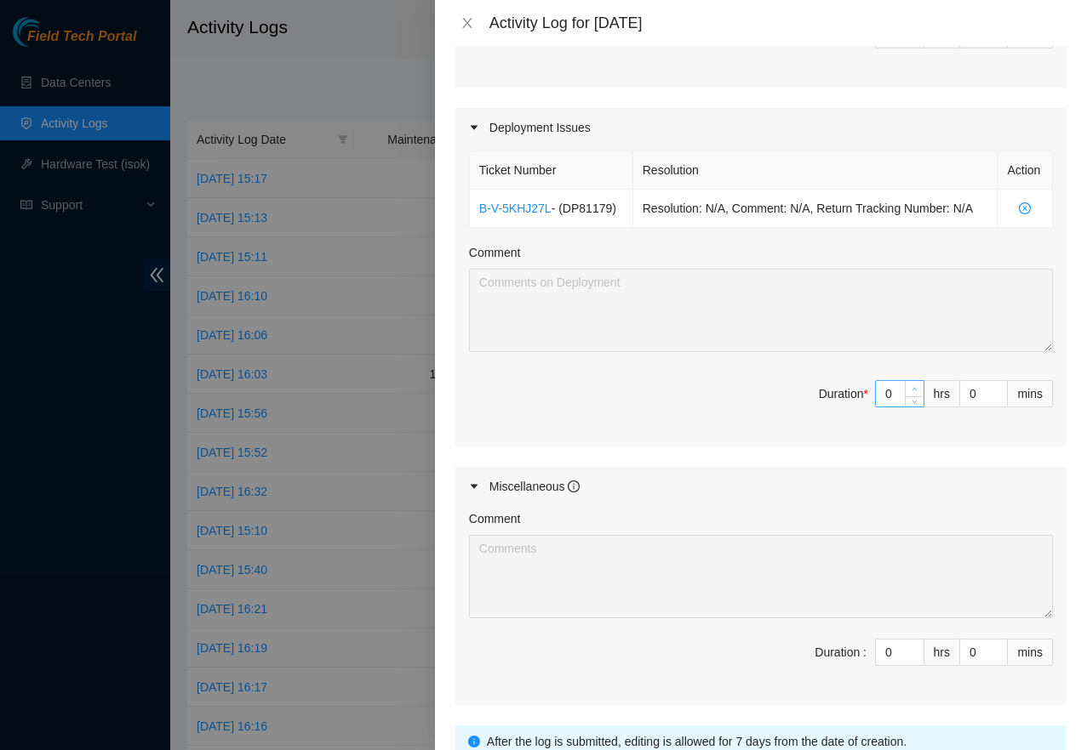
type input "1"
click at [911, 386] on icon "up" at bounding box center [914, 389] width 6 height 6
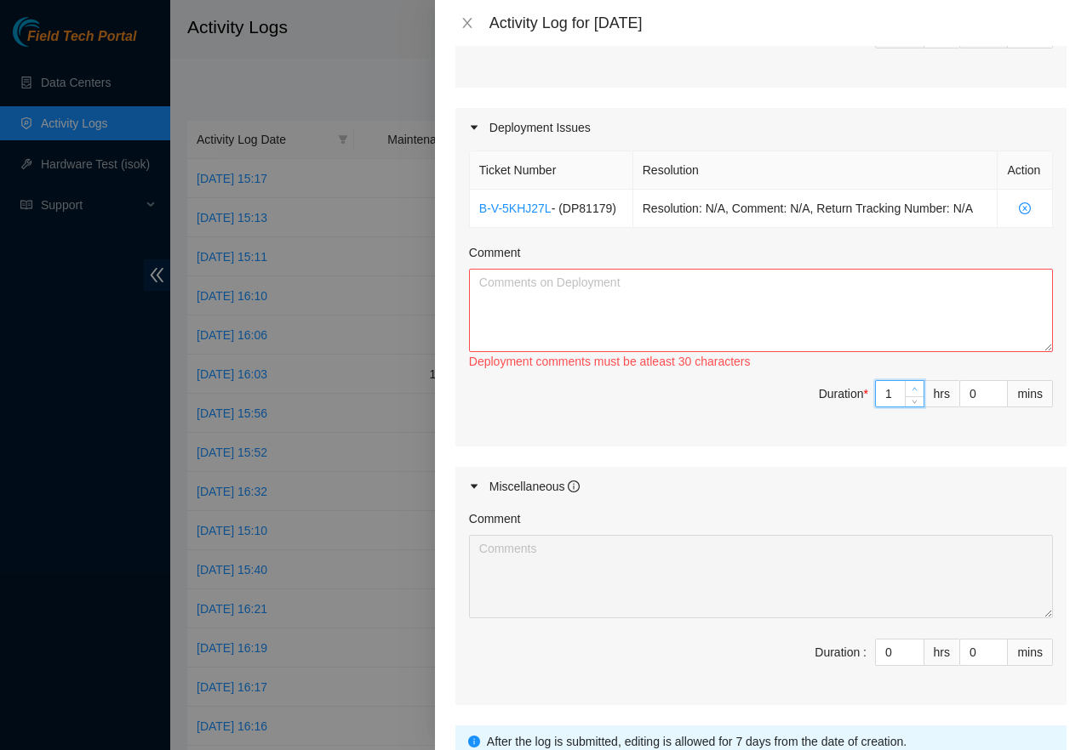
type input "2"
click at [911, 386] on icon "up" at bounding box center [914, 389] width 6 height 6
type input "3"
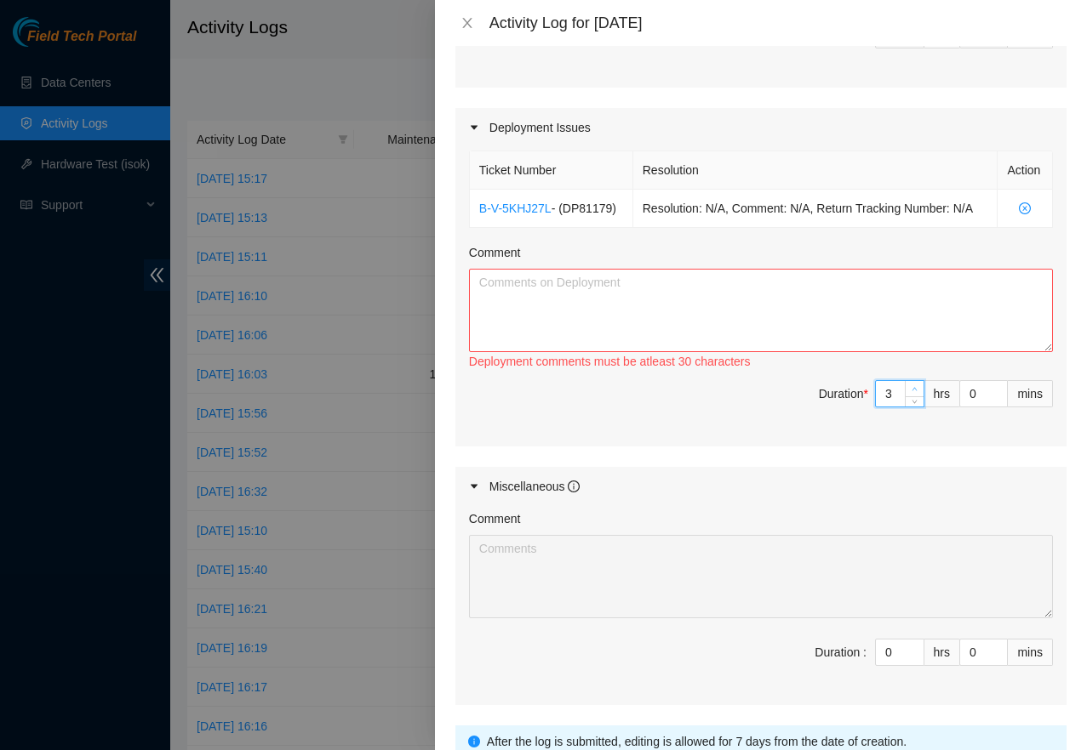
click at [911, 386] on icon "up" at bounding box center [914, 389] width 6 height 6
type input "4"
click at [911, 386] on icon "up" at bounding box center [914, 389] width 6 height 6
type input "5"
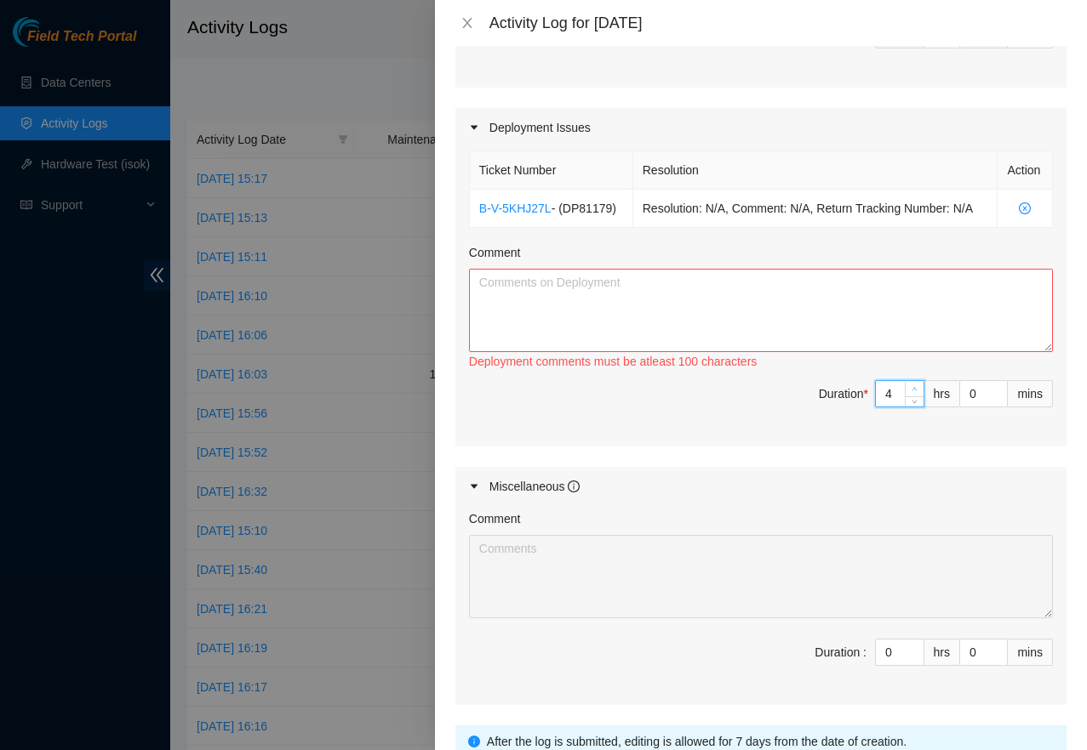
type input "5"
click at [911, 386] on icon "up" at bounding box center [914, 389] width 6 height 6
type input "6"
click at [911, 386] on icon "up" at bounding box center [914, 389] width 6 height 6
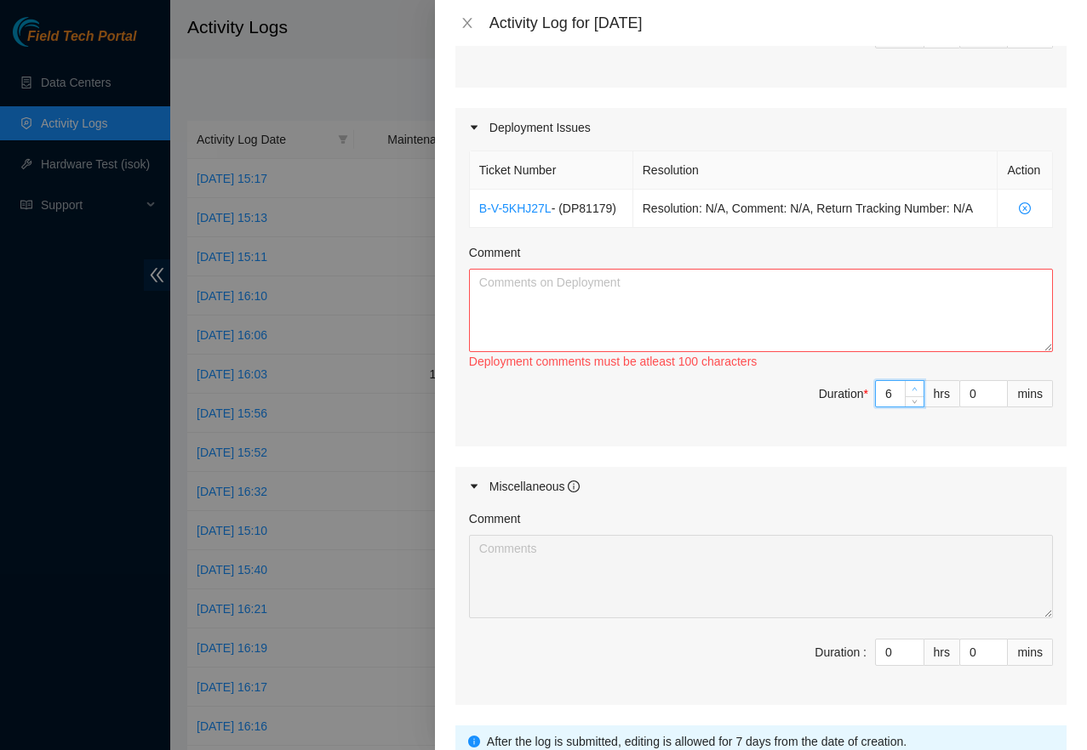
type input "7"
click at [911, 386] on icon "up" at bounding box center [914, 389] width 6 height 6
paste textarea "DP81179 - DATABANK-DFW5: Deconstruct Region DATABANK-DFW5"
paste textarea "Created RMA and got email ready to request Field techs to work on deployment. N…"
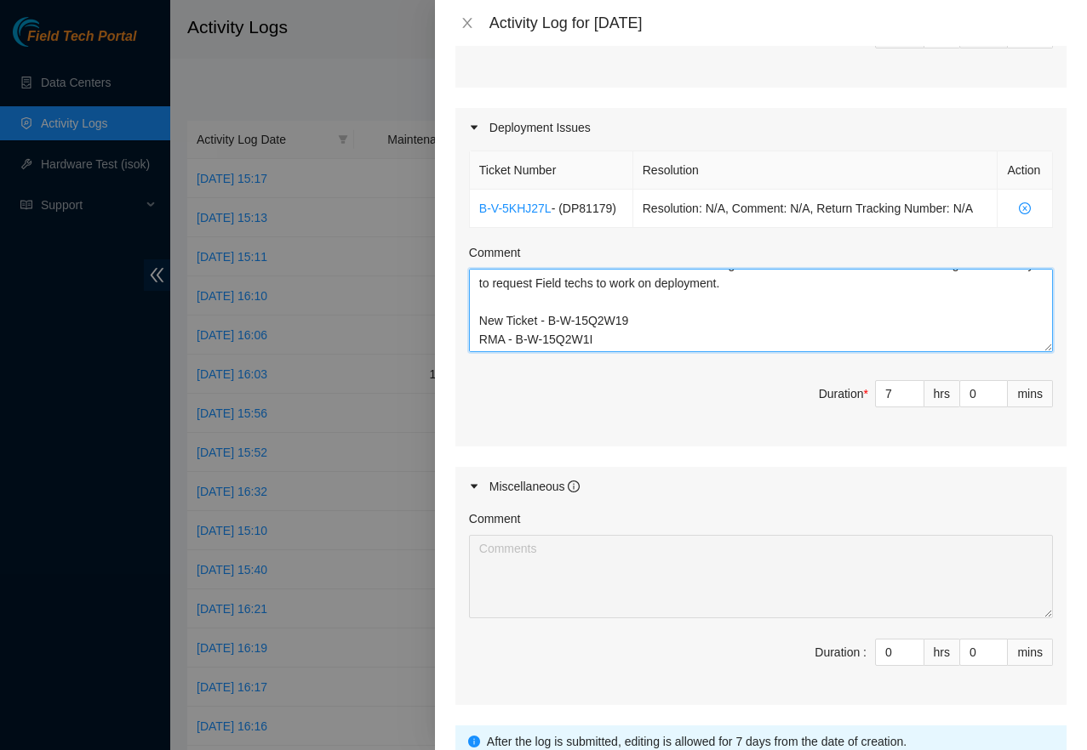
scroll to position [0, 0]
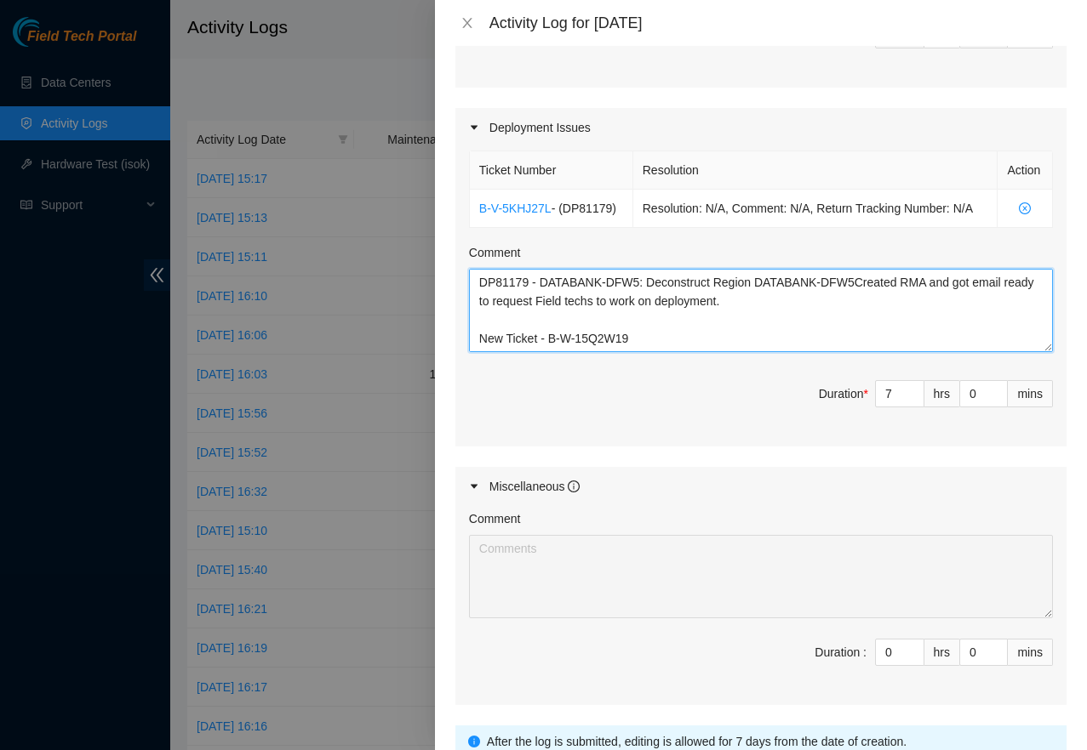
click at [559, 309] on textarea "DP81179 - DATABANK-DFW5: Deconstruct Region DATABANK-DFW5Created RMA and got em…" at bounding box center [761, 310] width 584 height 83
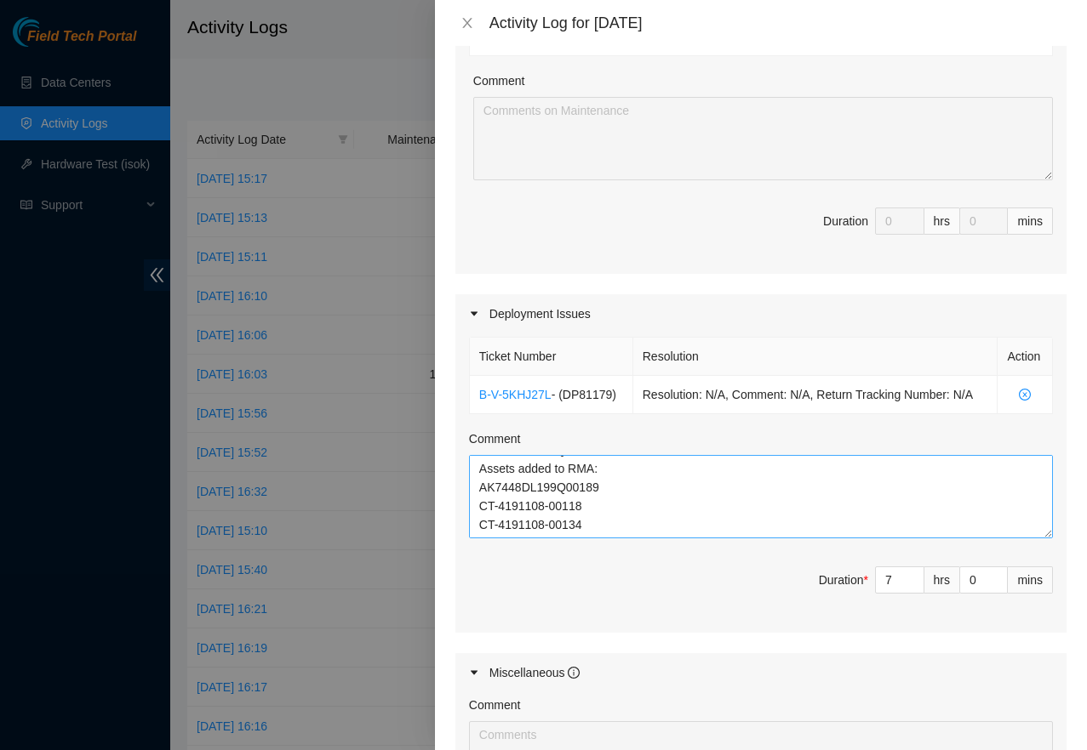
scroll to position [325, 0]
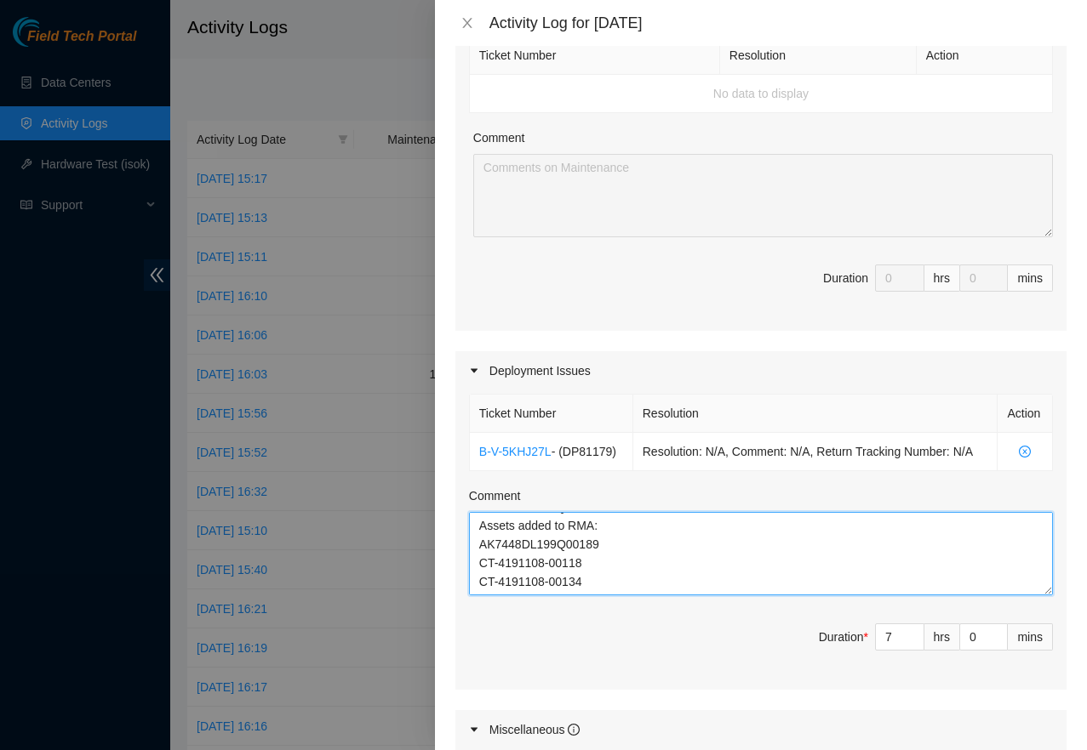
click at [625, 578] on textarea "DP81179 - DATABANK-DFW5: Deconstruct Region DATABANK-DFW5Created RMA and got em…" at bounding box center [761, 553] width 584 height 83
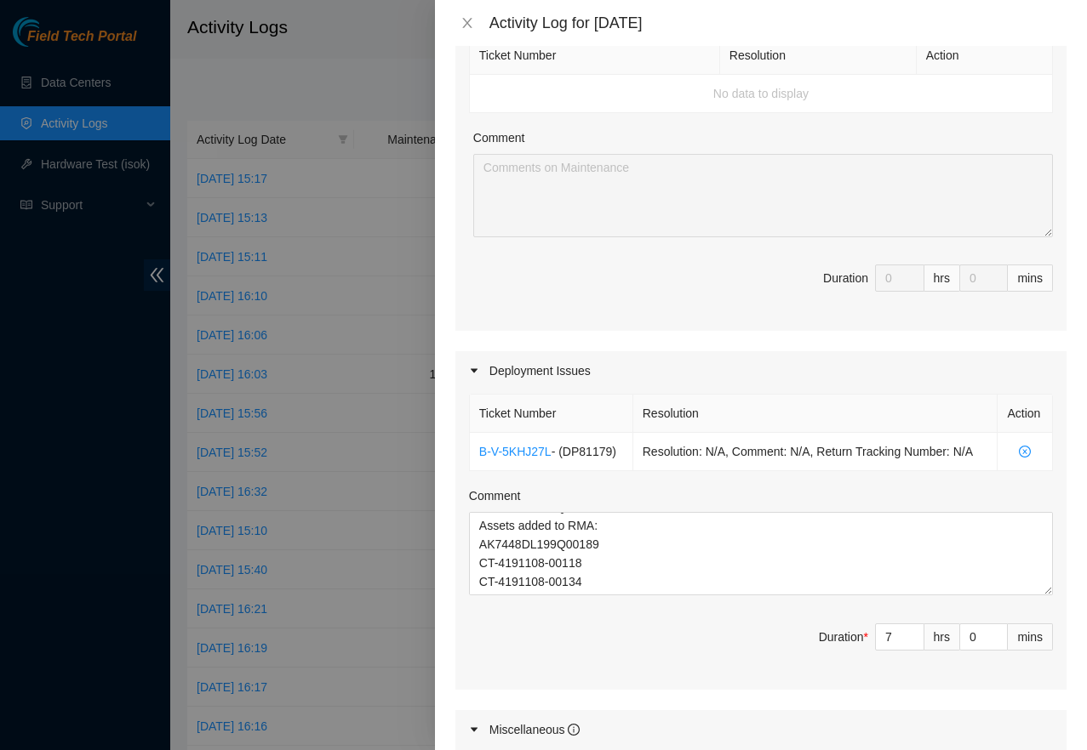
scroll to position [705, 0]
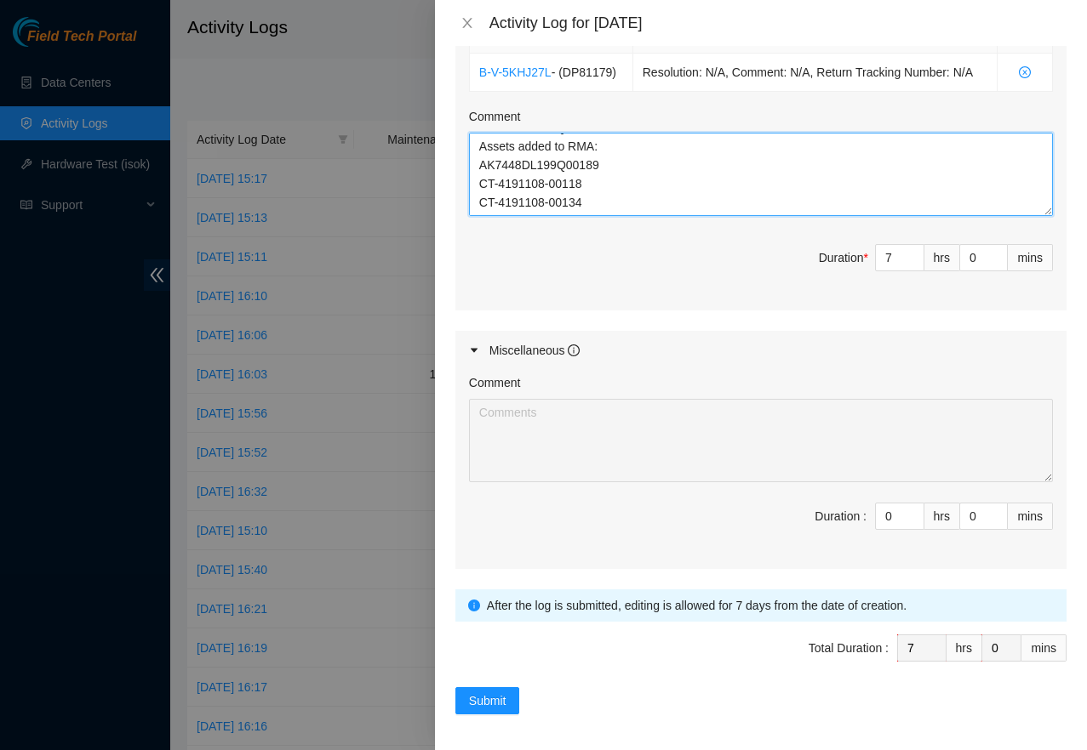
paste textarea "DP81254 - DATABANK-DFW5: Deconstruct Region DATABANK-DFW5l"
click at [658, 195] on textarea "DP81179 - DATABANK-DFW5: Deconstruct Region DATABANK-DFW5Created RMA and got em…" at bounding box center [761, 174] width 584 height 83
click at [594, 201] on textarea "DP81179 - DATABANK-DFW5: Deconstruct Region DATABANK-DFW5Created RMA and got em…" at bounding box center [761, 174] width 584 height 83
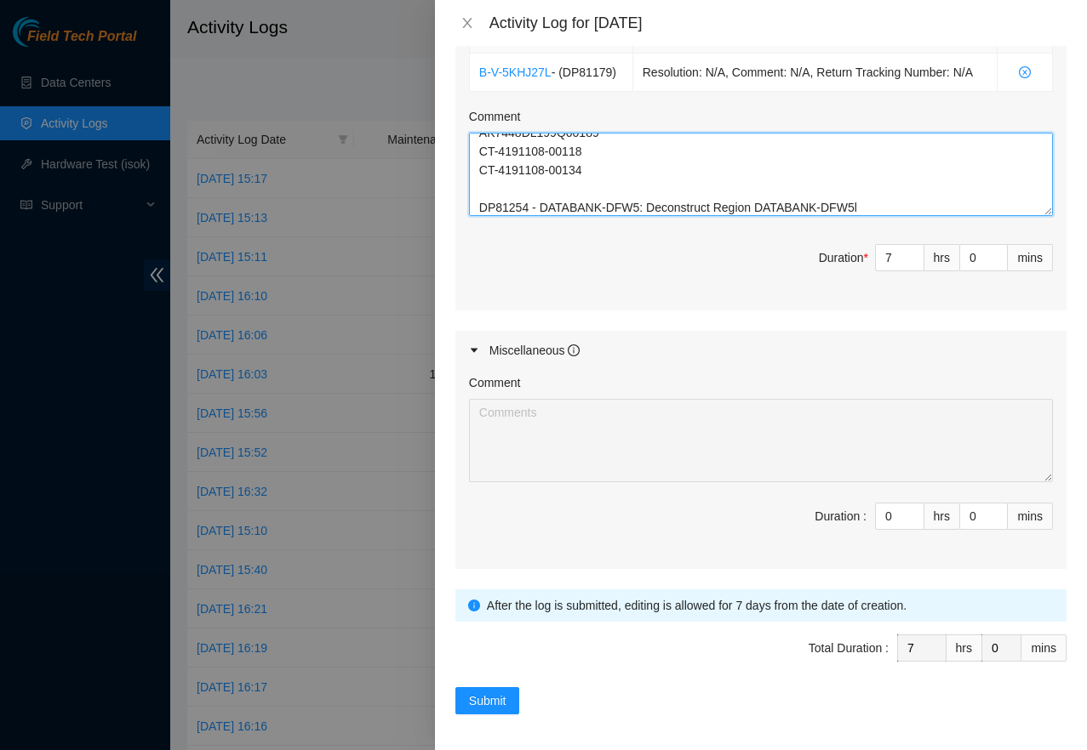
click at [509, 191] on textarea "DP81179 - DATABANK-DFW5: Deconstruct Region DATABANK-DFW5Created RMA and got em…" at bounding box center [761, 174] width 584 height 83
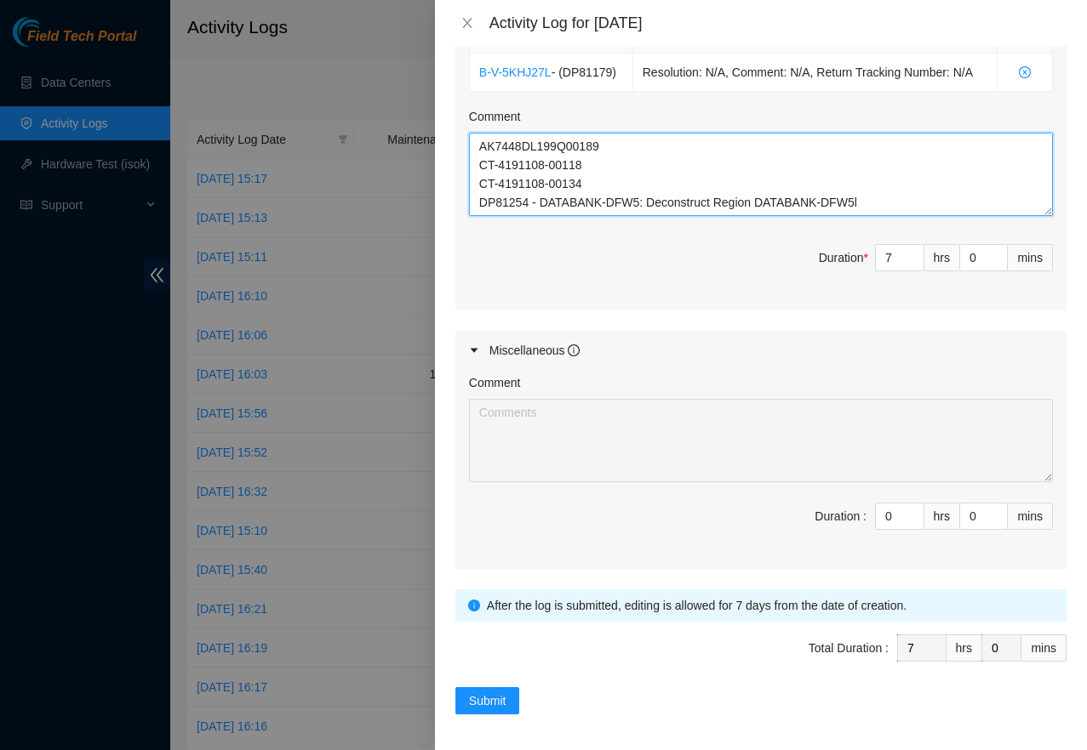
scroll to position [112, 0]
click at [915, 199] on textarea "DP81179 - DATABANK-DFW5: Deconstruct Region DATABANK-DFW5Created RMA and got em…" at bounding box center [761, 174] width 584 height 83
drag, startPoint x: 880, startPoint y: 185, endPoint x: 456, endPoint y: 178, distance: 423.8
click at [456, 178] on div "Ticket Number Resolution Action B-V-5KHJ27L - ( DP81179 ) Resolution: N/A, Comm…" at bounding box center [760, 160] width 611 height 299
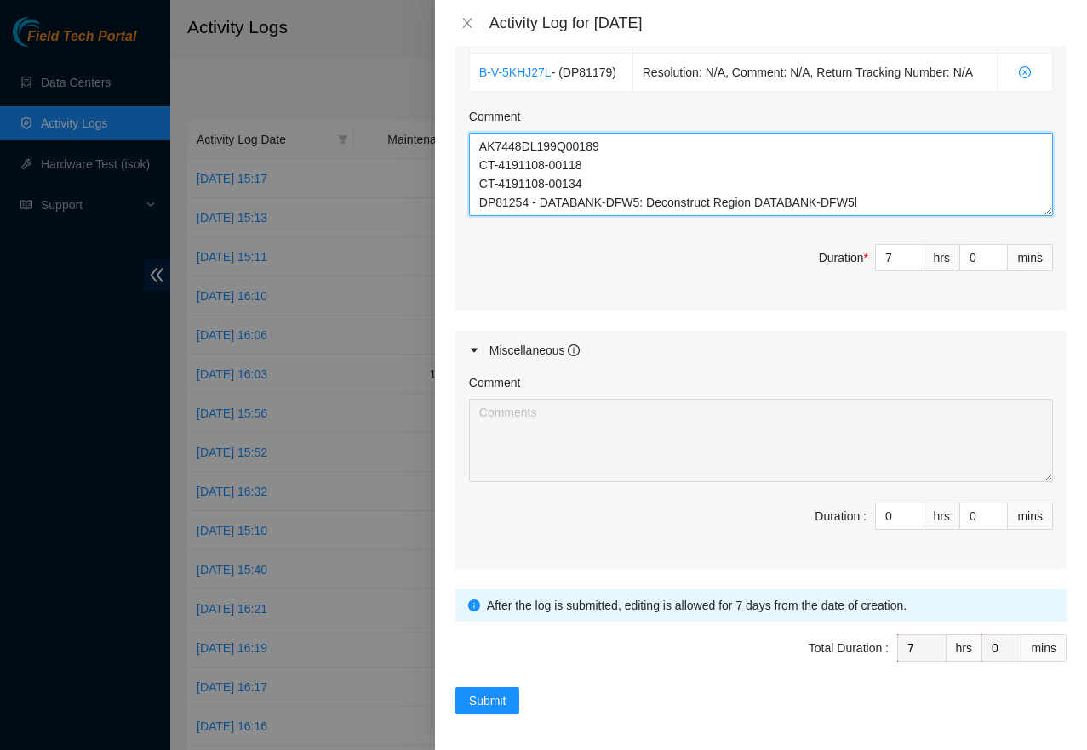
paste textarea "Worked on troubleshooting flapping port with SEA Field Tech [PERSON_NAME]. Afte…"
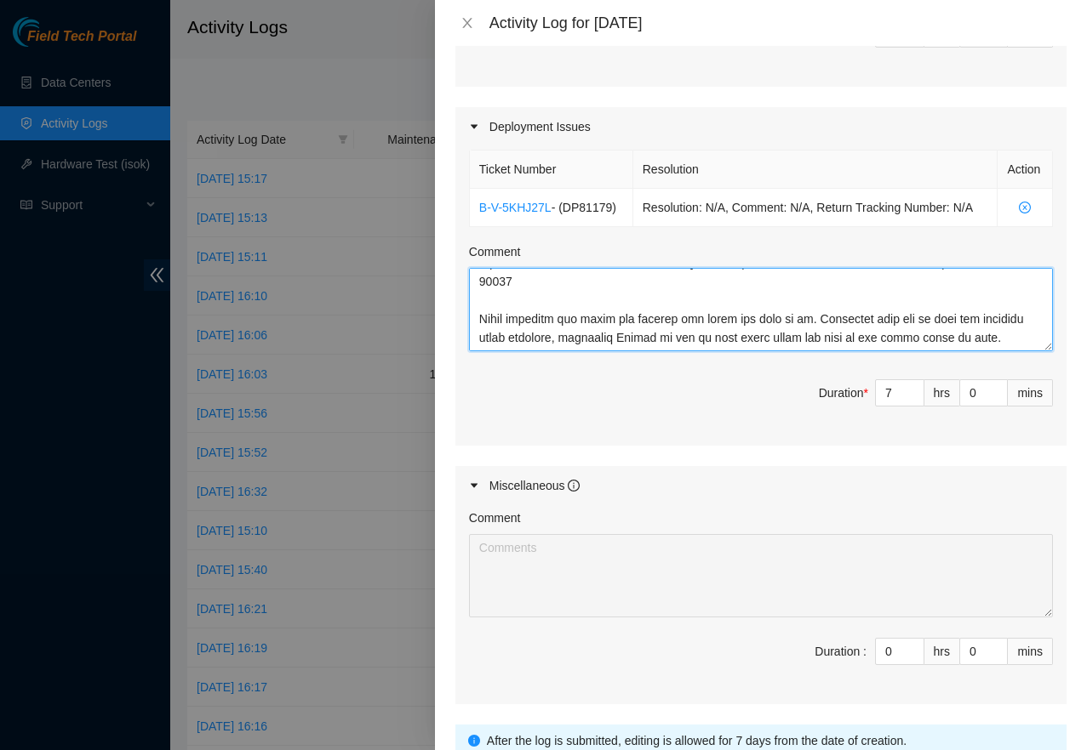
scroll to position [705, 0]
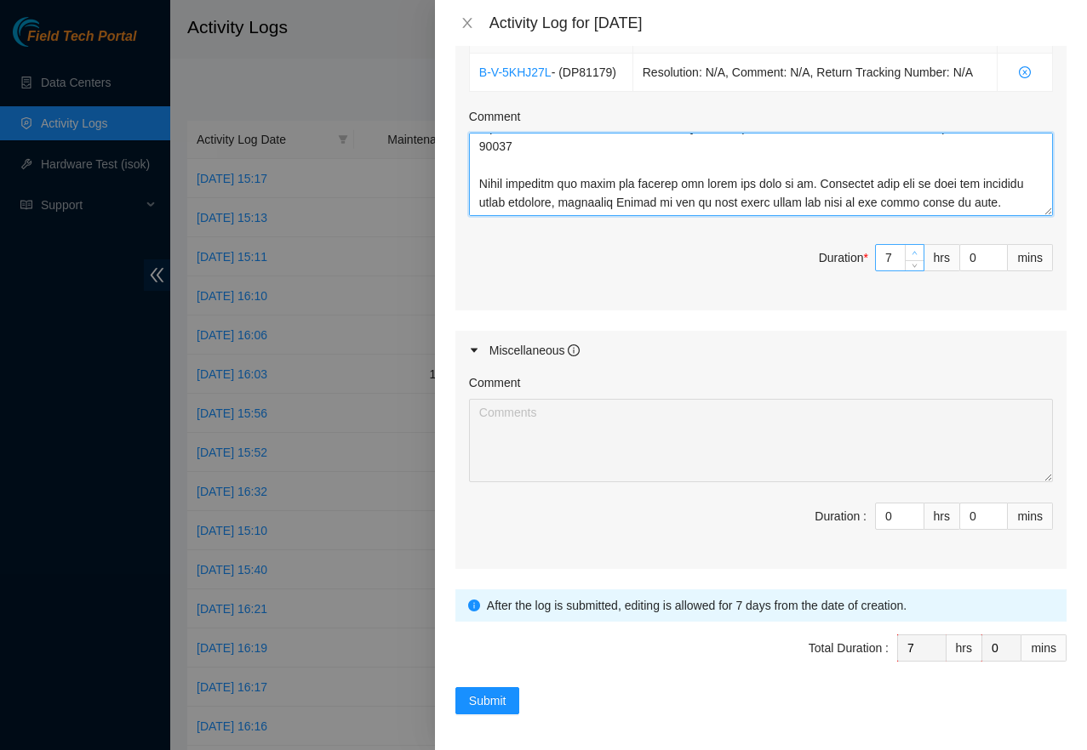
type textarea "DP81179 - DATABANK-DFW5: Deconstruct Region DATABANK-DFW5Created RMA and got em…"
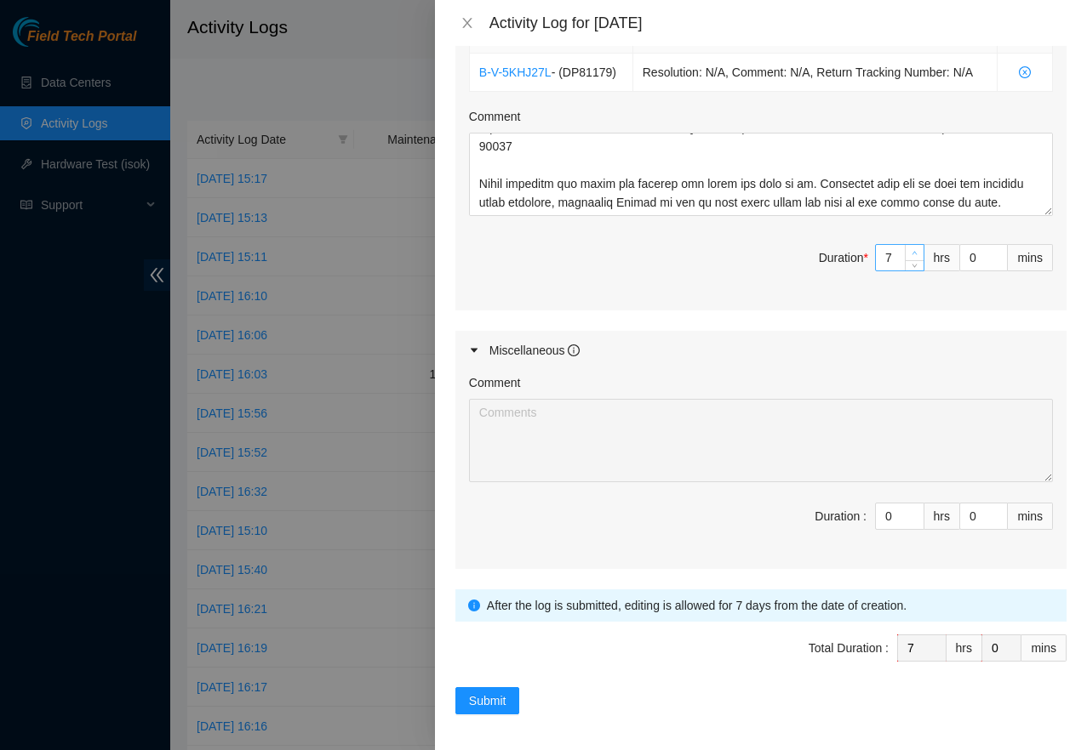
type input "8"
click at [911, 250] on icon "up" at bounding box center [914, 253] width 6 height 6
click at [505, 695] on span "Submit" at bounding box center [487, 701] width 37 height 19
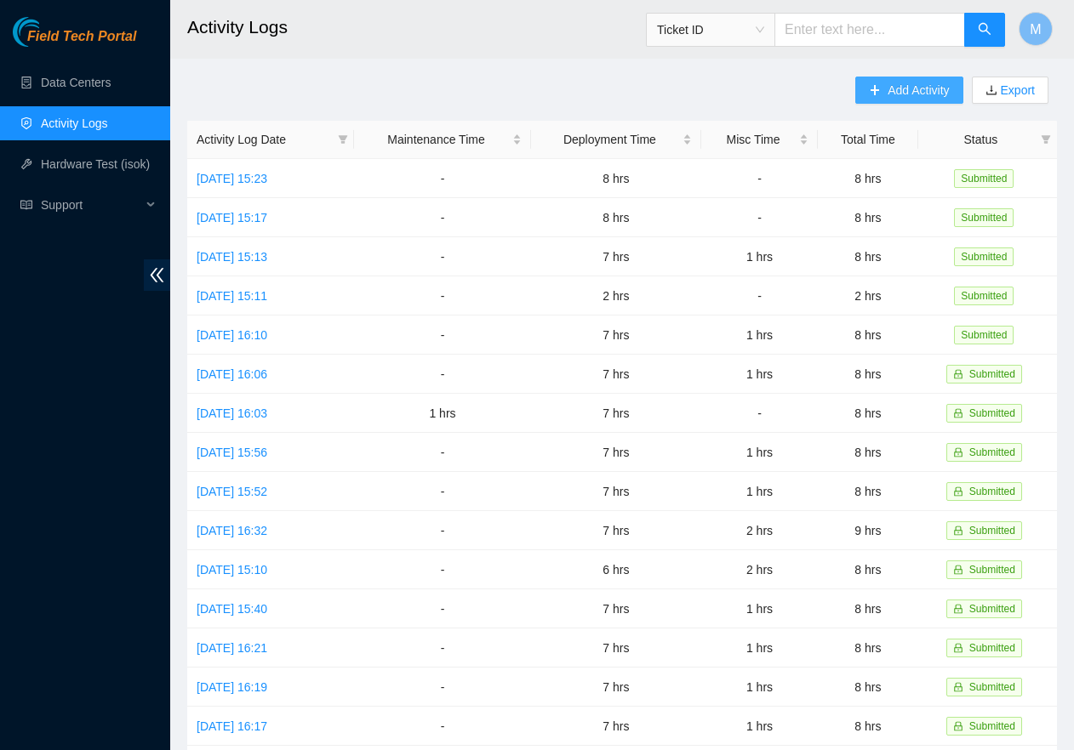
click at [919, 91] on span "Add Activity" at bounding box center [917, 90] width 61 height 19
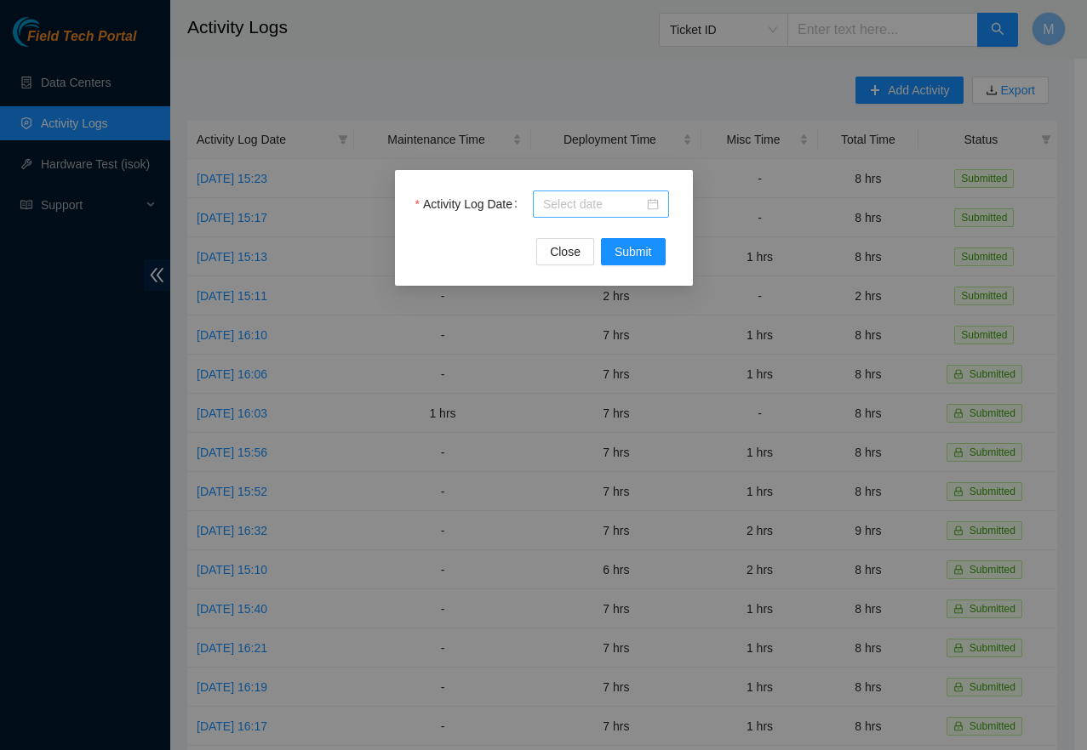
click at [655, 205] on div at bounding box center [601, 204] width 116 height 19
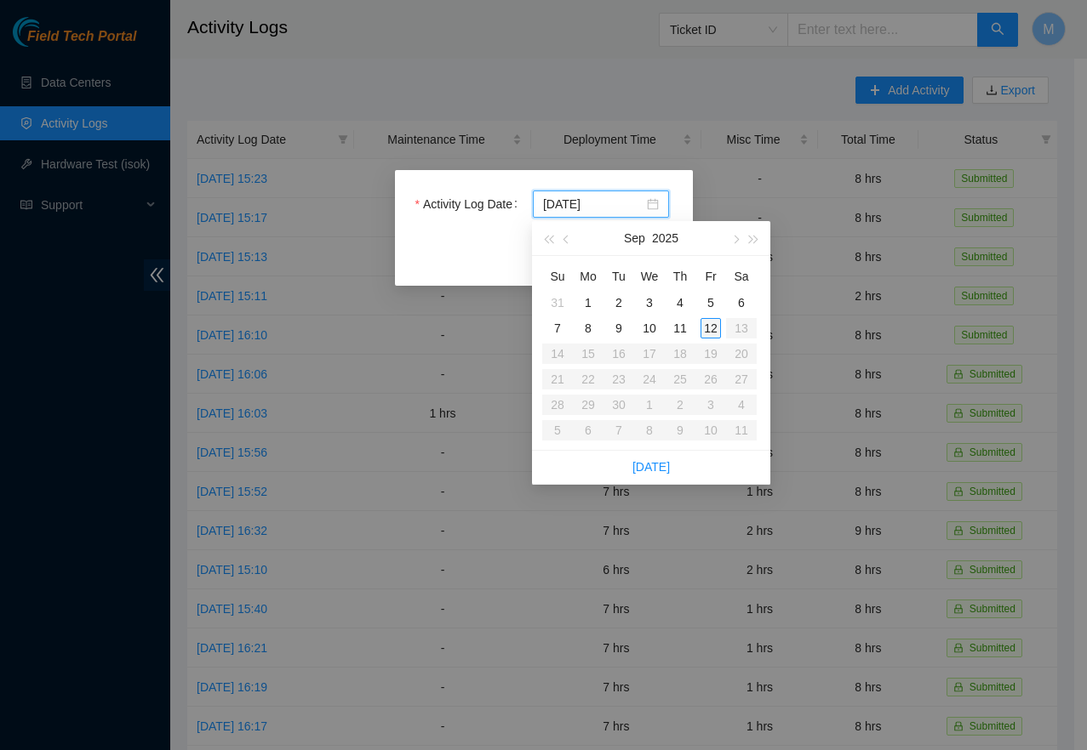
type input "[DATE]"
click at [713, 324] on div "12" at bounding box center [710, 328] width 20 height 20
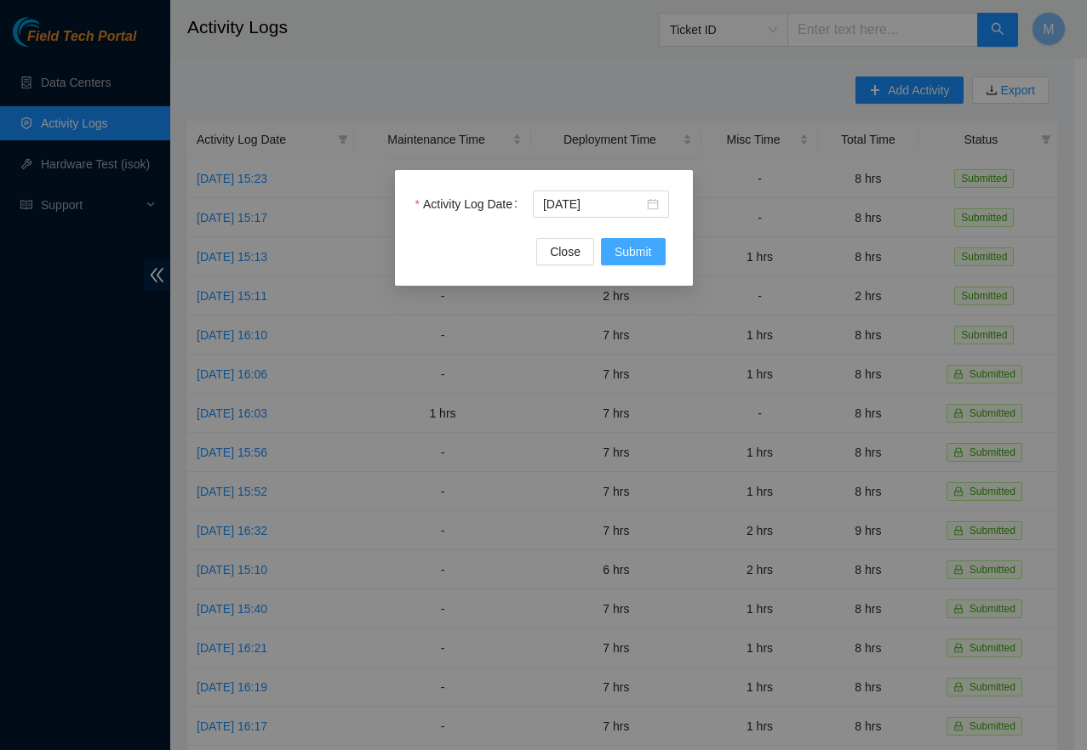
click at [635, 251] on span "Submit" at bounding box center [632, 252] width 37 height 19
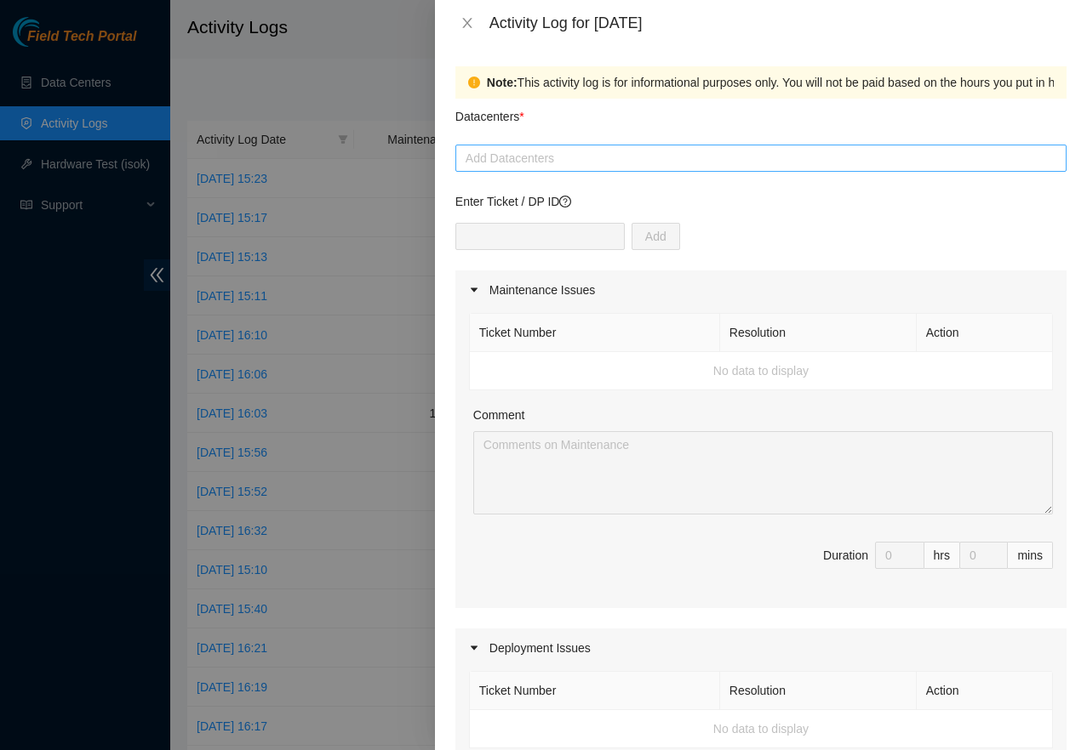
click at [790, 159] on div at bounding box center [760, 158] width 602 height 20
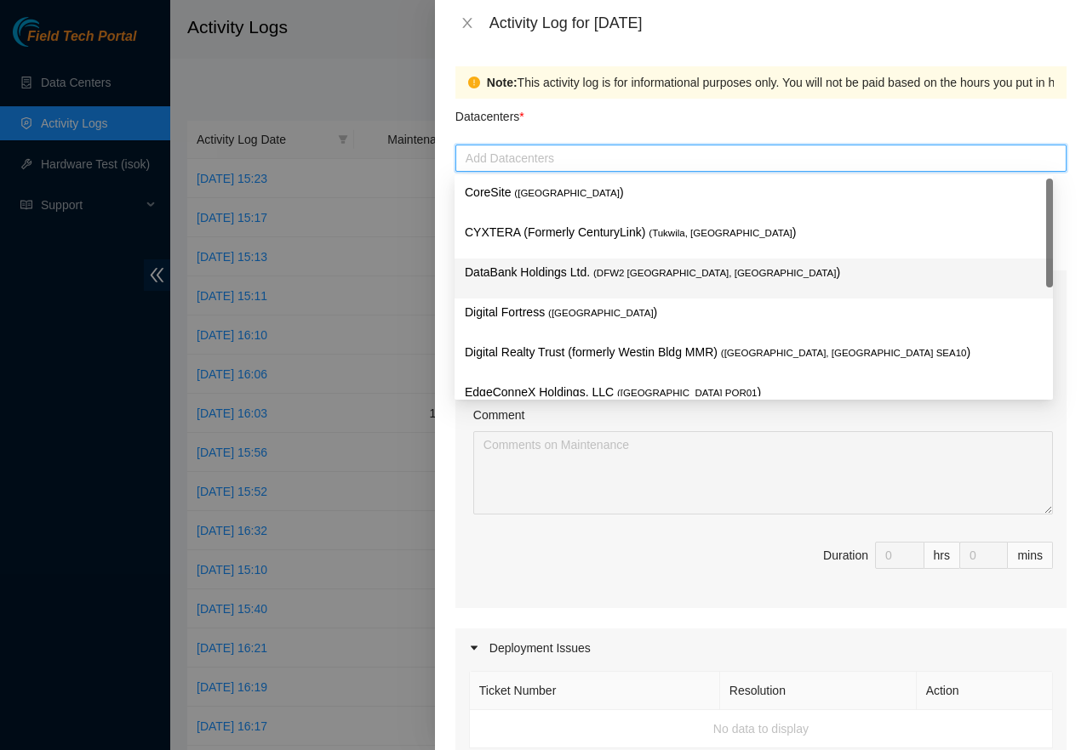
click at [592, 280] on p "DataBank Holdings Ltd. ( DFW2 [GEOGRAPHIC_DATA], [GEOGRAPHIC_DATA] )" at bounding box center [754, 273] width 578 height 20
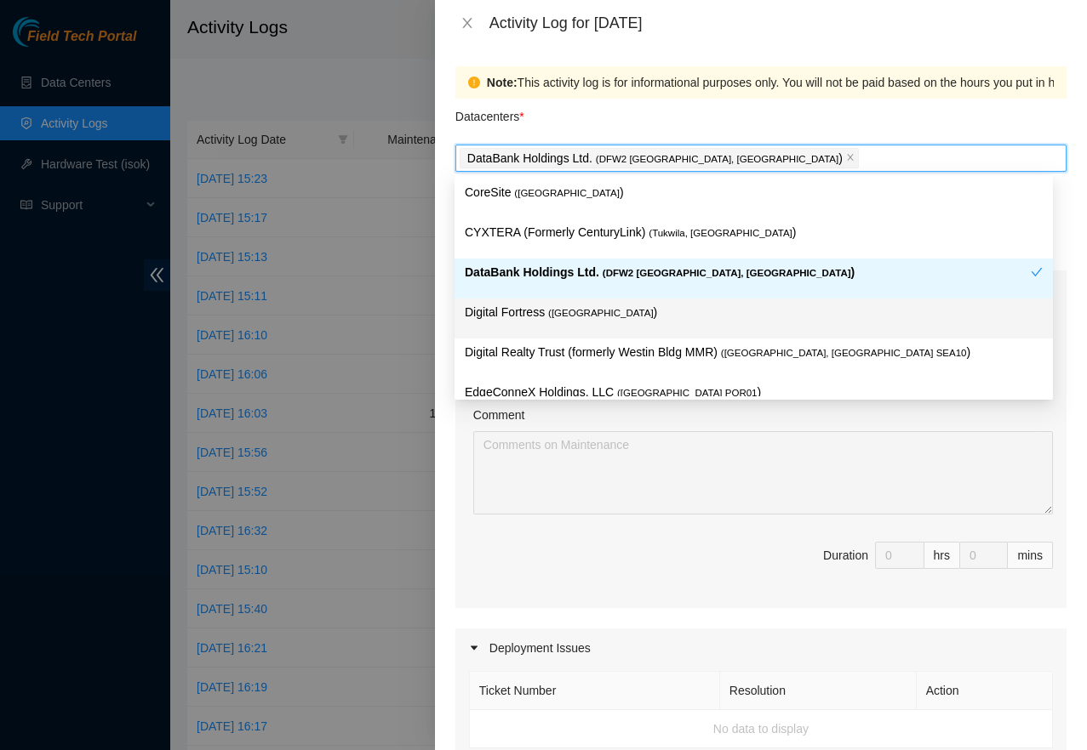
click at [610, 319] on p "Digital Fortress ( [GEOGRAPHIC_DATA] )" at bounding box center [754, 313] width 578 height 20
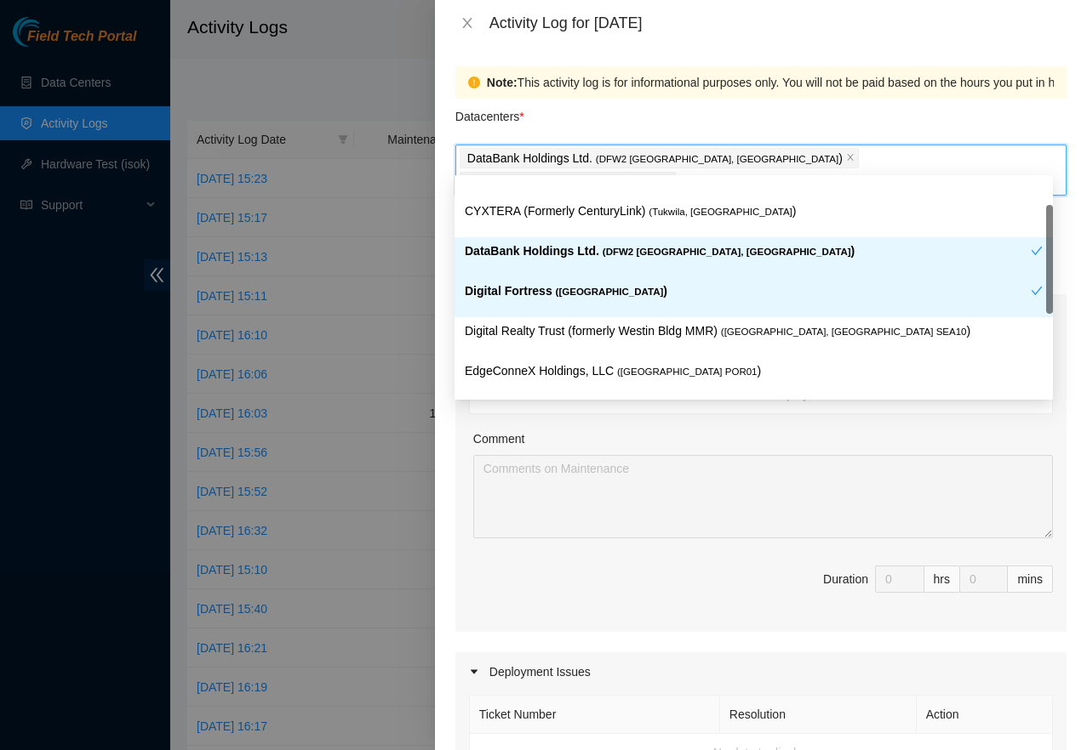
scroll to position [25, 0]
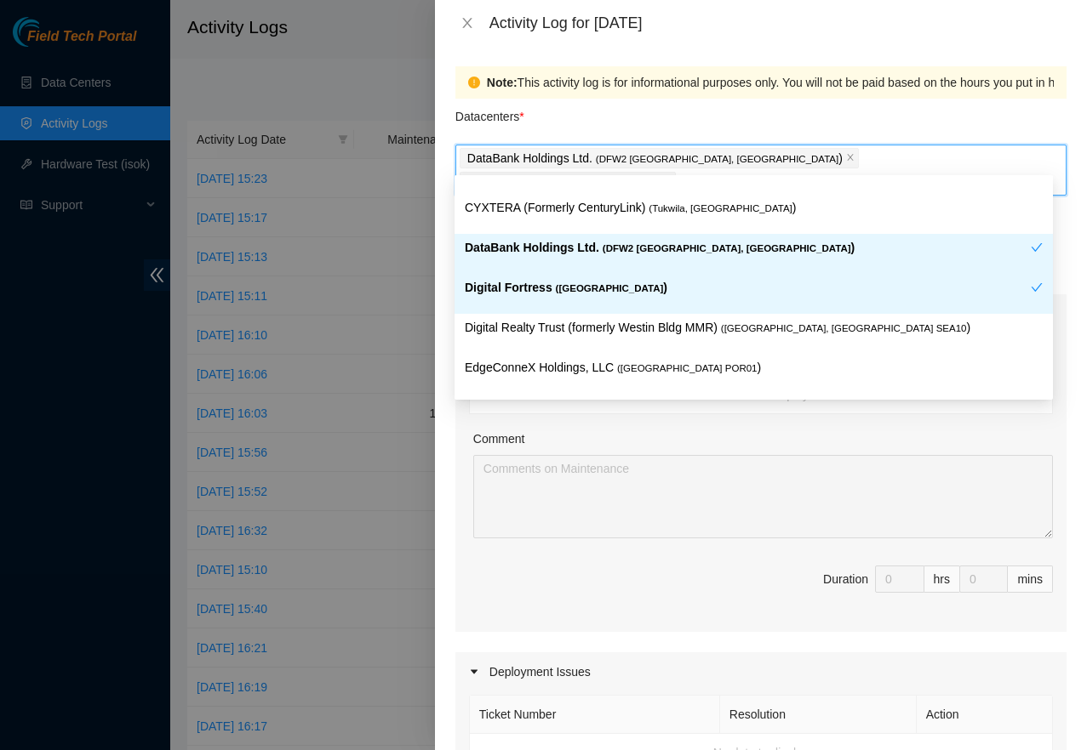
click at [666, 288] on p "Digital Fortress ( [GEOGRAPHIC_DATA] )" at bounding box center [748, 288] width 566 height 20
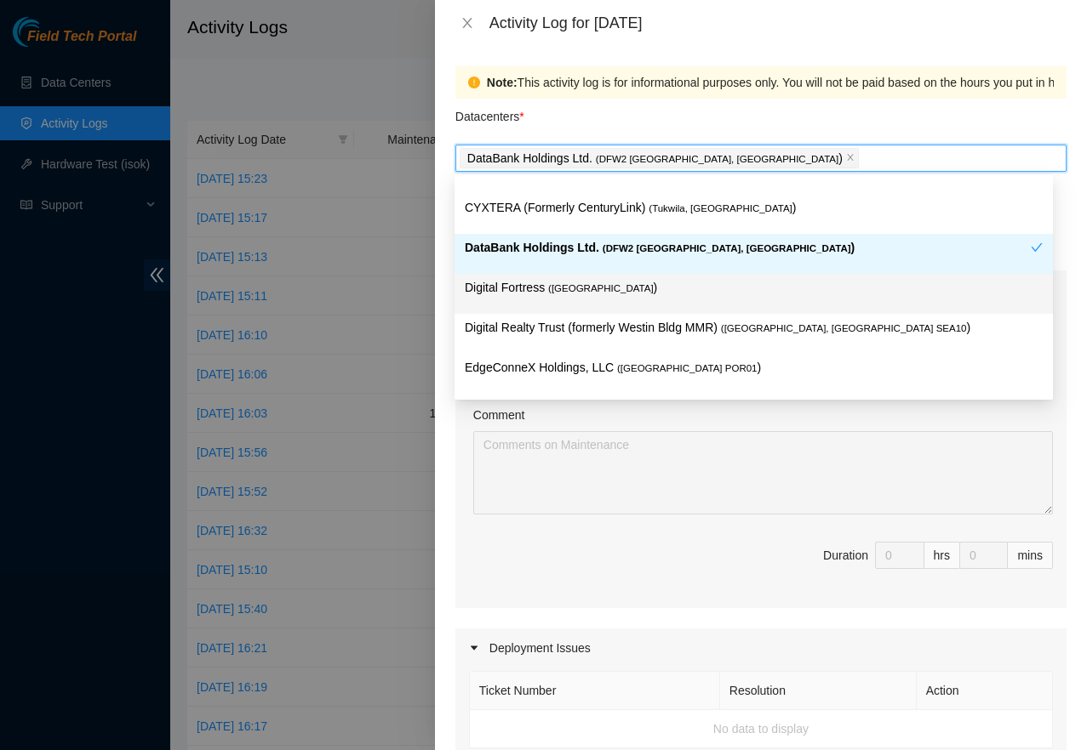
click at [666, 288] on p "Digital Fortress ( [GEOGRAPHIC_DATA] )" at bounding box center [754, 288] width 578 height 20
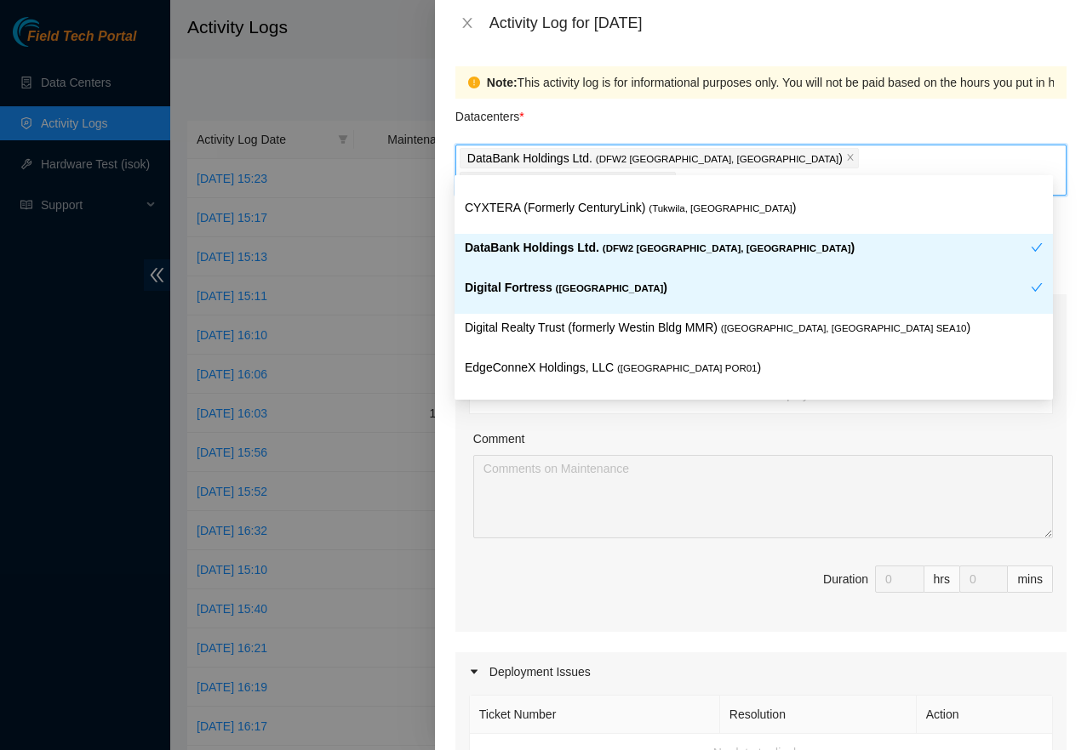
click at [686, 252] on span "( DFW2 [GEOGRAPHIC_DATA], [GEOGRAPHIC_DATA]" at bounding box center [726, 248] width 248 height 10
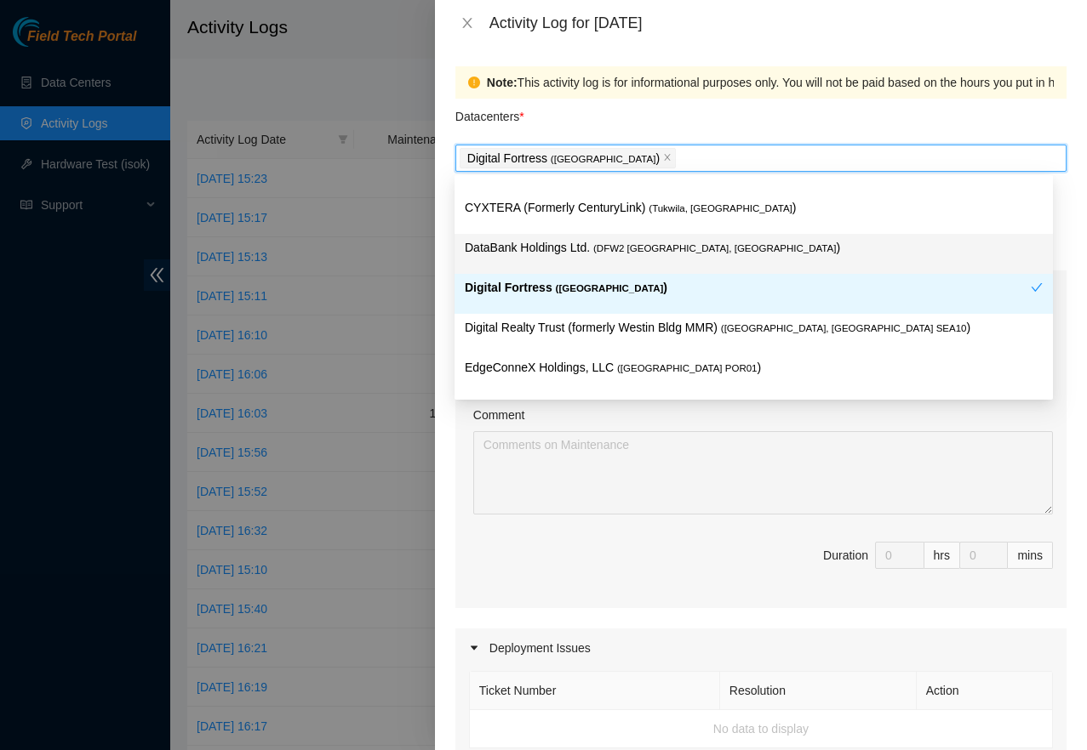
click at [675, 256] on p "DataBank Holdings Ltd. ( DFW2 [GEOGRAPHIC_DATA], [GEOGRAPHIC_DATA] )" at bounding box center [754, 248] width 578 height 20
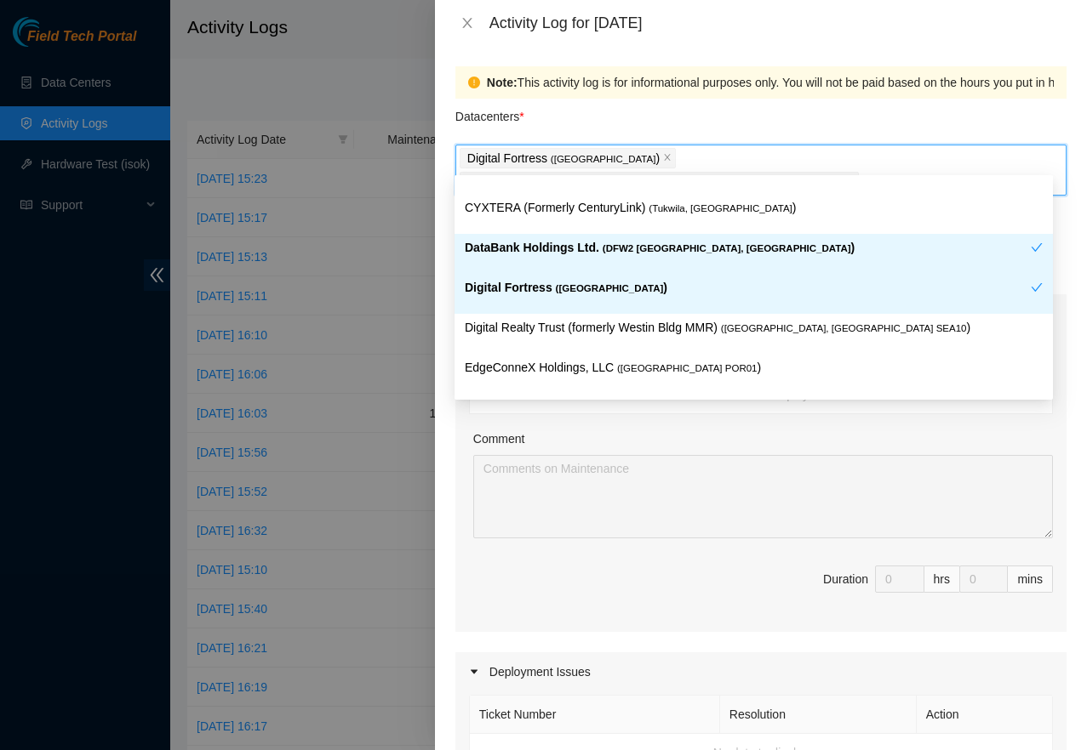
click at [584, 302] on div "Digital Fortress ( [GEOGRAPHIC_DATA] )" at bounding box center [748, 293] width 566 height 31
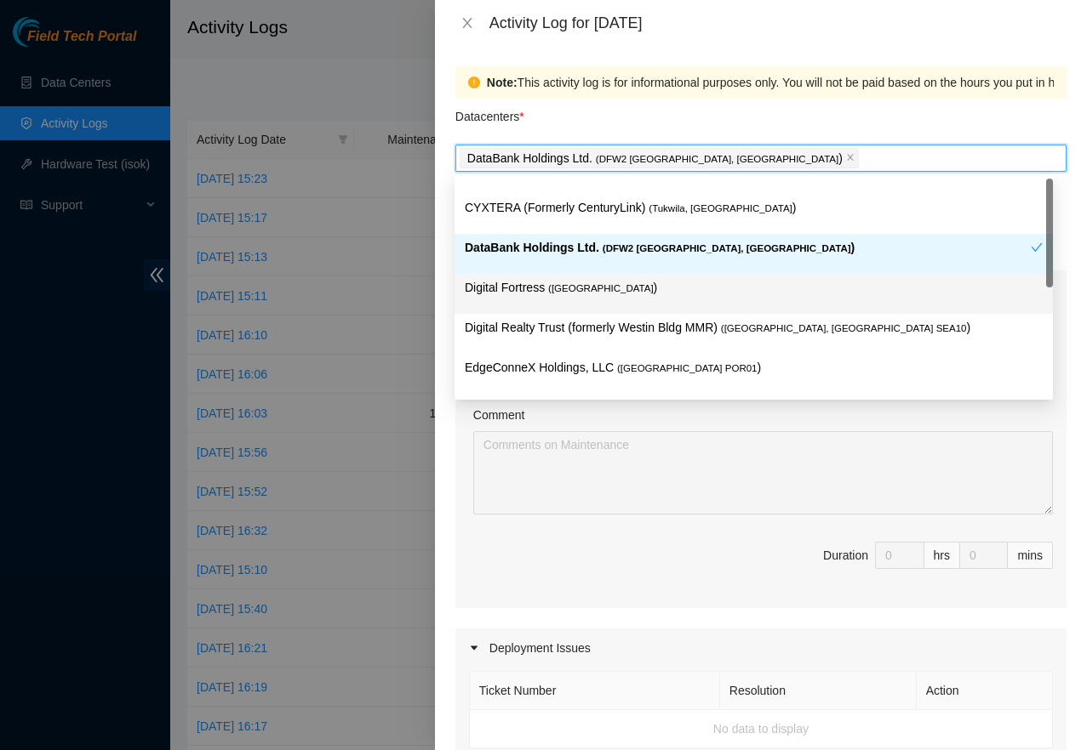
scroll to position [0, 0]
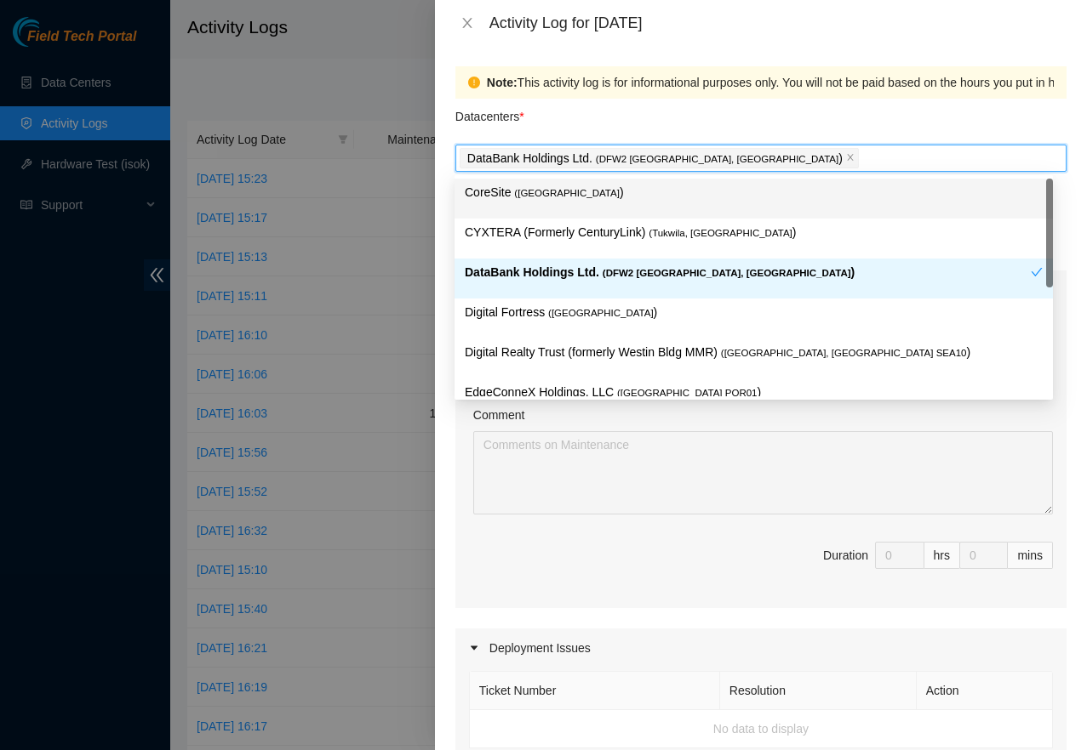
click at [813, 208] on div "CoreSite ( [GEOGRAPHIC_DATA] )" at bounding box center [754, 198] width 578 height 31
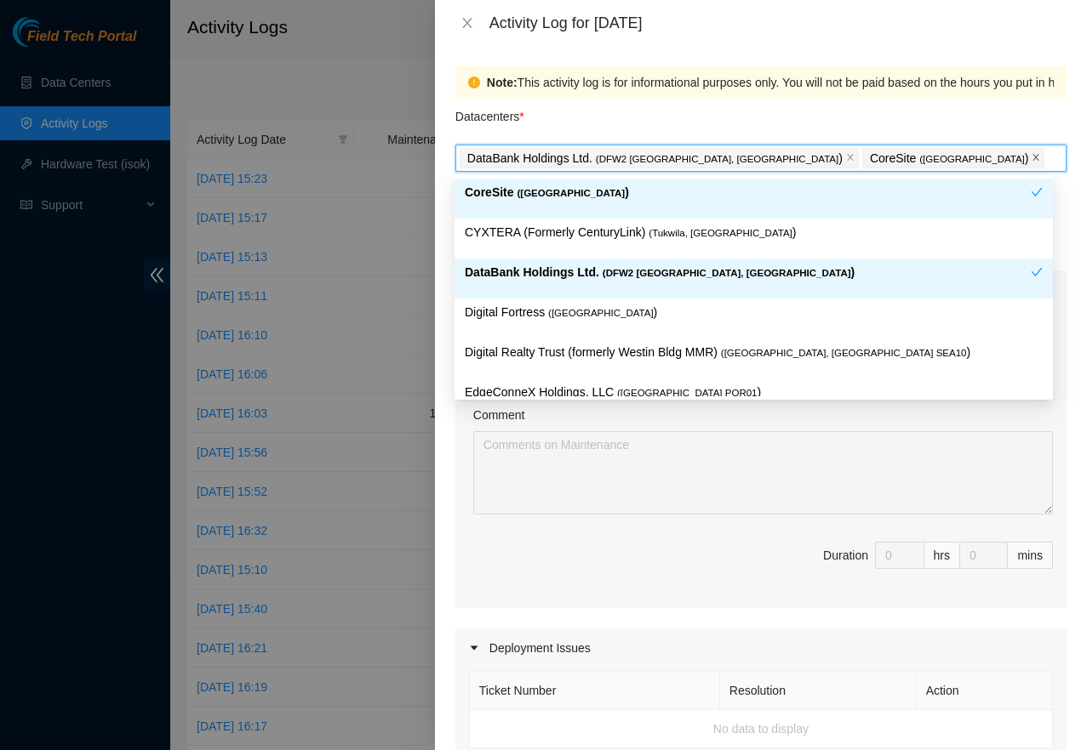
click at [1031, 161] on icon "close" at bounding box center [1035, 157] width 9 height 9
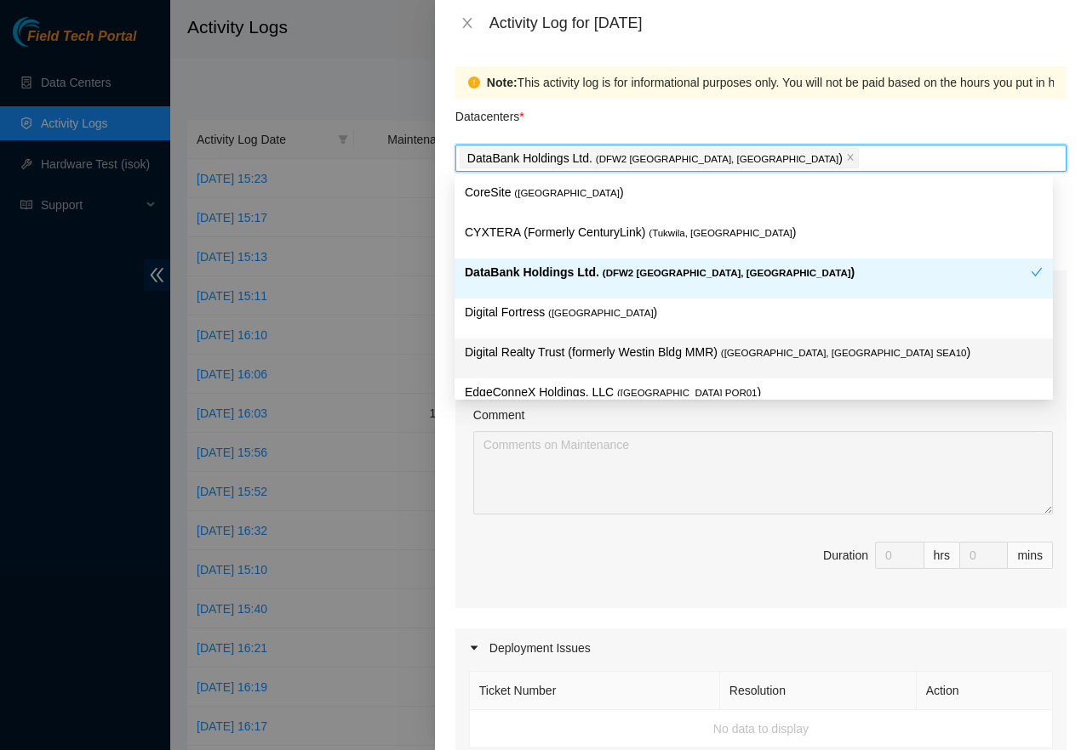
click at [661, 356] on p "Digital Realty Trust (formerly Westin Bldg MMR) ( [GEOGRAPHIC_DATA], [GEOGRAPHI…" at bounding box center [754, 353] width 578 height 20
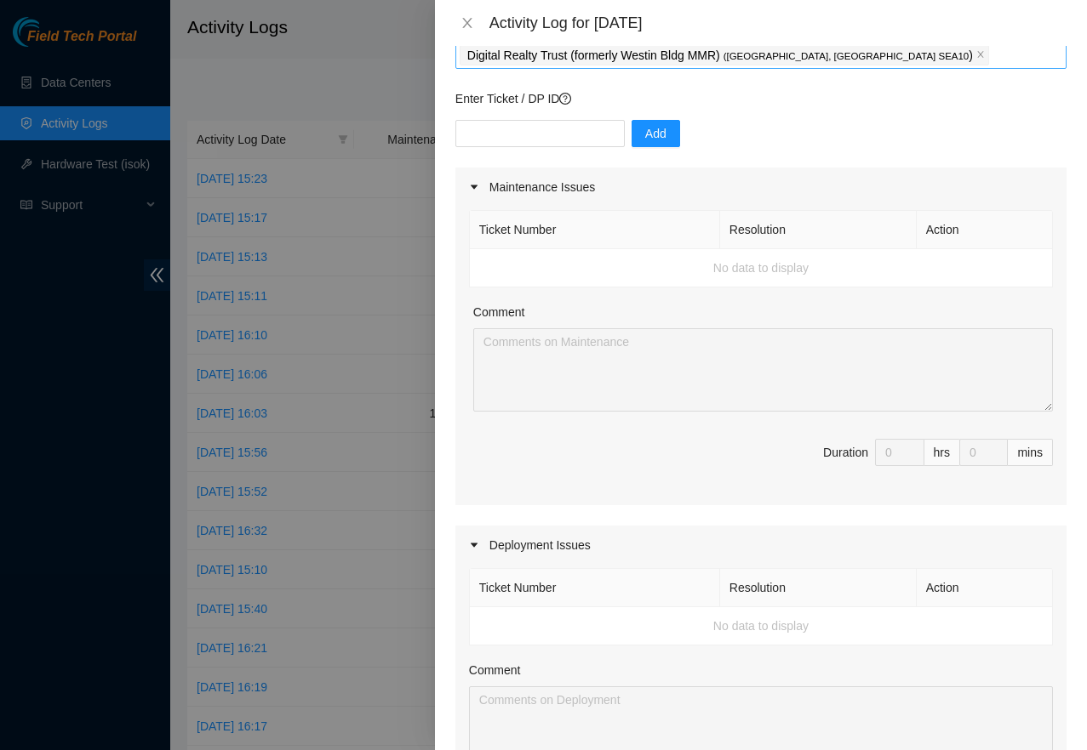
scroll to position [26, 0]
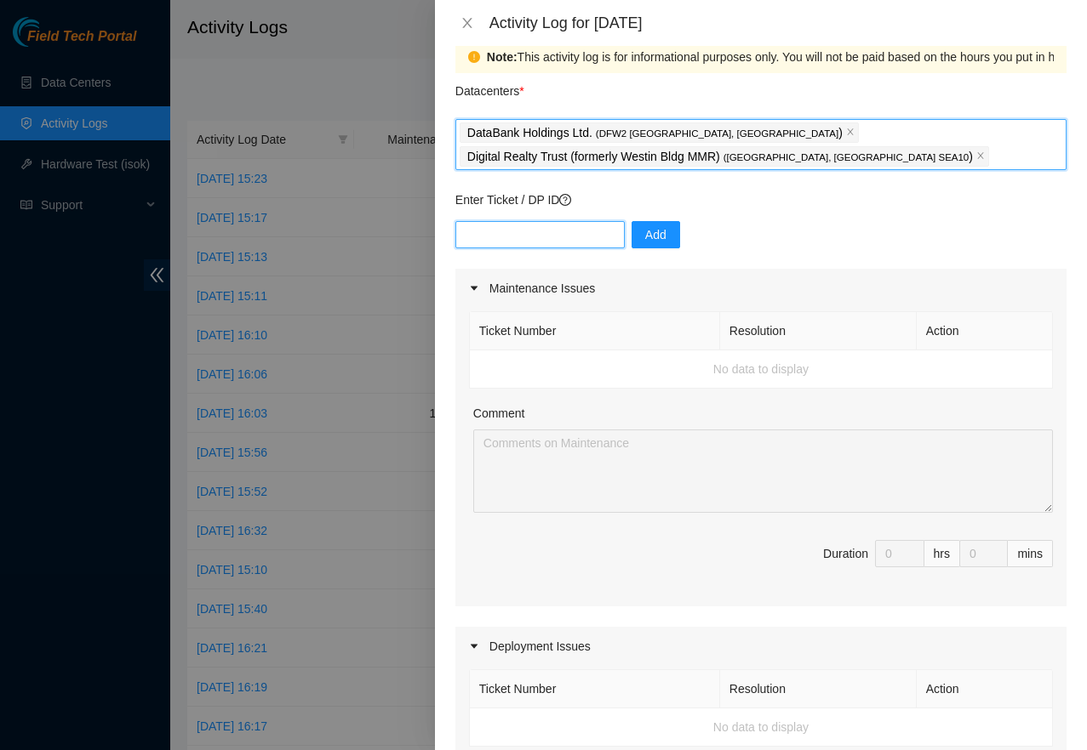
click at [516, 232] on input "text" at bounding box center [539, 234] width 169 height 27
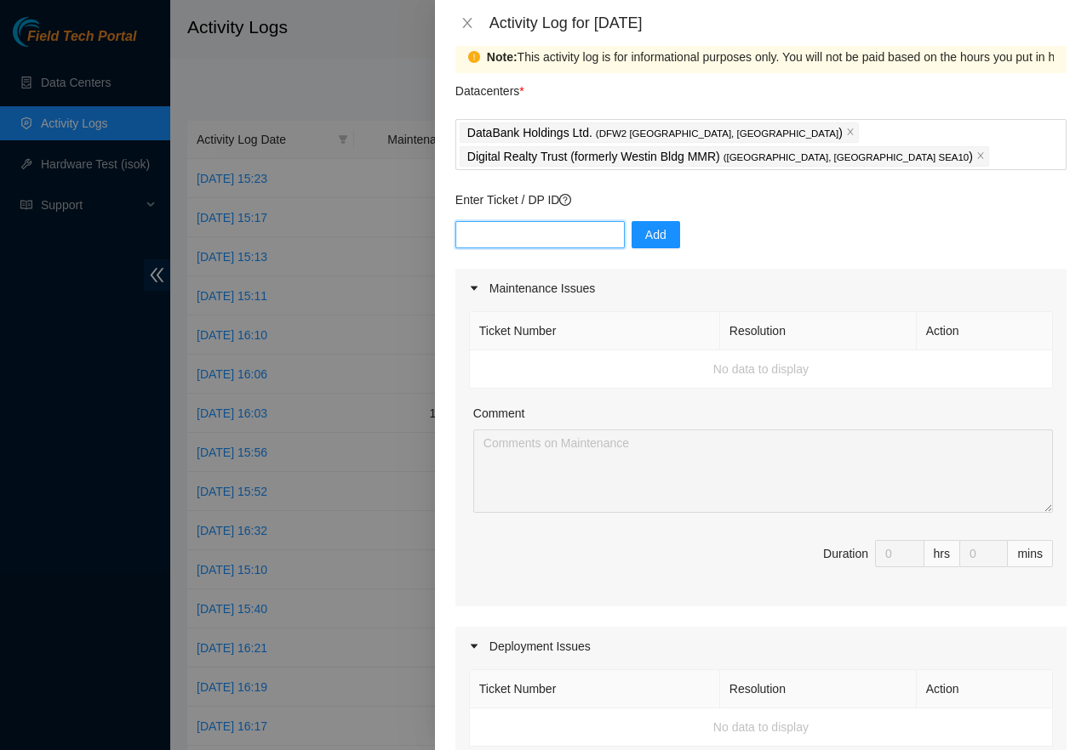
paste input "DP72563"
type input "DP72563"
click at [645, 242] on span "Add" at bounding box center [655, 234] width 21 height 19
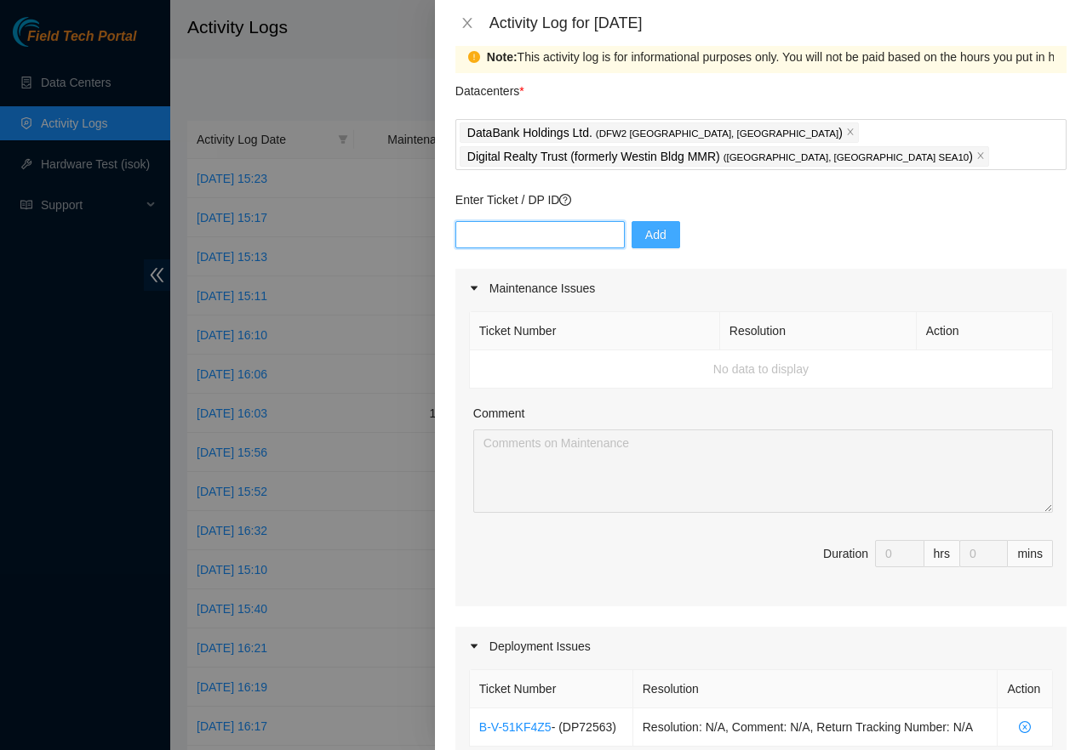
click at [552, 237] on input "text" at bounding box center [539, 234] width 169 height 27
paste input "DP81265"
type input "DP81265"
click at [640, 248] on button "Add" at bounding box center [655, 234] width 49 height 27
click at [561, 236] on input "text" at bounding box center [539, 234] width 169 height 27
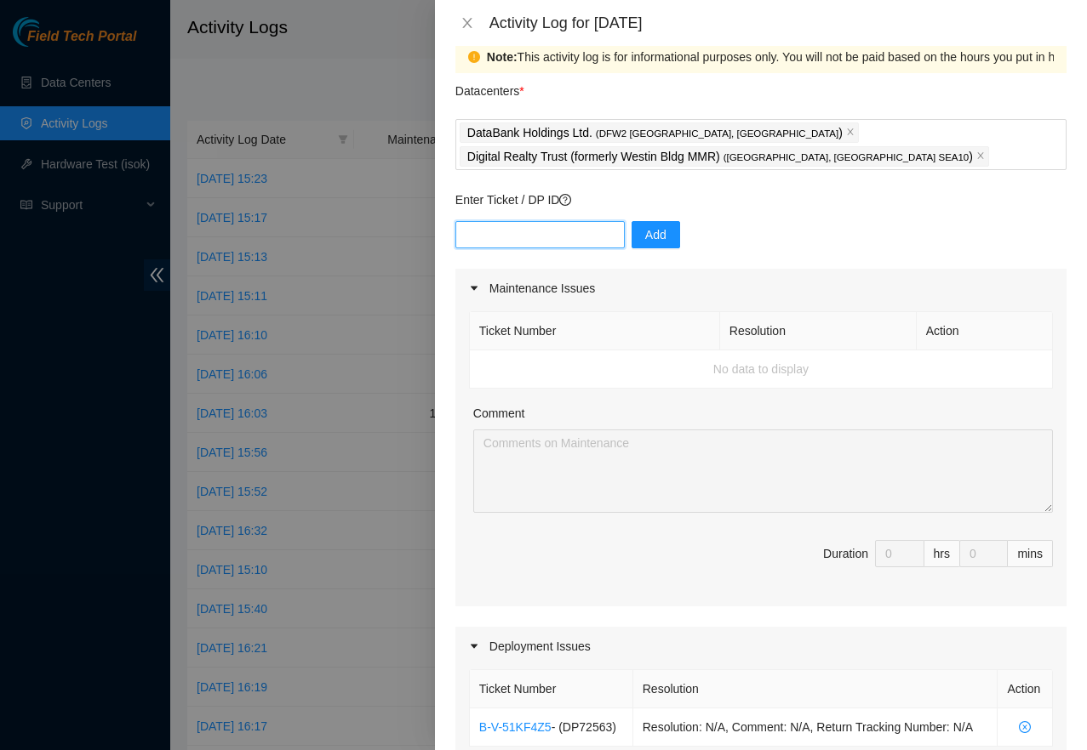
paste input "DP81254"
type input "DP81254"
click at [645, 242] on span "Add" at bounding box center [655, 234] width 21 height 19
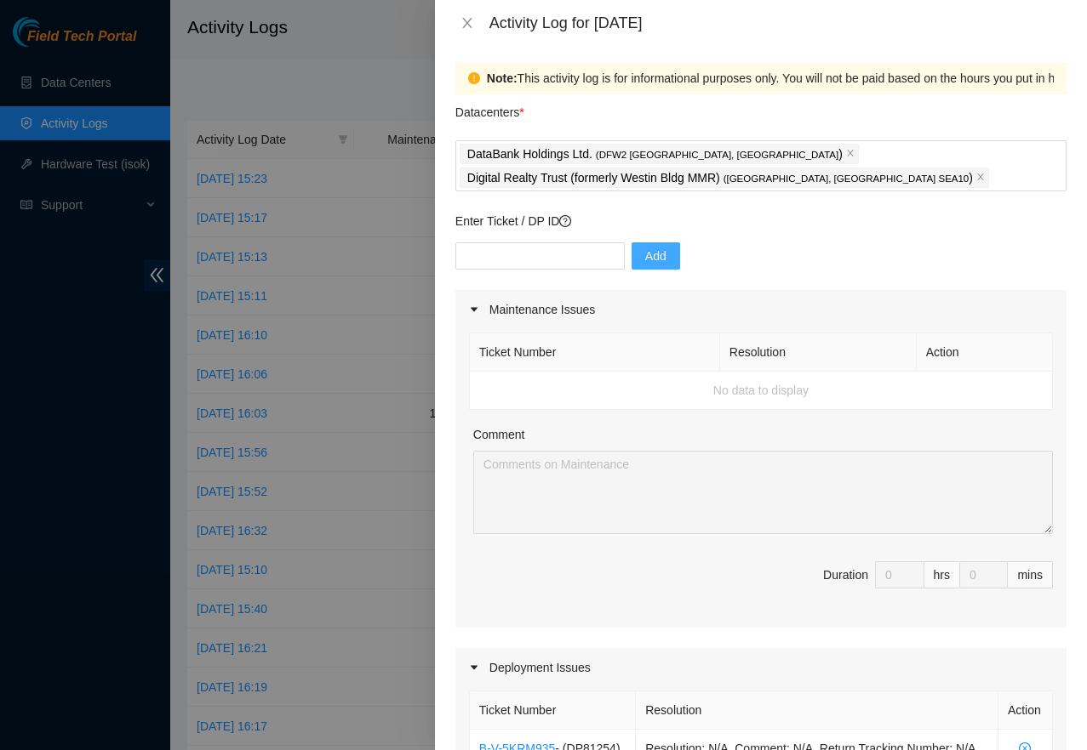
scroll to position [0, 0]
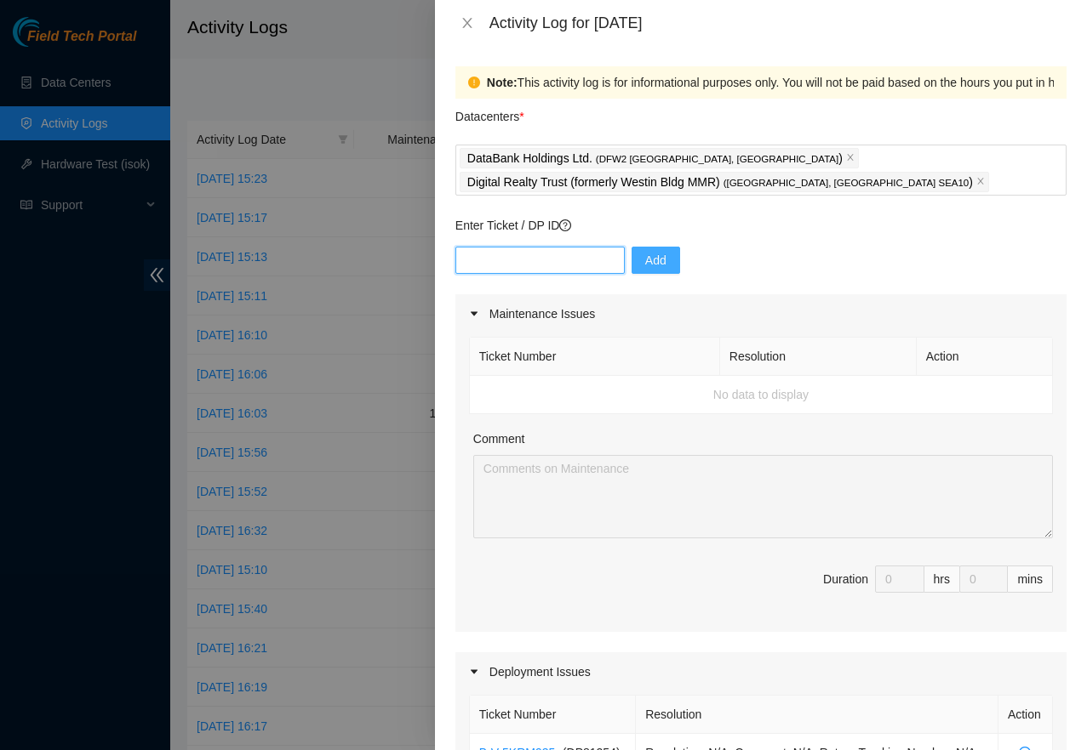
click at [513, 263] on input "text" at bounding box center [539, 260] width 169 height 27
paste input "DP81179"
type input "DP81179"
click at [636, 274] on div "DP81179 Add" at bounding box center [760, 271] width 611 height 48
click at [645, 265] on span "Add" at bounding box center [655, 260] width 21 height 19
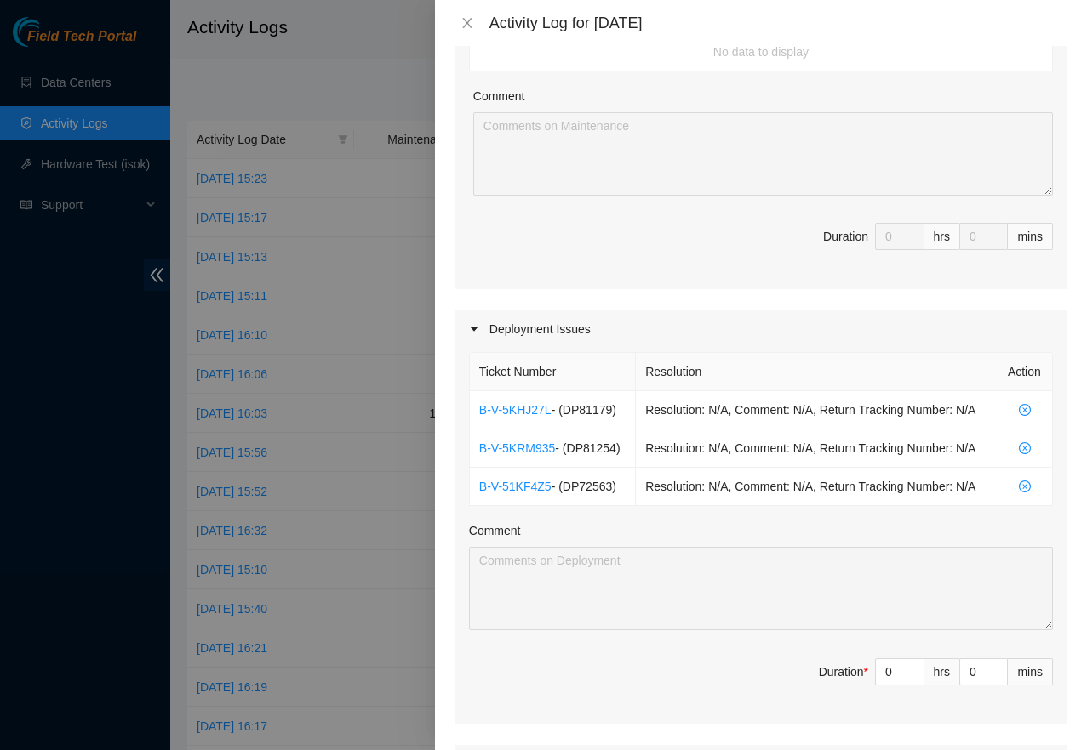
scroll to position [619, 0]
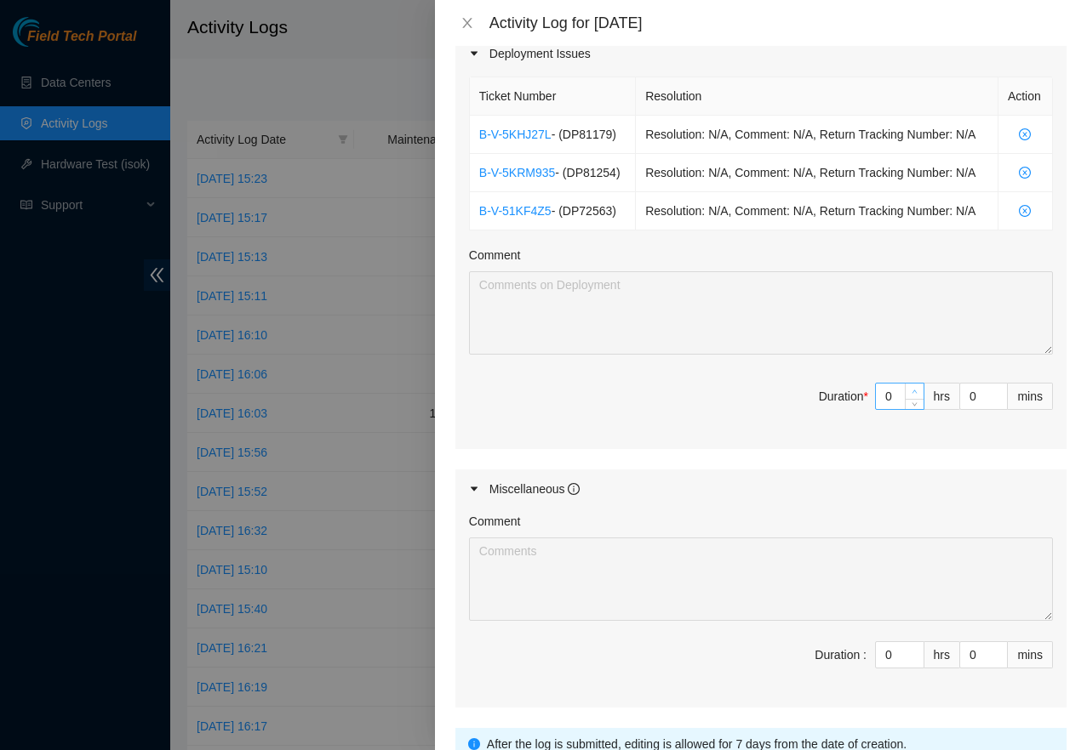
type input "1"
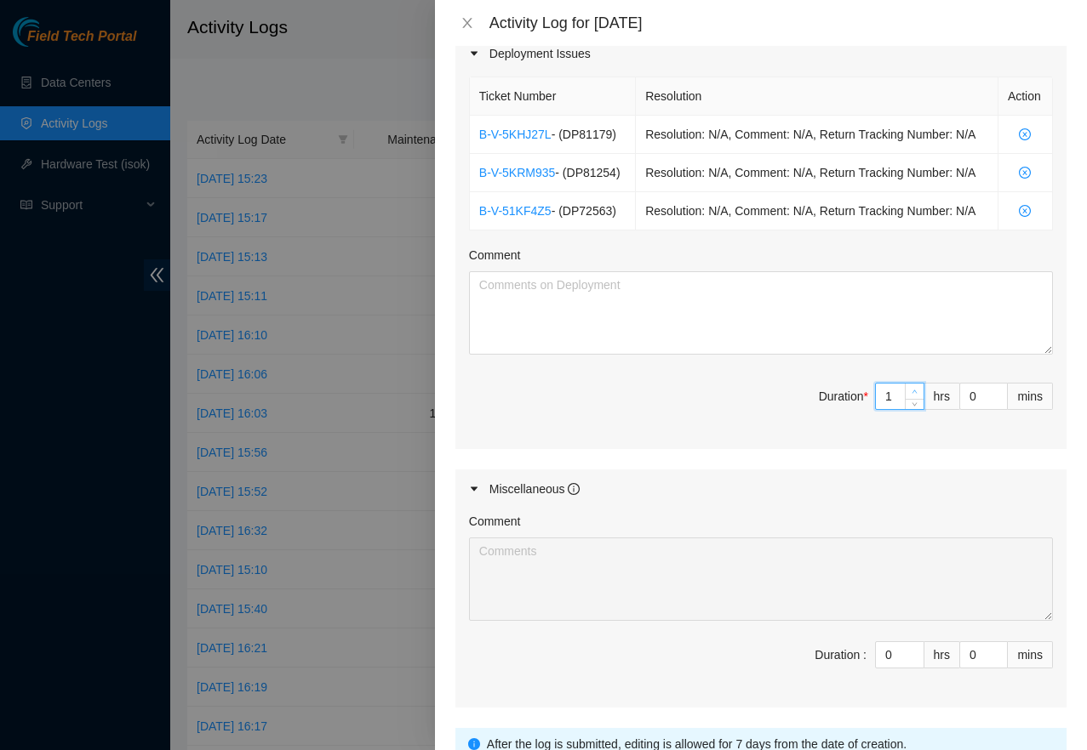
click at [911, 395] on icon "up" at bounding box center [914, 392] width 6 height 6
type input "2"
click at [911, 395] on icon "up" at bounding box center [914, 392] width 6 height 6
type input "3"
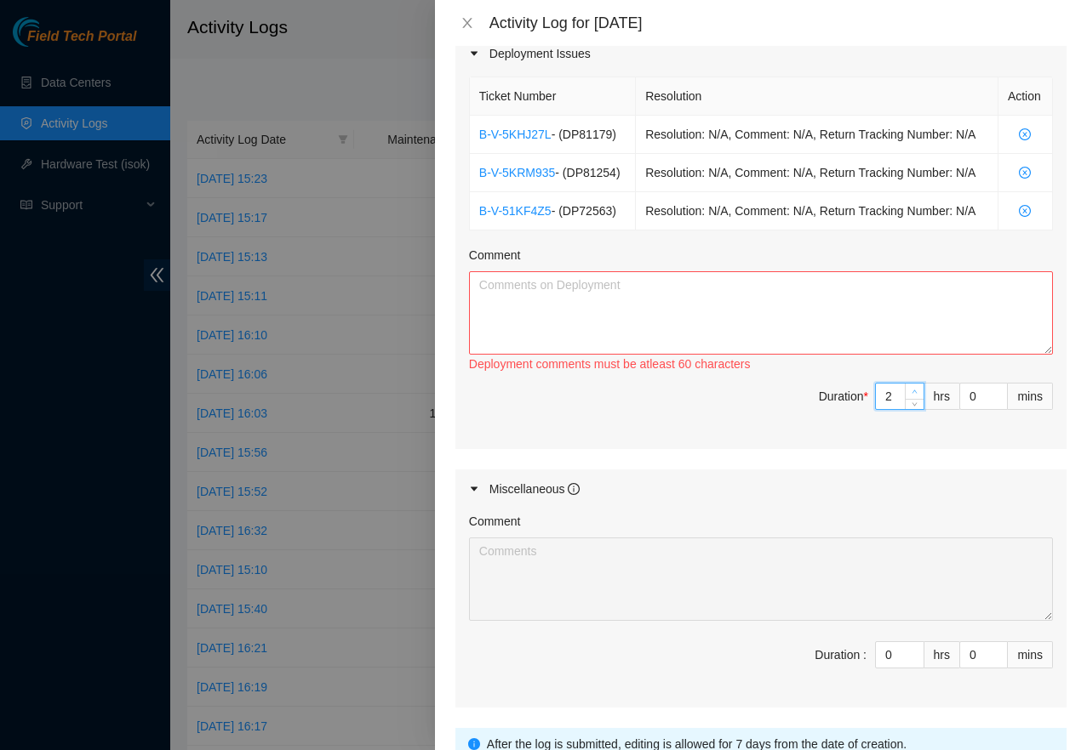
type input "3"
click at [911, 395] on icon "up" at bounding box center [914, 392] width 6 height 6
type input "4"
click at [911, 395] on icon "up" at bounding box center [914, 392] width 6 height 6
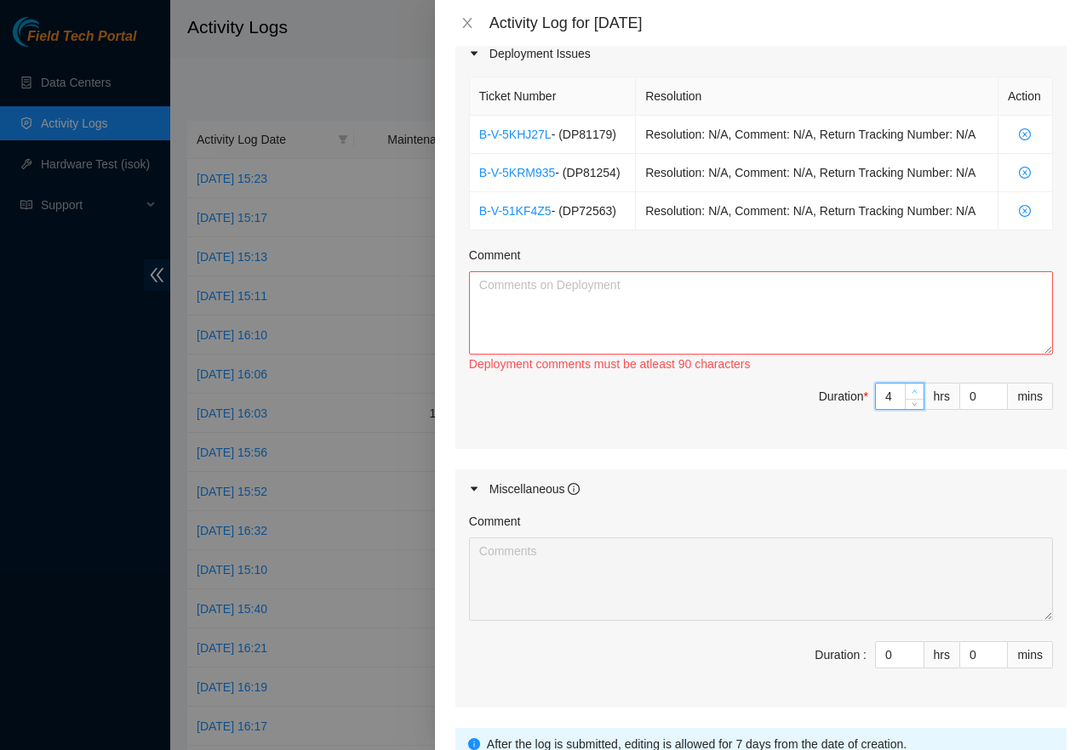
type input "5"
click at [911, 395] on icon "up" at bounding box center [914, 392] width 6 height 6
type input "6"
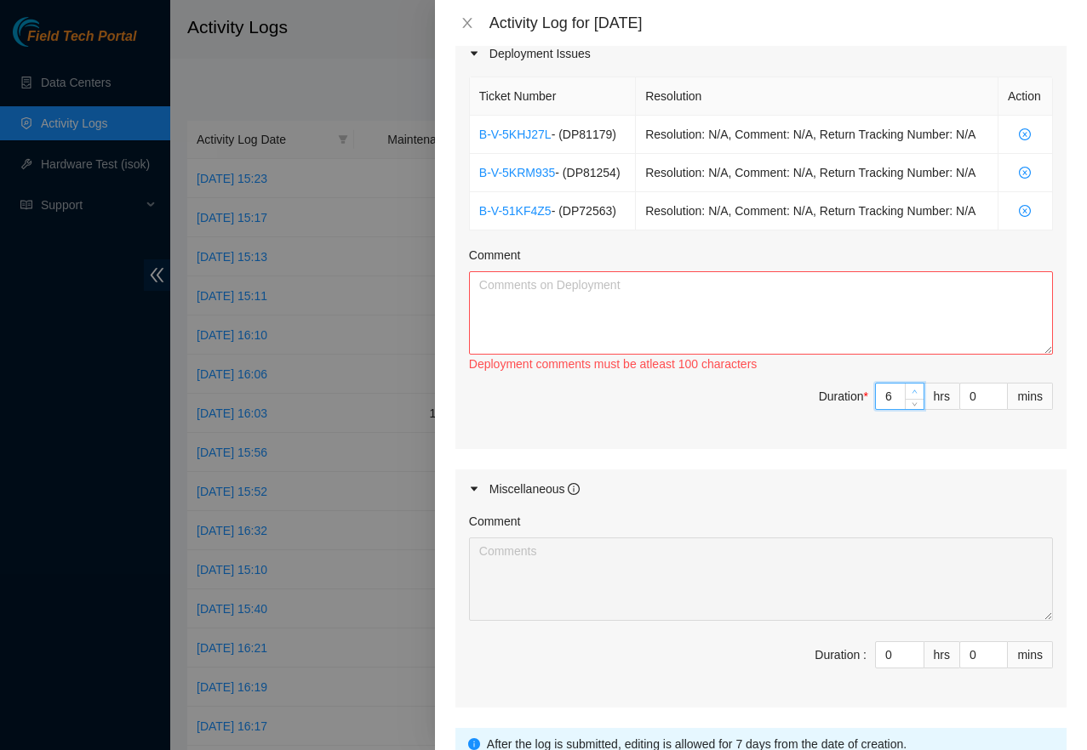
click at [911, 395] on icon "up" at bounding box center [914, 392] width 6 height 6
type input "7"
click at [911, 395] on icon "up" at bounding box center [914, 392] width 6 height 6
type input "8"
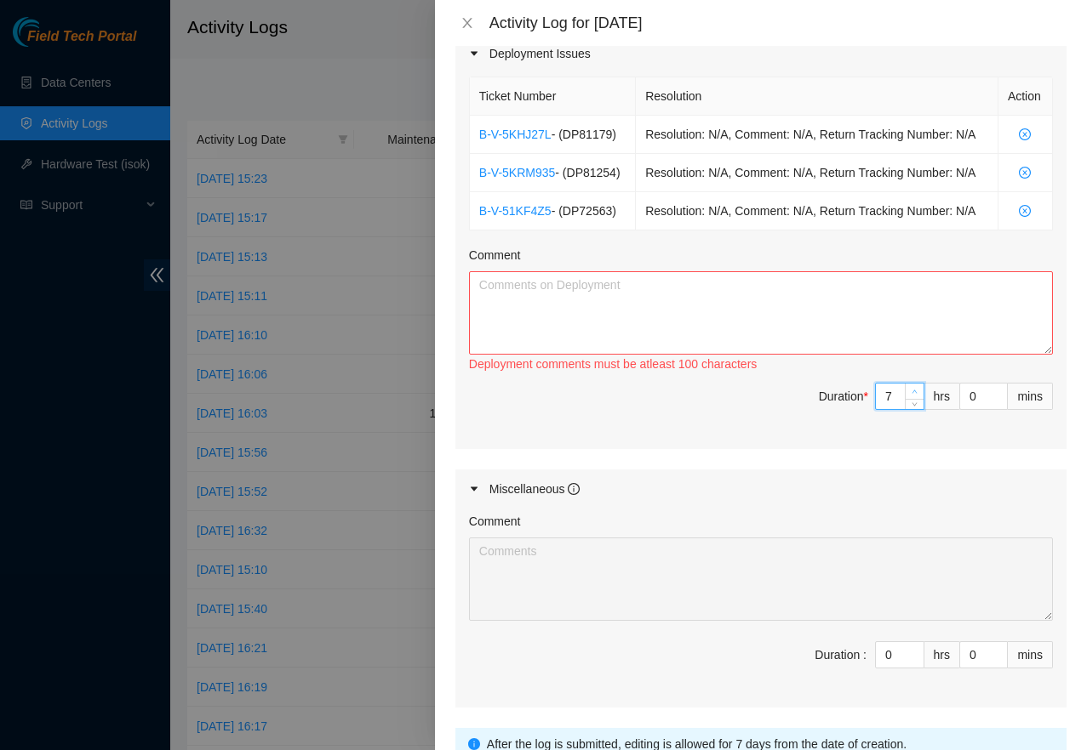
type input "8"
click at [911, 395] on icon "up" at bounding box center [914, 392] width 6 height 6
click at [750, 355] on textarea "Comment" at bounding box center [761, 312] width 584 height 83
paste textarea "Worked on the following deployments: DP72563 - r02.sea01.icn: Add 1x400G COGENT…"
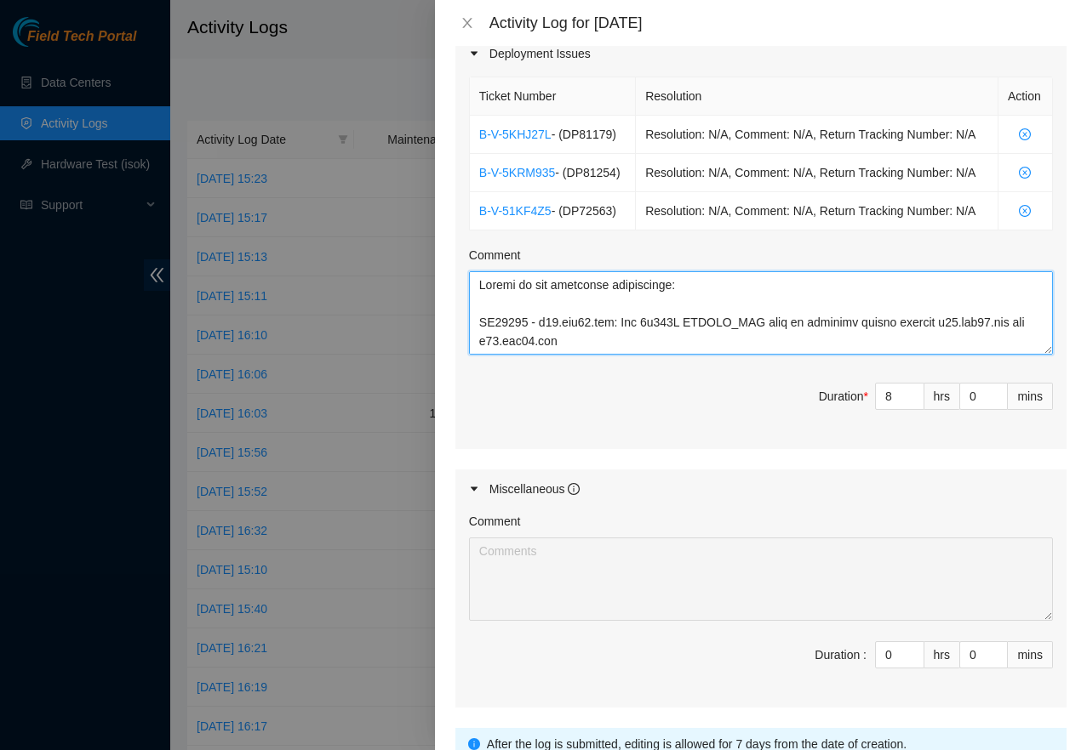
scroll to position [2129, 0]
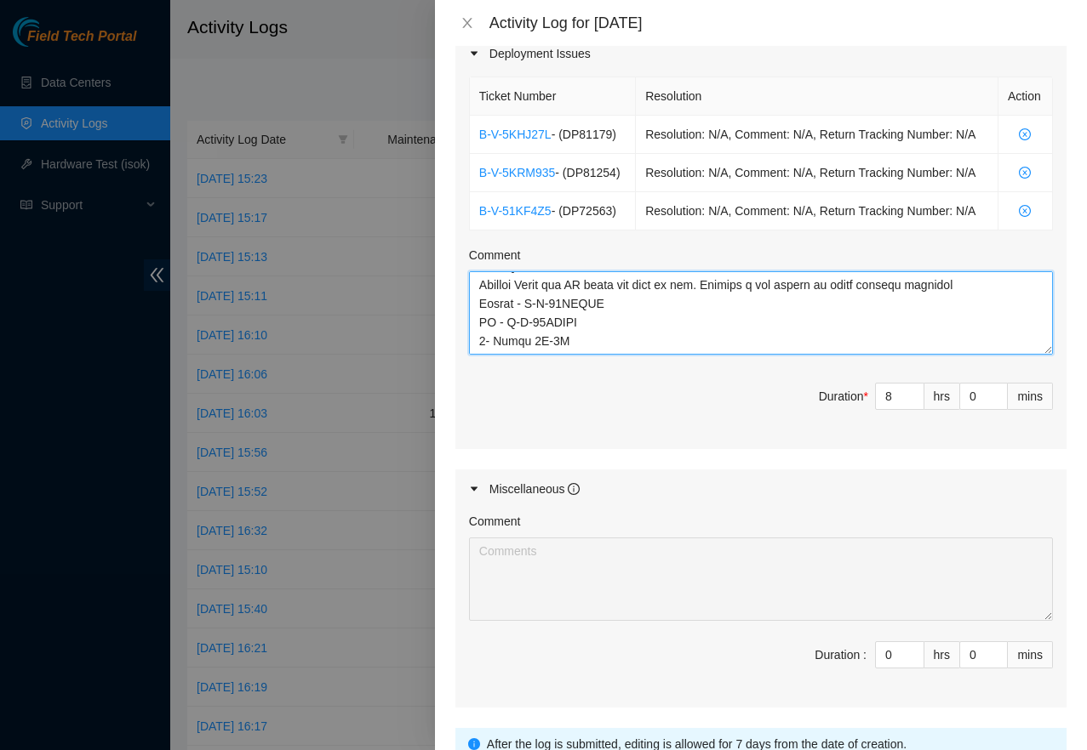
type textarea "Worked on the following deployments: DP72563 - r02.sea01.icn: Add 1x400G COGENT…"
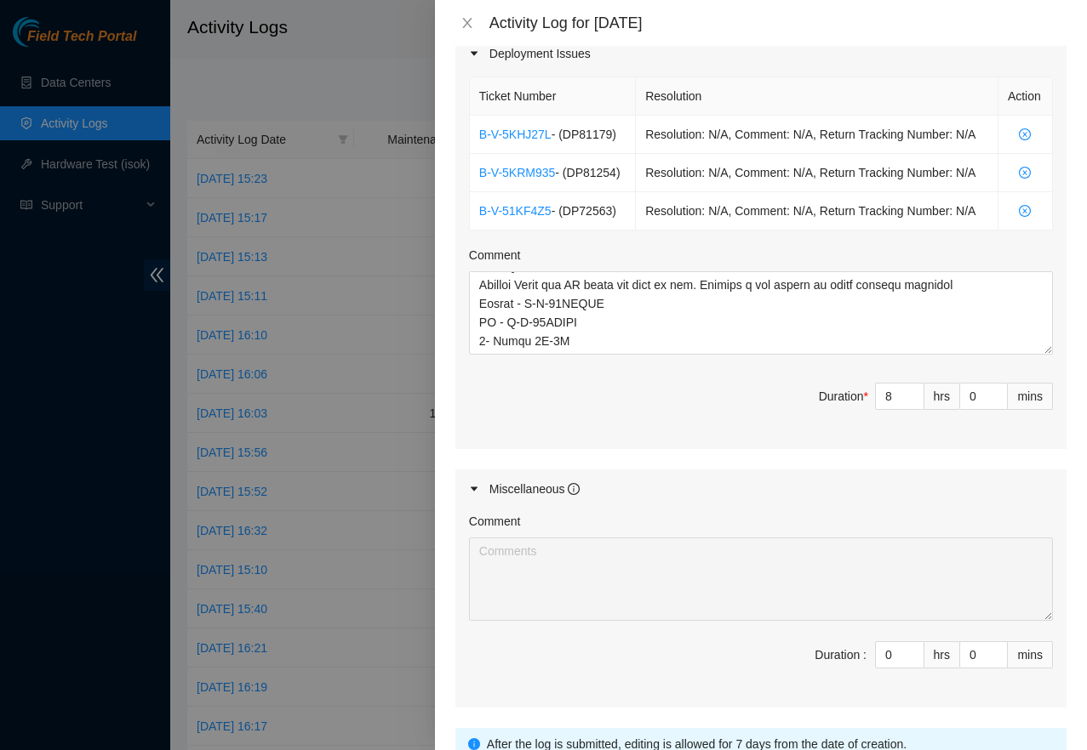
click at [735, 448] on div "Ticket Number Resolution Action B-V-5KHJ27L - ( DP81179 ) Resolution: N/A, Comm…" at bounding box center [760, 260] width 611 height 375
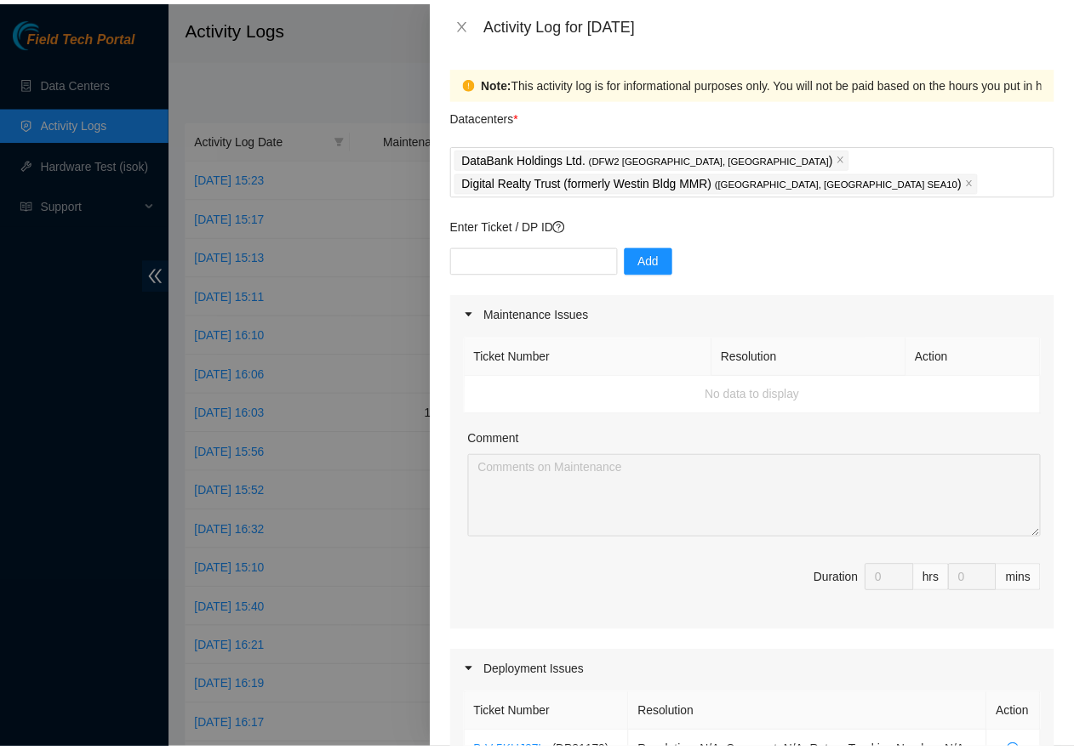
scroll to position [819, 0]
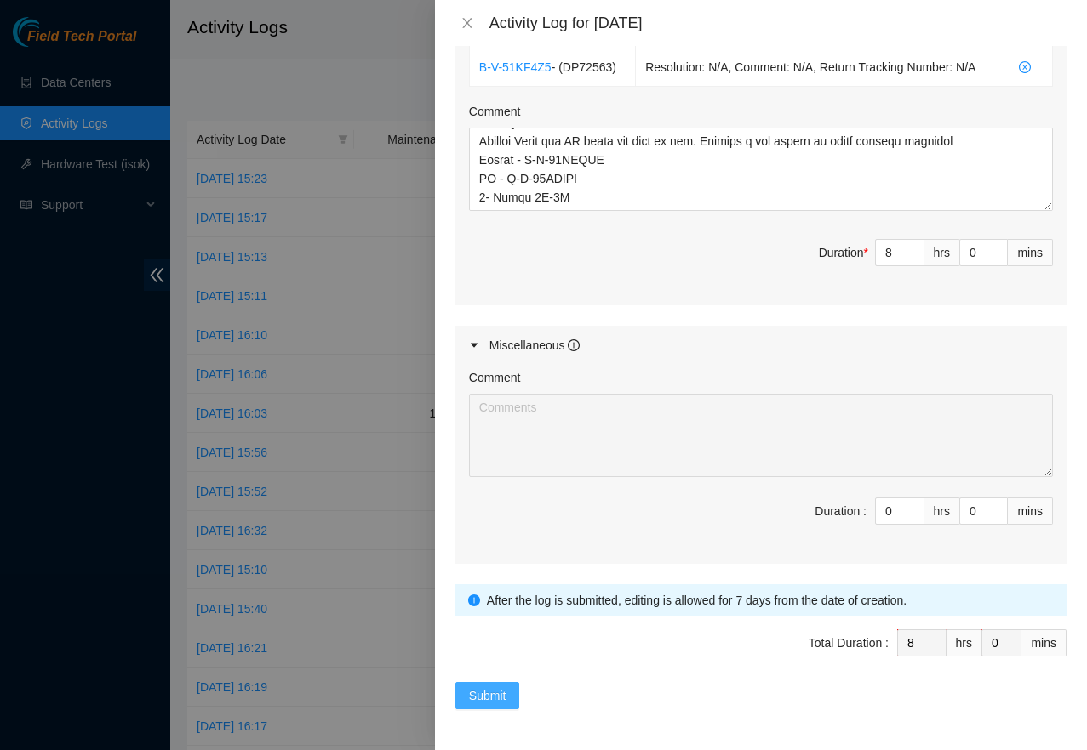
click at [481, 692] on span "Submit" at bounding box center [487, 696] width 37 height 19
